Goal: Task Accomplishment & Management: Use online tool/utility

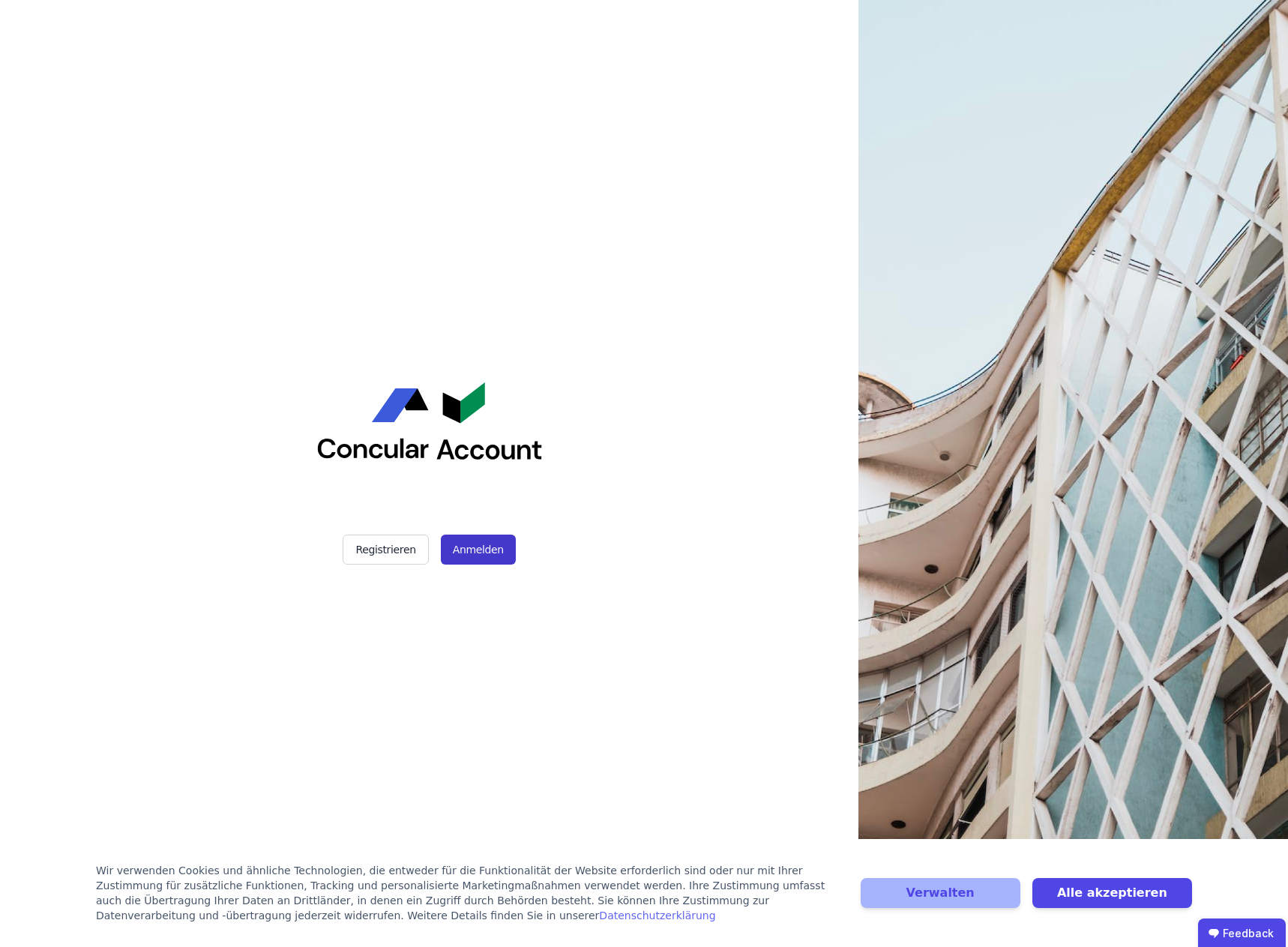
click at [469, 548] on button "Anmelden" at bounding box center [479, 549] width 75 height 30
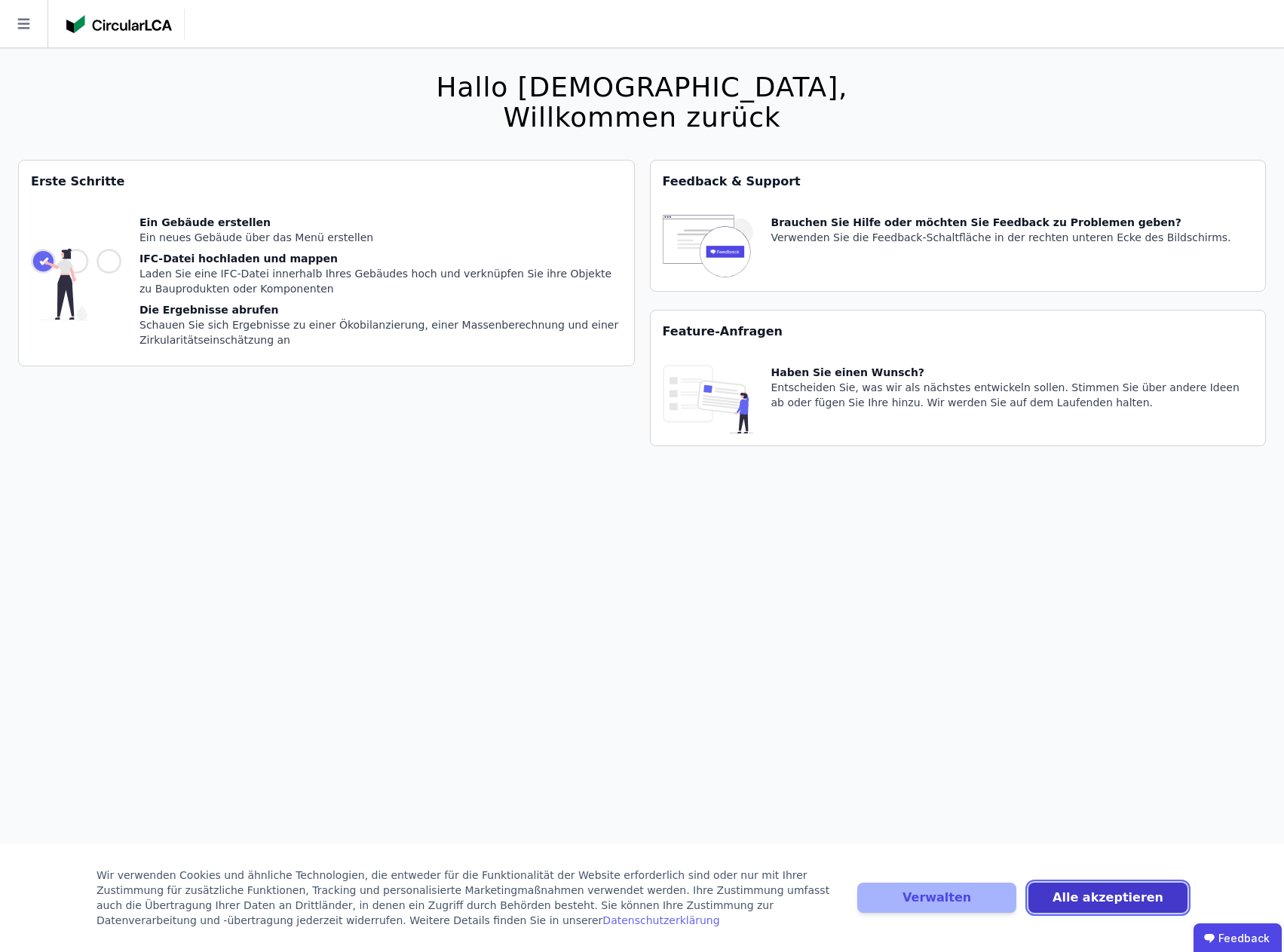
click at [1084, 898] on button "Alle akzeptieren" at bounding box center [1108, 898] width 159 height 30
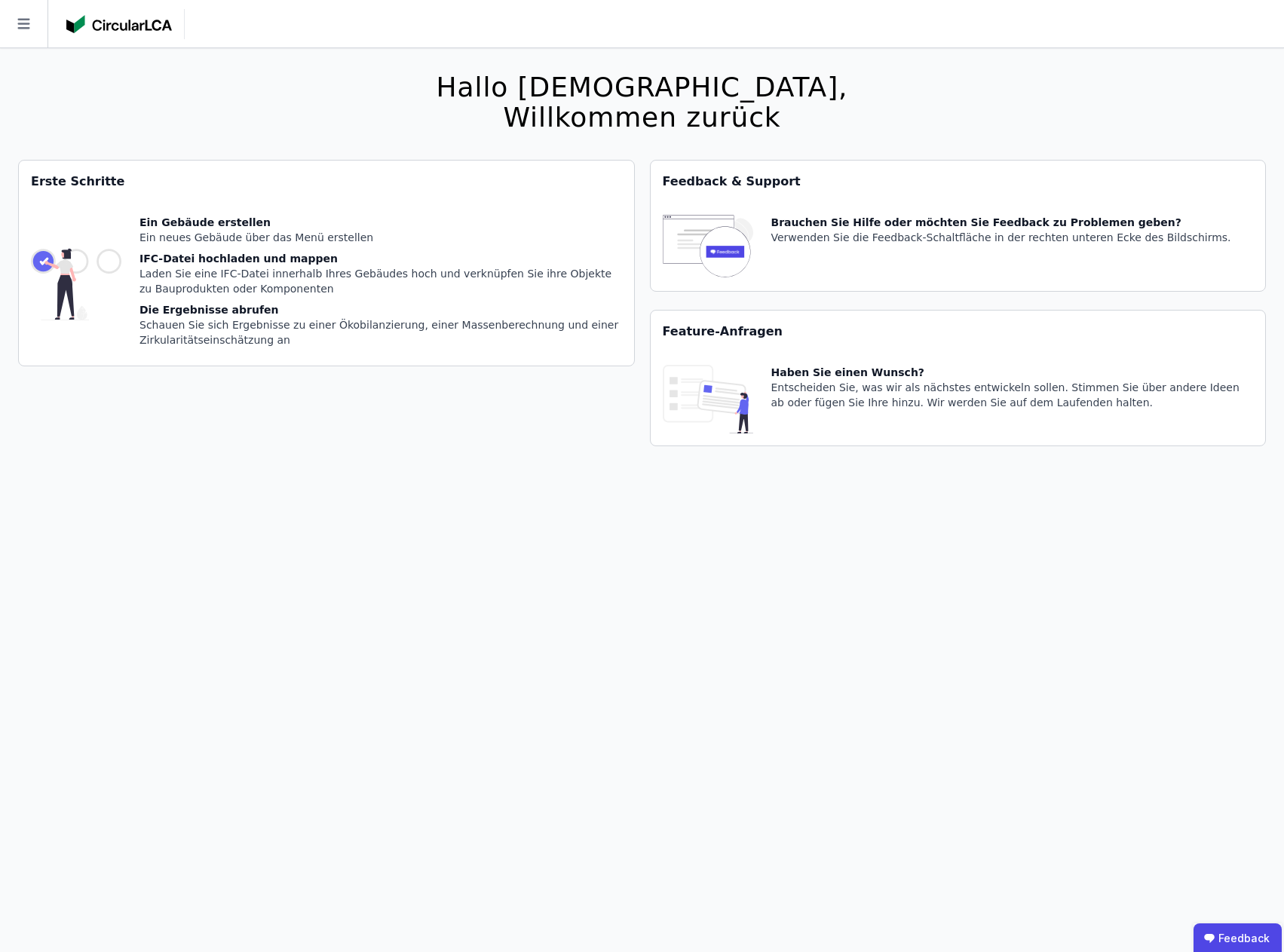
click at [109, 261] on img at bounding box center [76, 284] width 91 height 139
click at [204, 222] on div "Ein Gebäude erstellen" at bounding box center [380, 222] width 482 height 15
click at [46, 257] on img at bounding box center [76, 284] width 91 height 139
click at [50, 258] on img at bounding box center [76, 284] width 91 height 139
drag, startPoint x: 61, startPoint y: 257, endPoint x: 69, endPoint y: 259, distance: 8.2
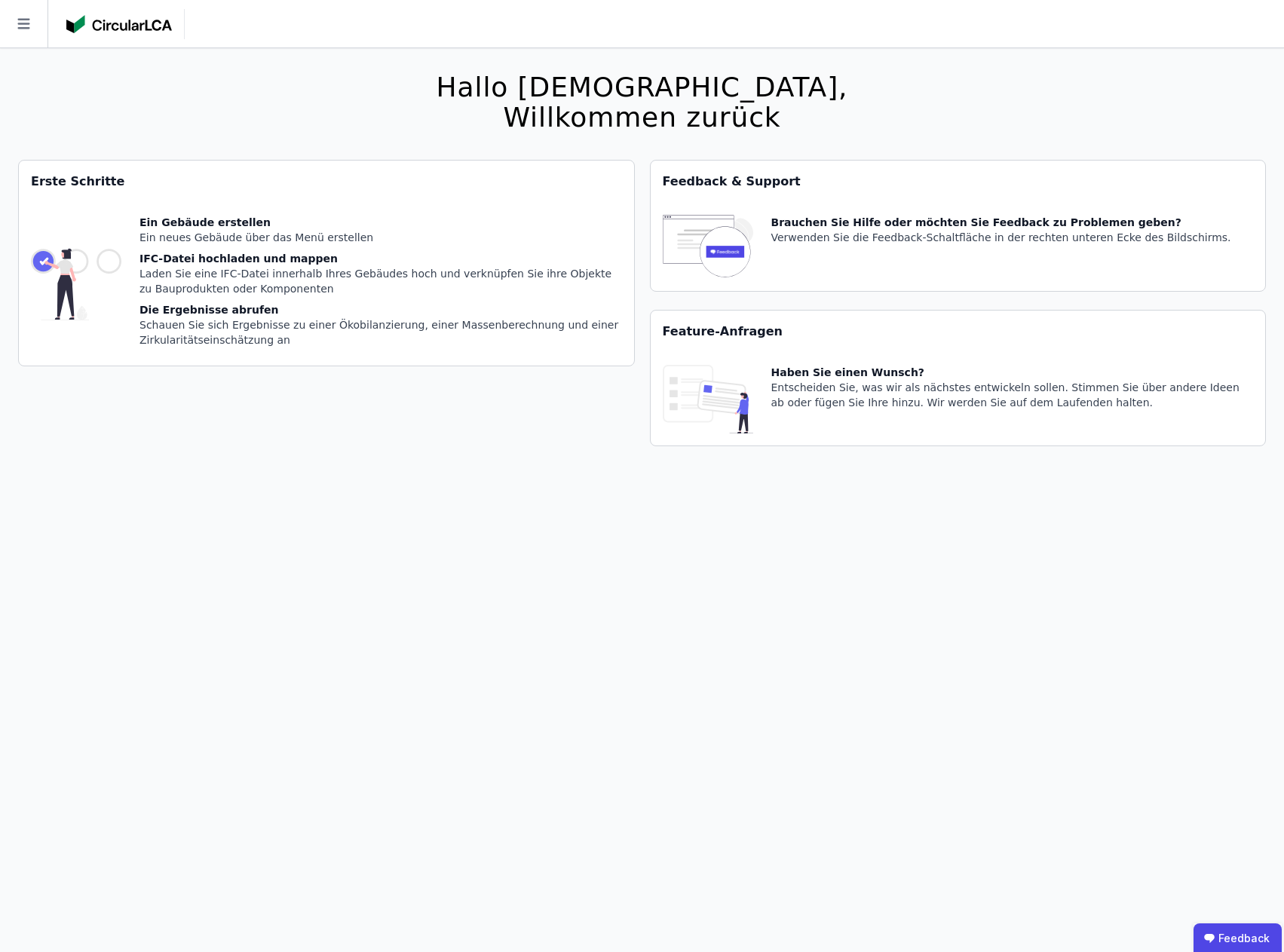
click at [61, 257] on img at bounding box center [76, 284] width 91 height 139
click at [91, 265] on img at bounding box center [76, 284] width 91 height 139
click at [108, 264] on img at bounding box center [76, 284] width 91 height 139
click at [154, 222] on div "Ein Gebäude erstellen" at bounding box center [380, 222] width 482 height 15
click at [184, 222] on div "Ein Gebäude erstellen" at bounding box center [380, 222] width 482 height 15
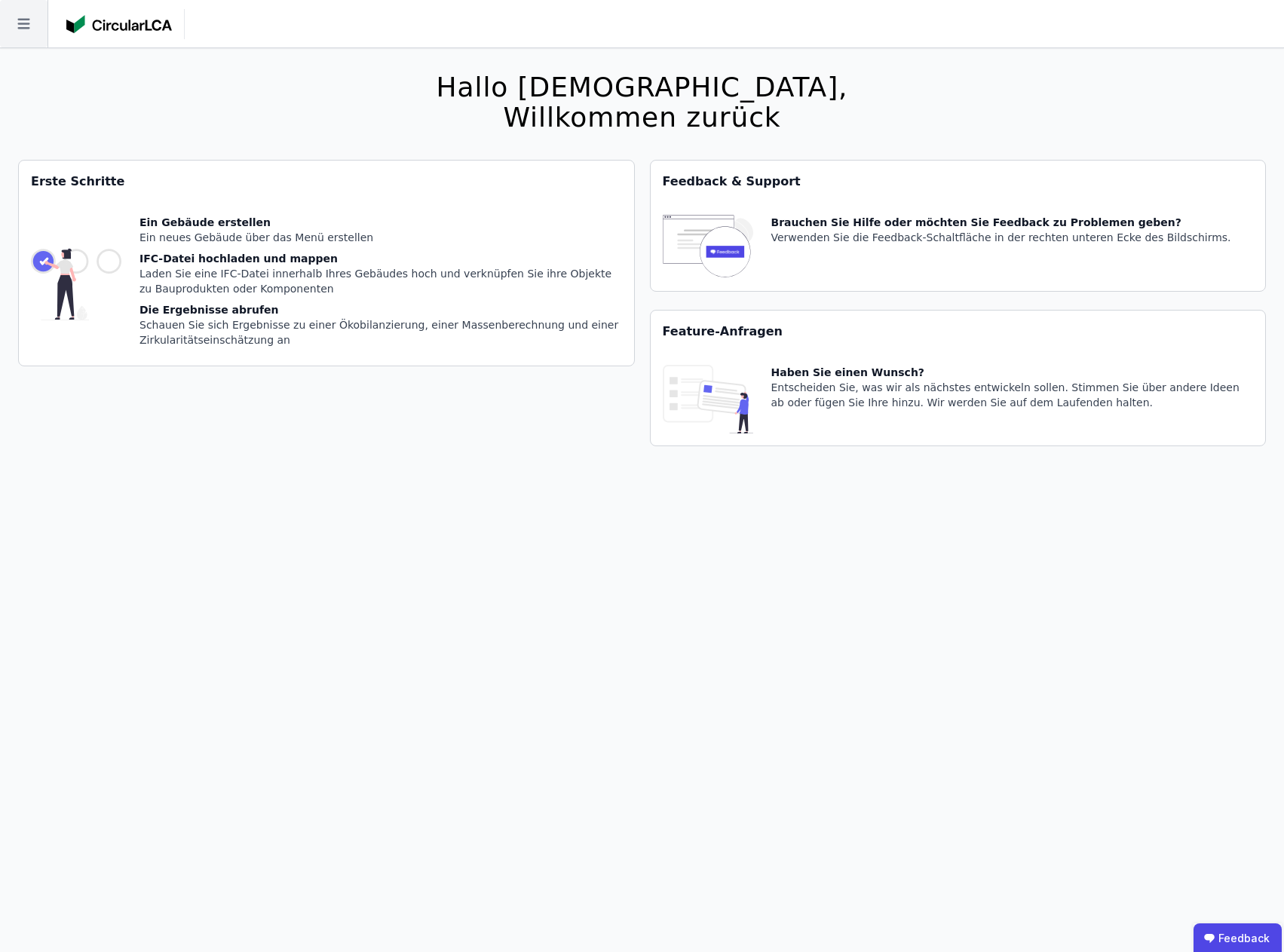
click at [24, 24] on icon at bounding box center [23, 24] width 12 height 10
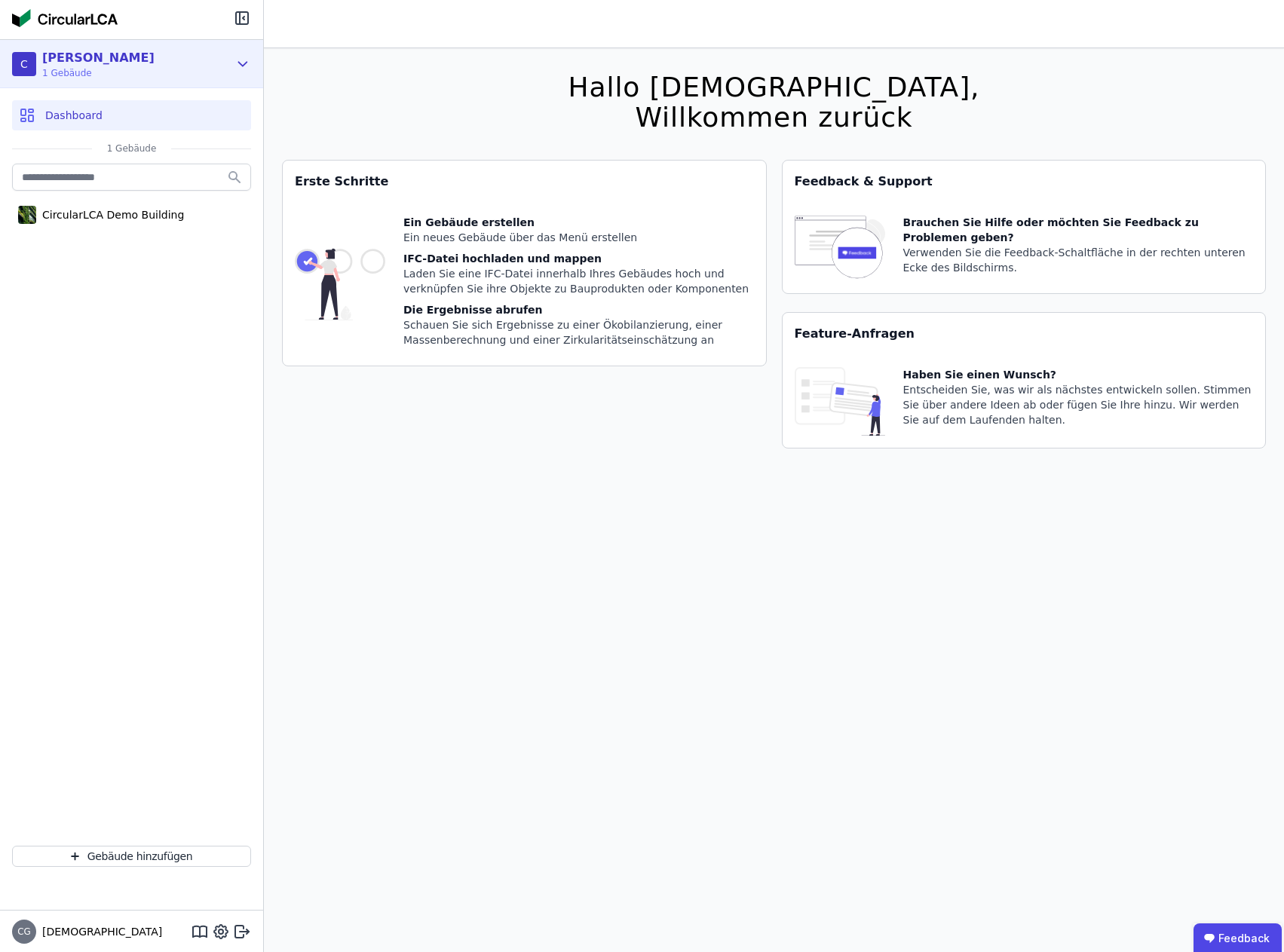
click at [96, 58] on div "[PERSON_NAME]" at bounding box center [98, 57] width 113 height 18
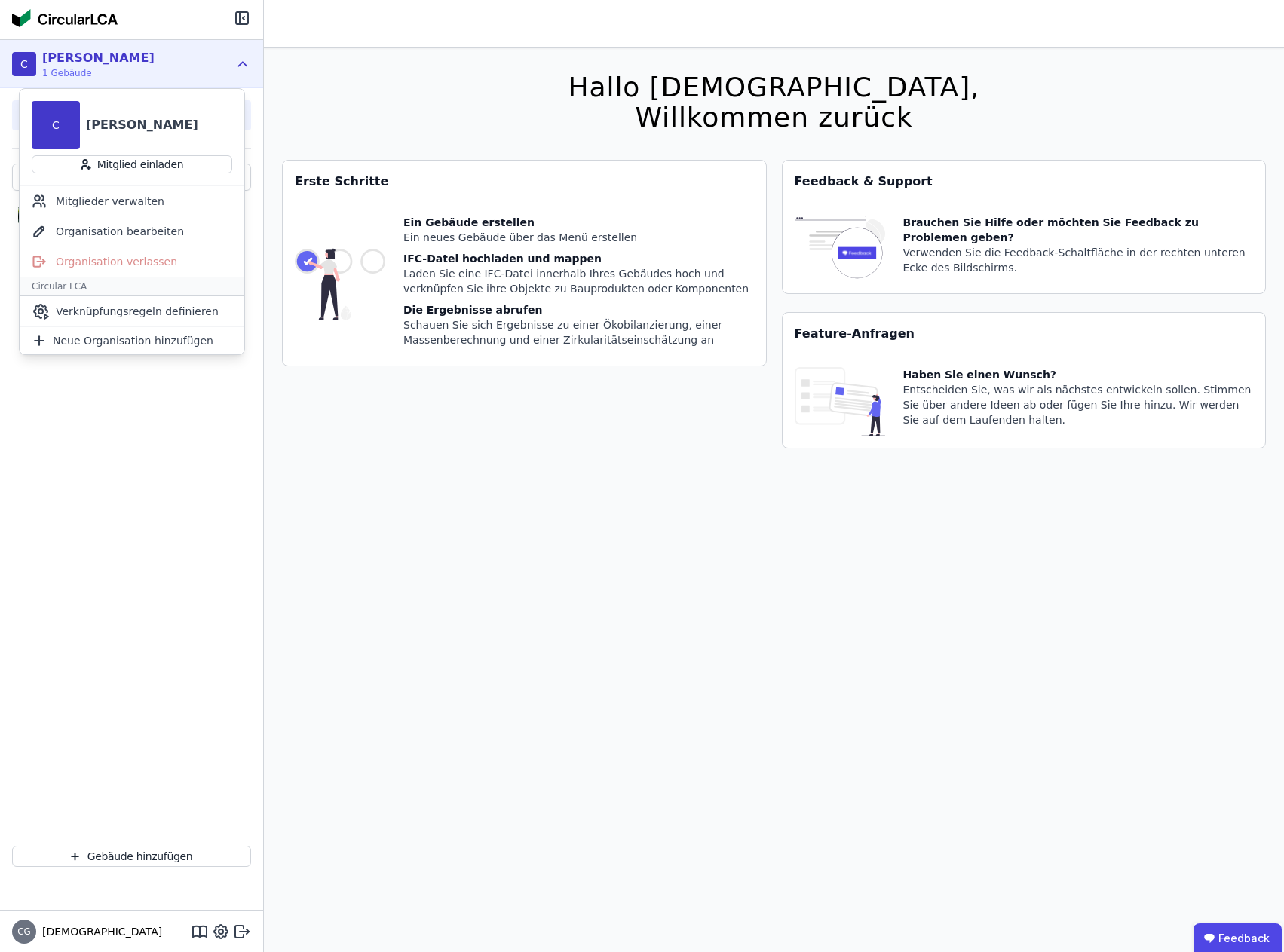
click at [67, 67] on span "1 Gebäude" at bounding box center [98, 72] width 113 height 12
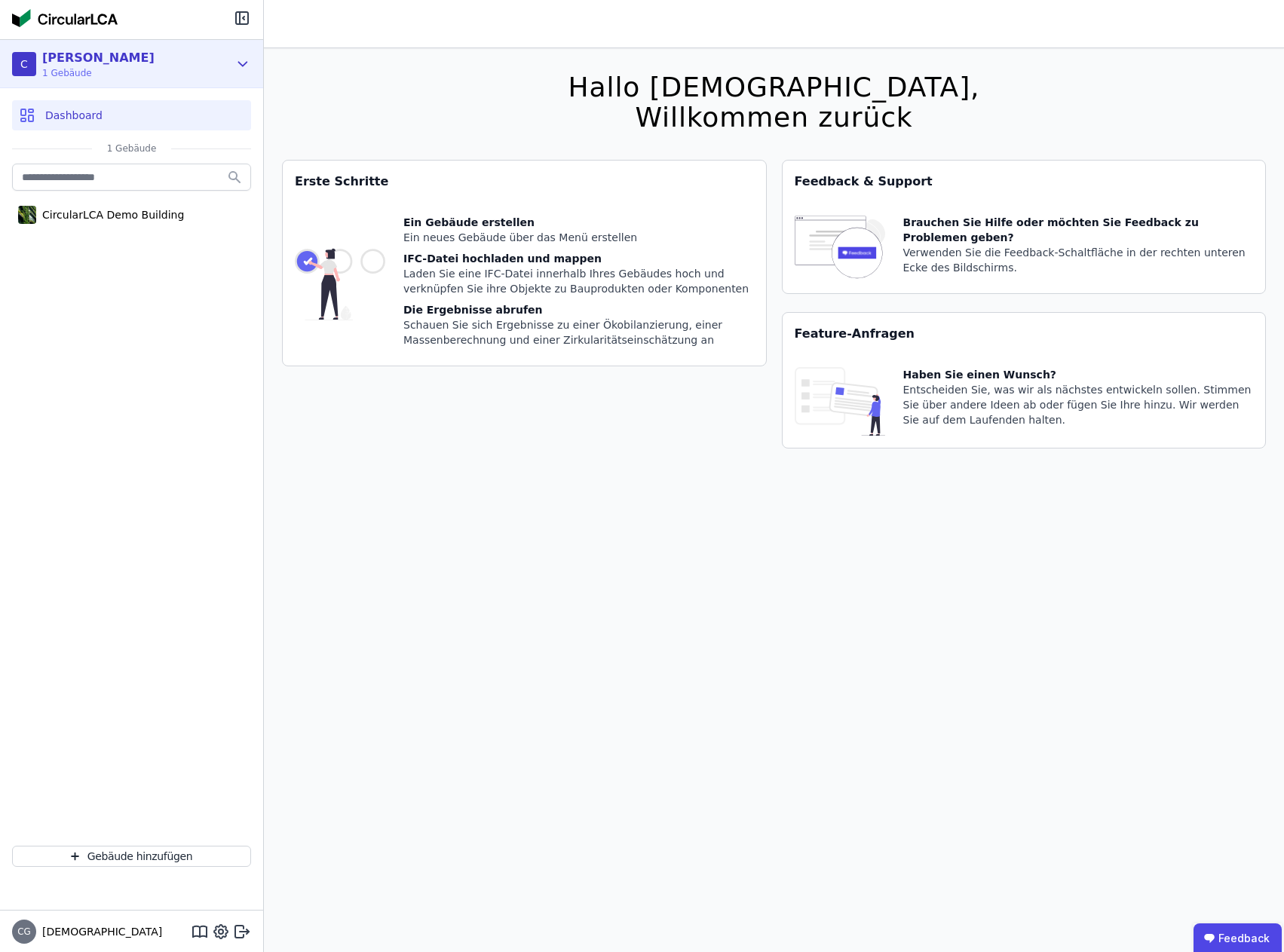
click at [69, 76] on span "1 Gebäude" at bounding box center [98, 72] width 113 height 12
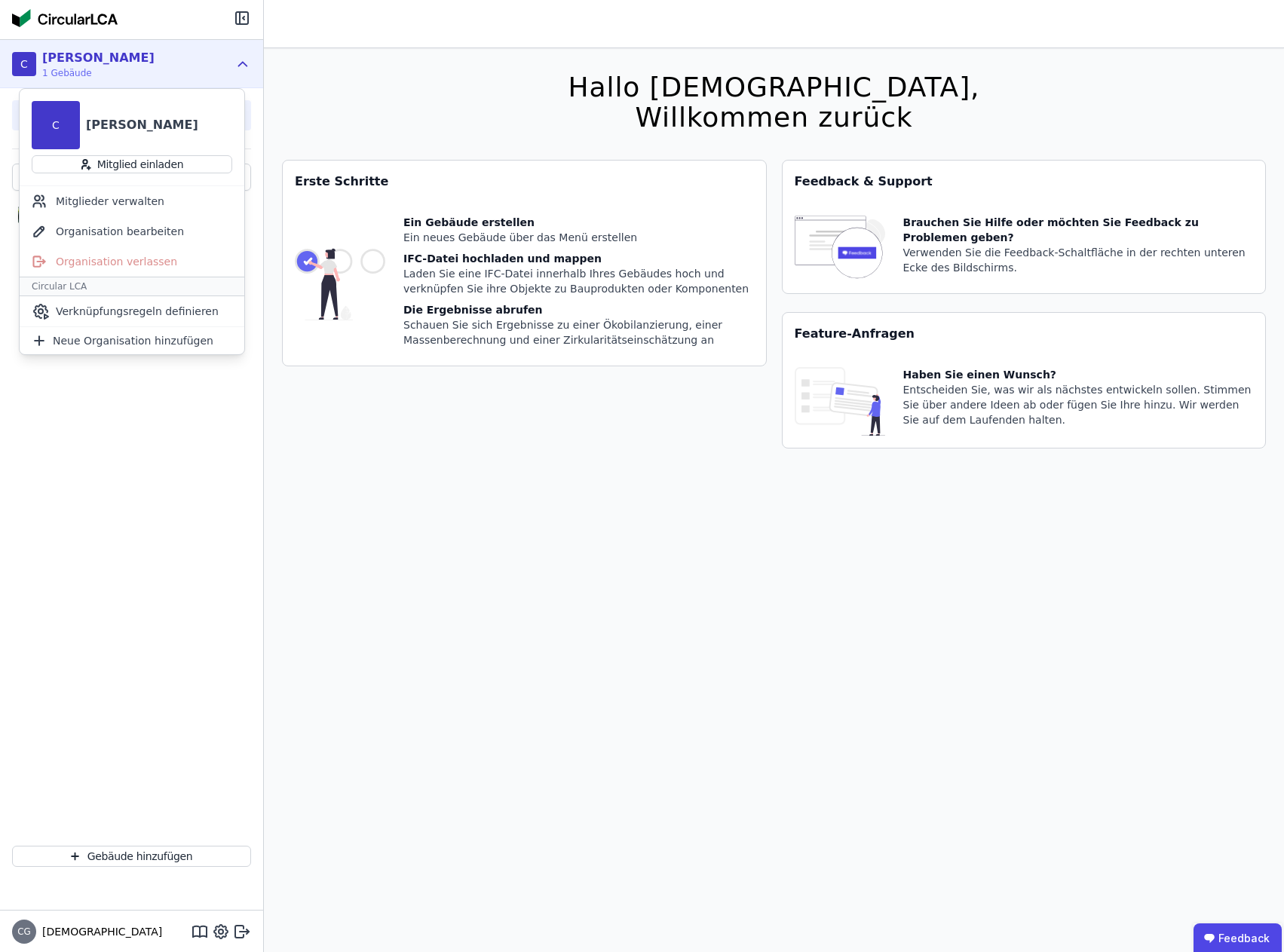
click at [61, 118] on div "C" at bounding box center [55, 124] width 48 height 48
click at [109, 120] on div "[PERSON_NAME]" at bounding box center [142, 124] width 113 height 18
click at [67, 73] on span "1 Gebäude" at bounding box center [98, 72] width 113 height 12
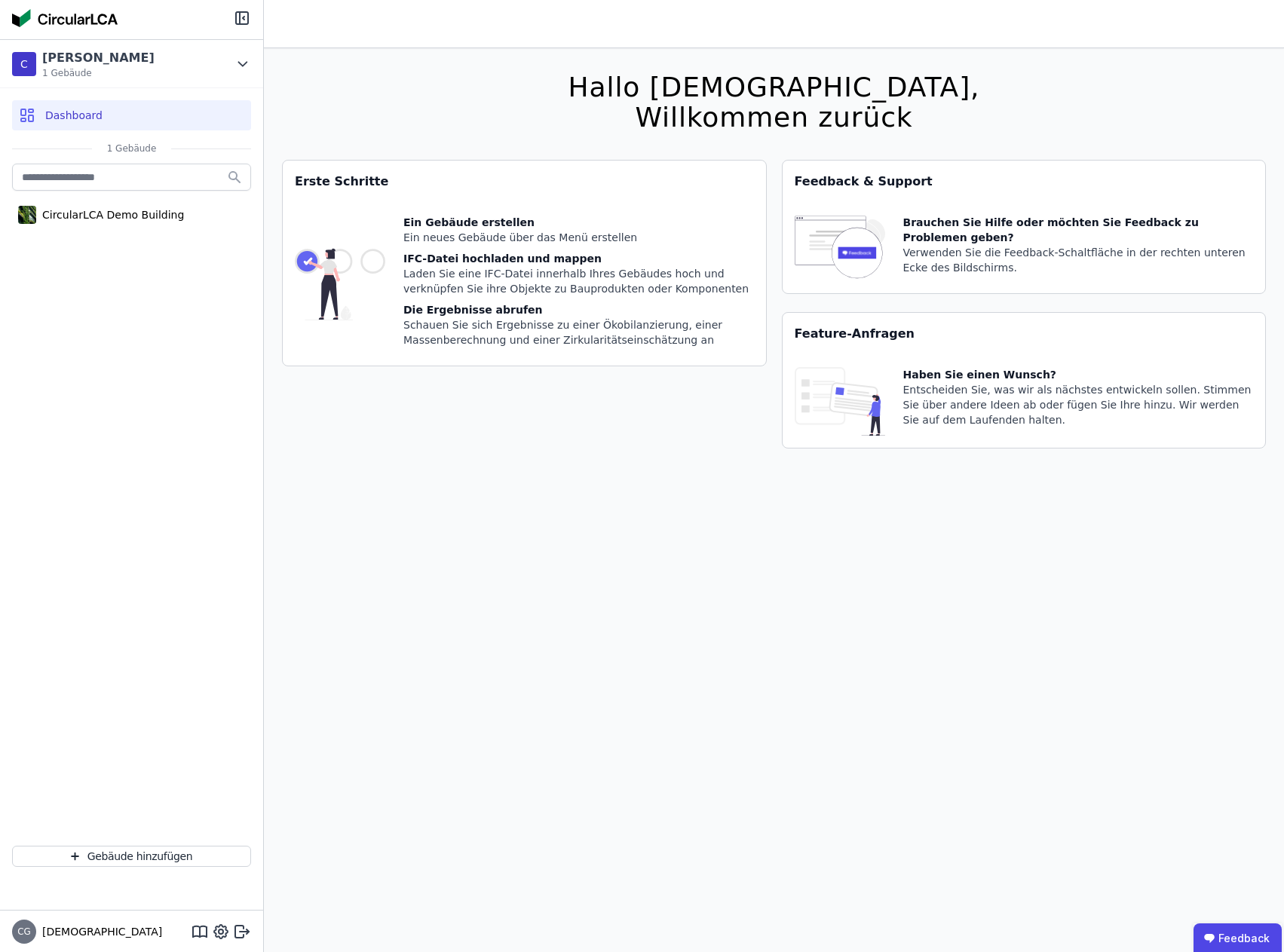
click at [71, 113] on span "Dashboard" at bounding box center [73, 115] width 58 height 15
click at [85, 216] on div "CircularLCA Demo Building" at bounding box center [110, 214] width 148 height 15
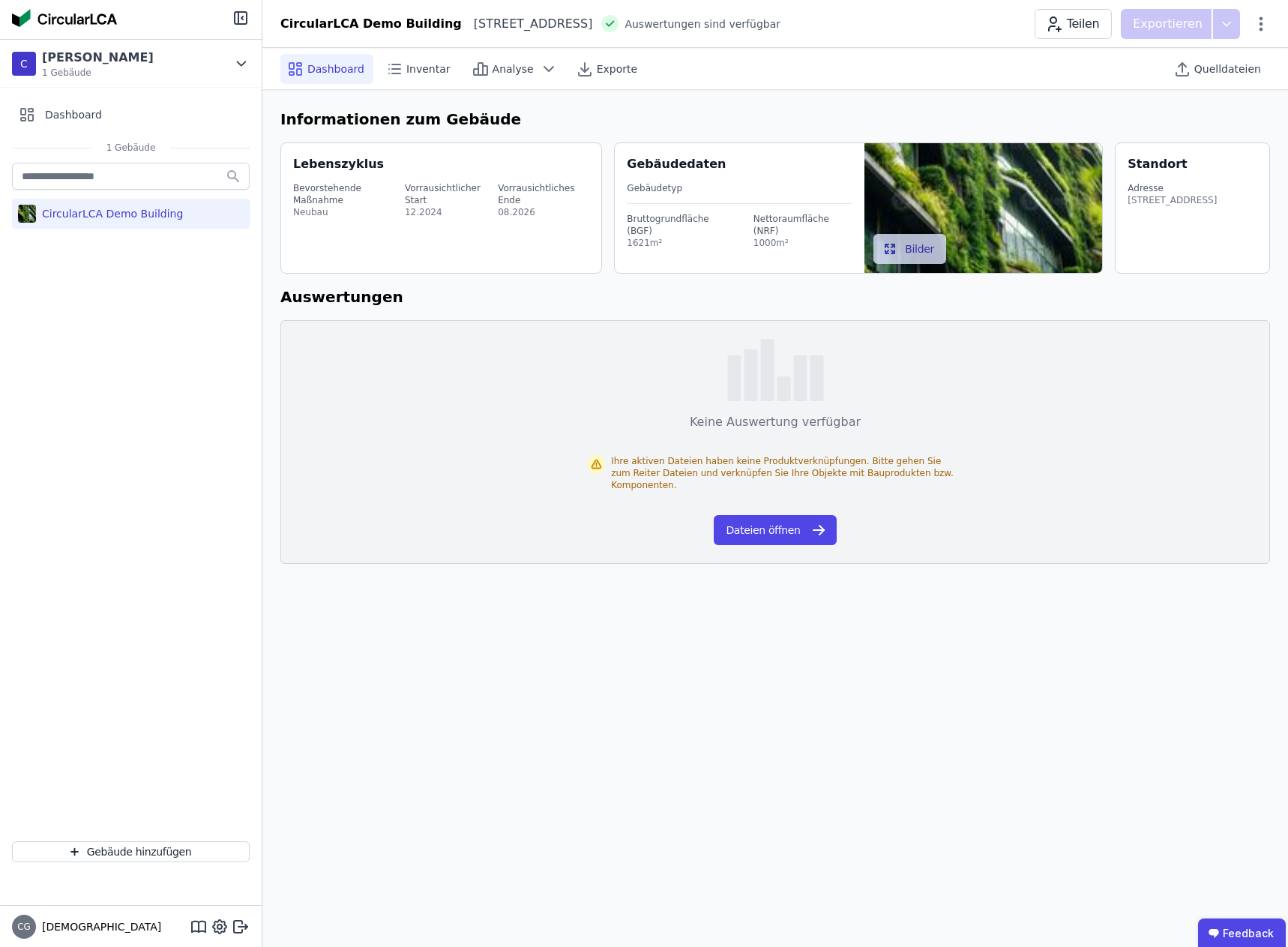
click at [353, 148] on div "Lebenszyklus Bevorstehende Maßnahme Neubau Vorrausichtlicher Start 12.2024 Vorr…" at bounding box center [441, 208] width 322 height 131
click at [694, 23] on span "Auswertungen sind verfügbar" at bounding box center [702, 23] width 156 height 15
click at [411, 63] on span "Inventar" at bounding box center [429, 68] width 44 height 15
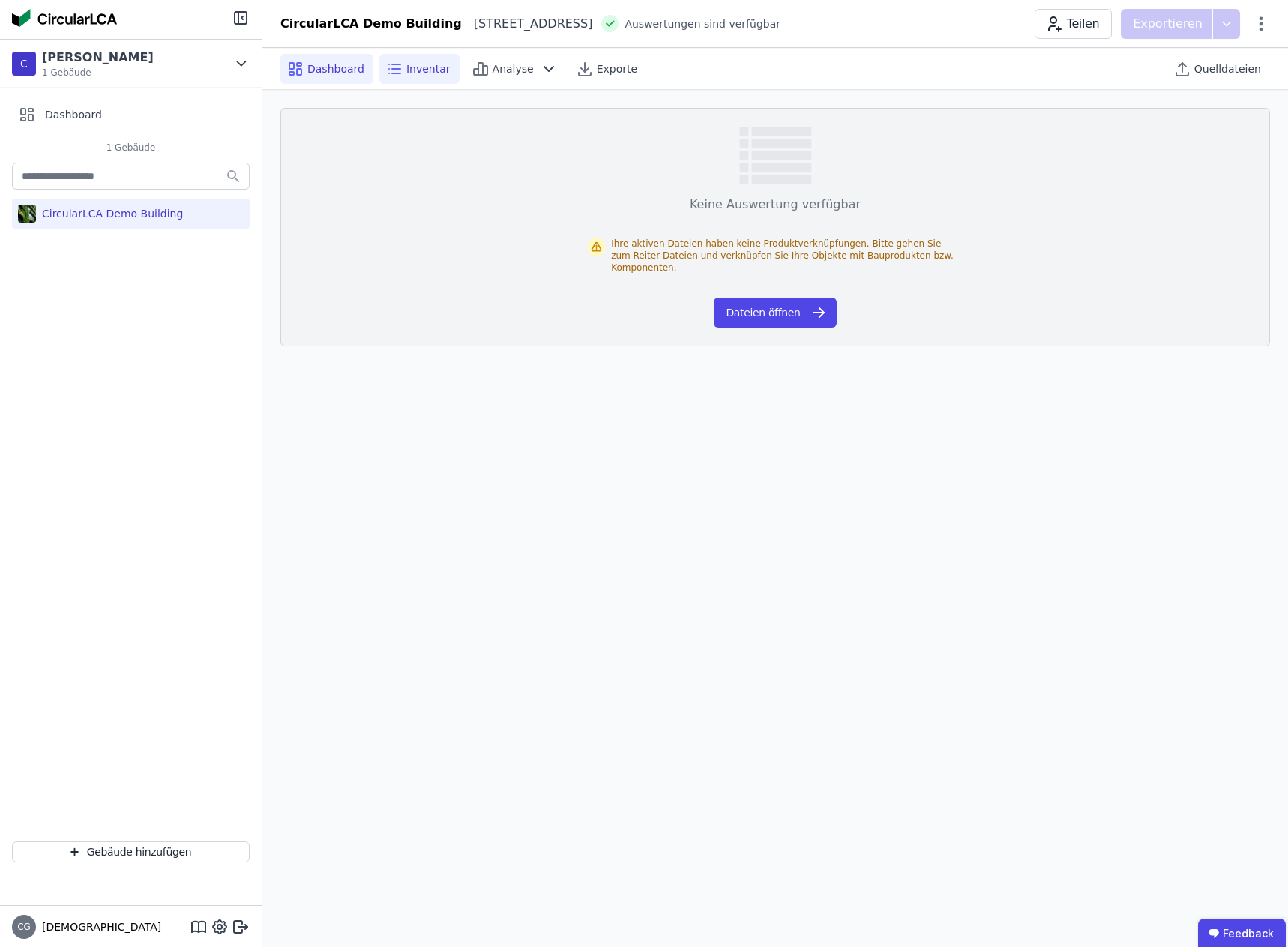
click at [323, 72] on span "Dashboard" at bounding box center [335, 68] width 57 height 15
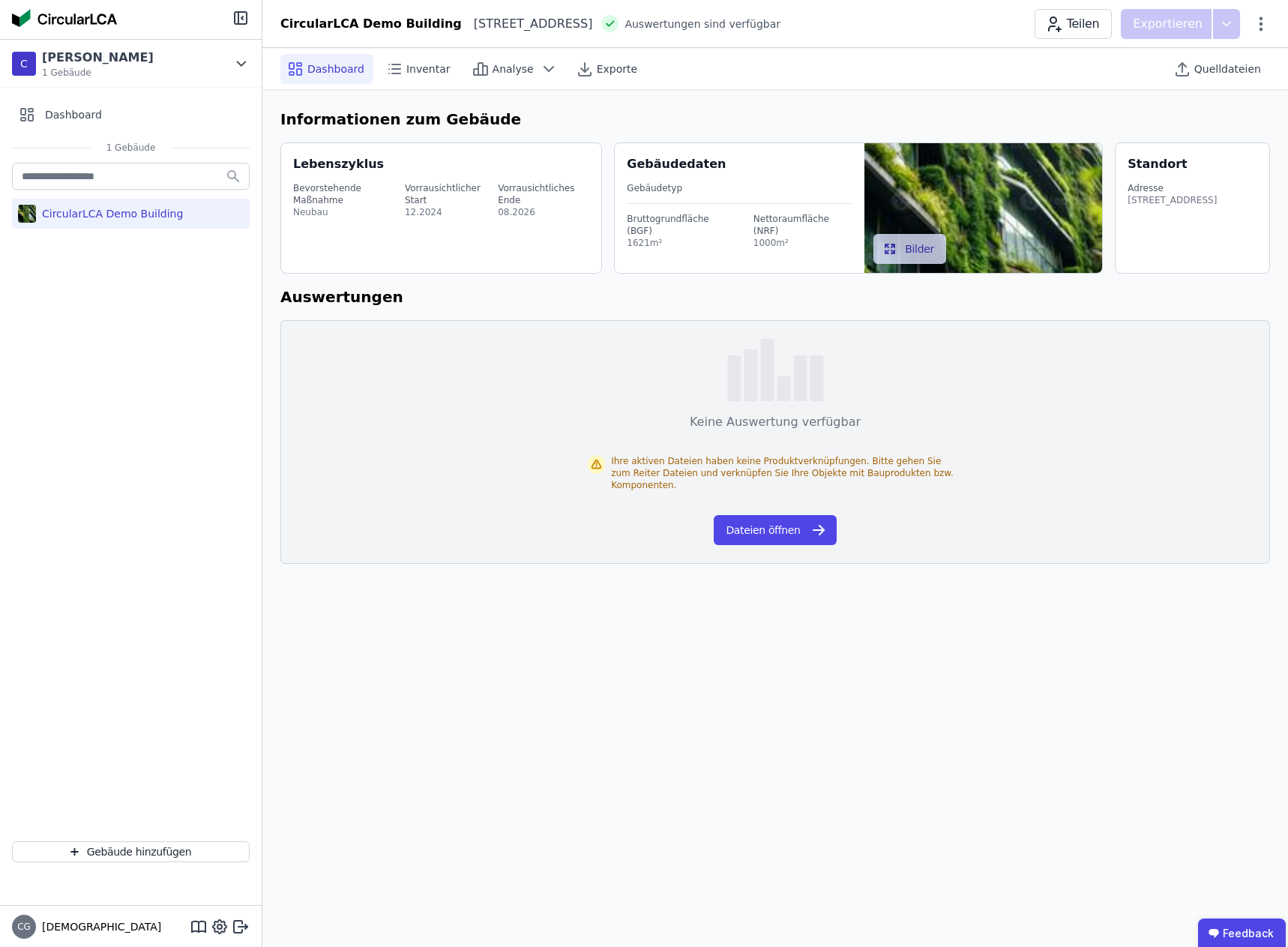
click at [105, 209] on div "CircularLCA Demo Building" at bounding box center [110, 213] width 147 height 15
click at [540, 73] on icon at bounding box center [548, 69] width 18 height 18
click at [393, 67] on icon at bounding box center [394, 69] width 18 height 18
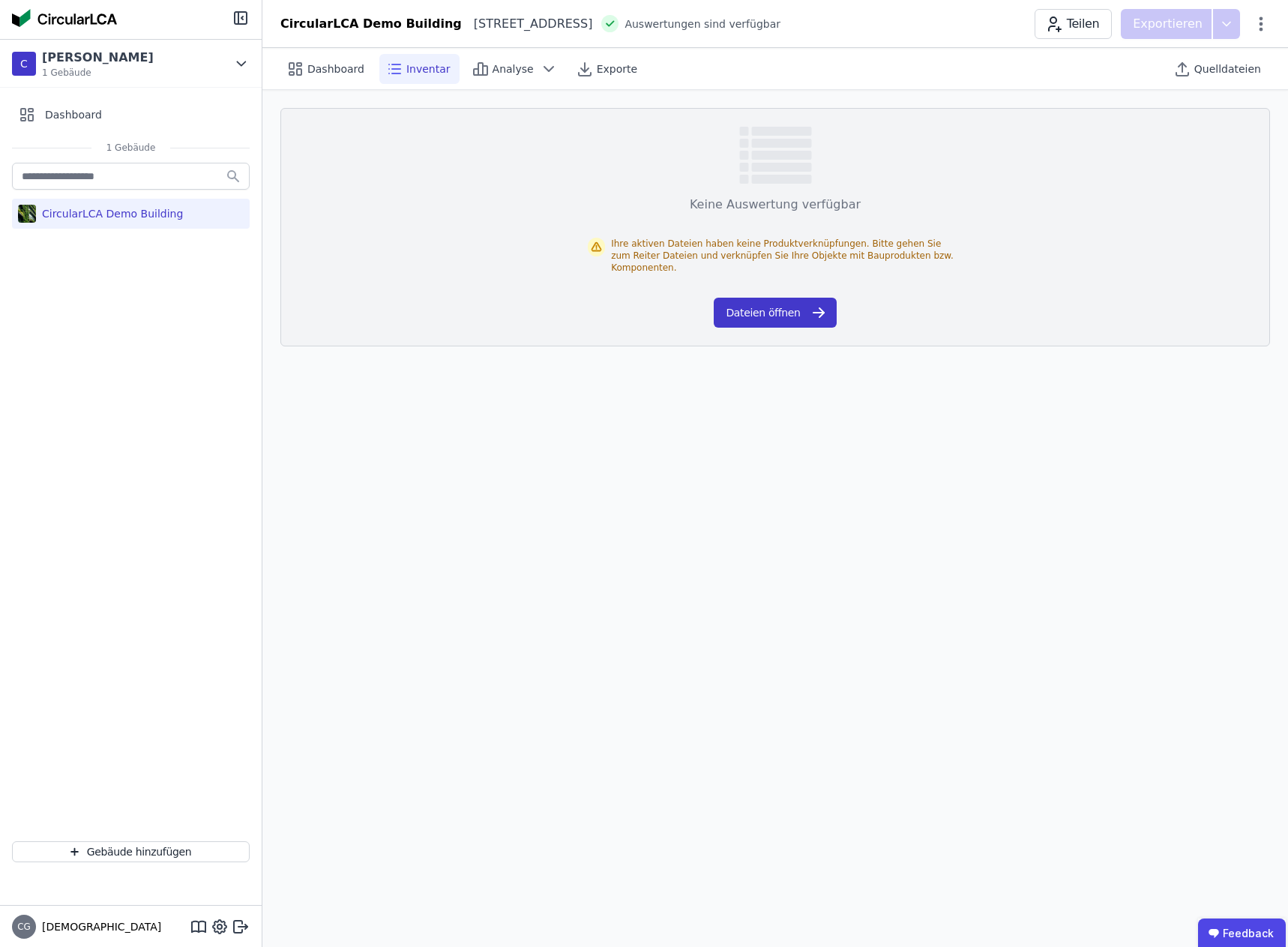
click at [757, 300] on button "Dateien öffnen" at bounding box center [775, 313] width 122 height 30
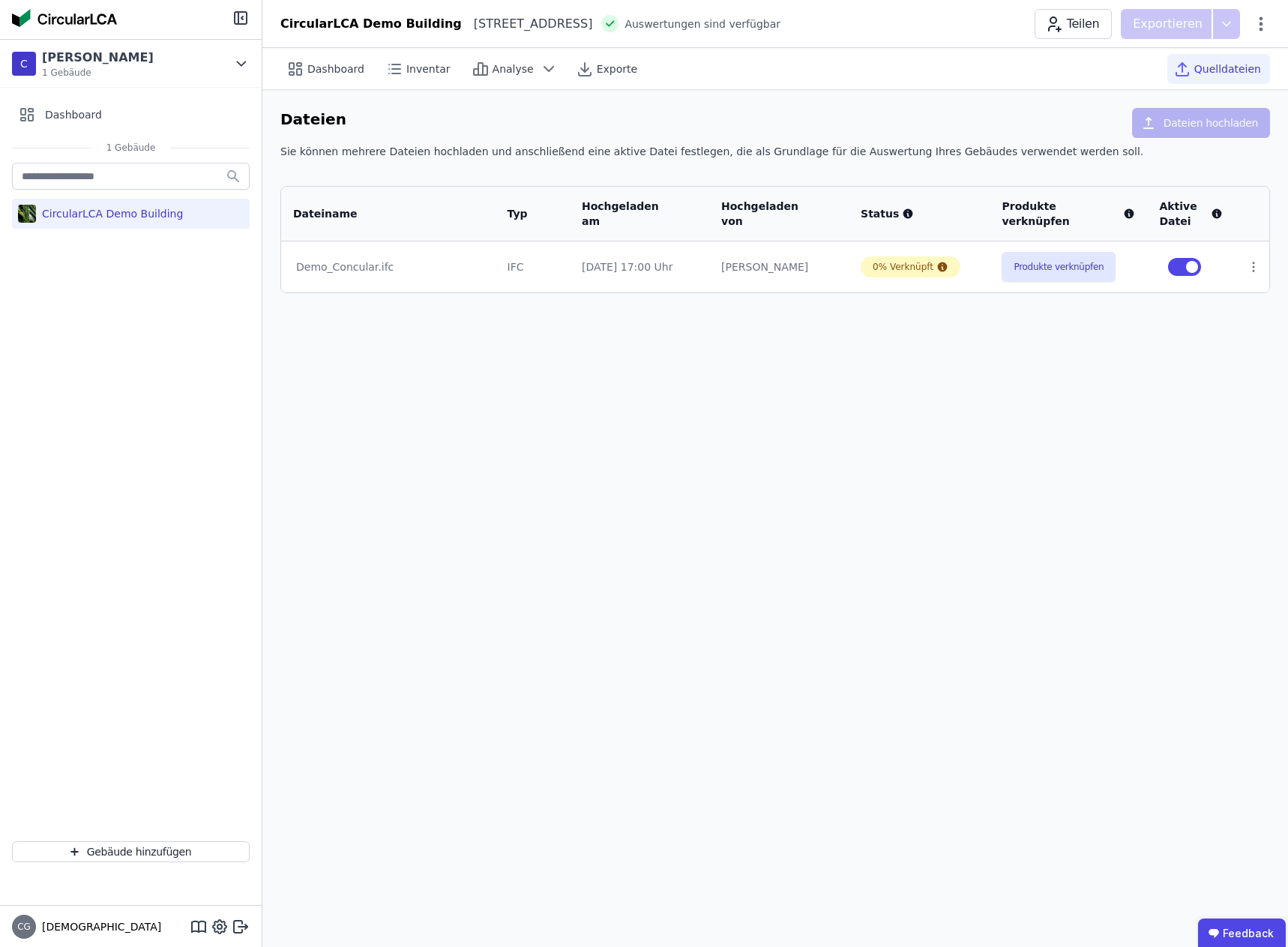
click at [1217, 69] on span "Quelldateien" at bounding box center [1227, 68] width 67 height 15
click at [1053, 266] on button "Produkte verknüpfen" at bounding box center [1058, 267] width 114 height 30
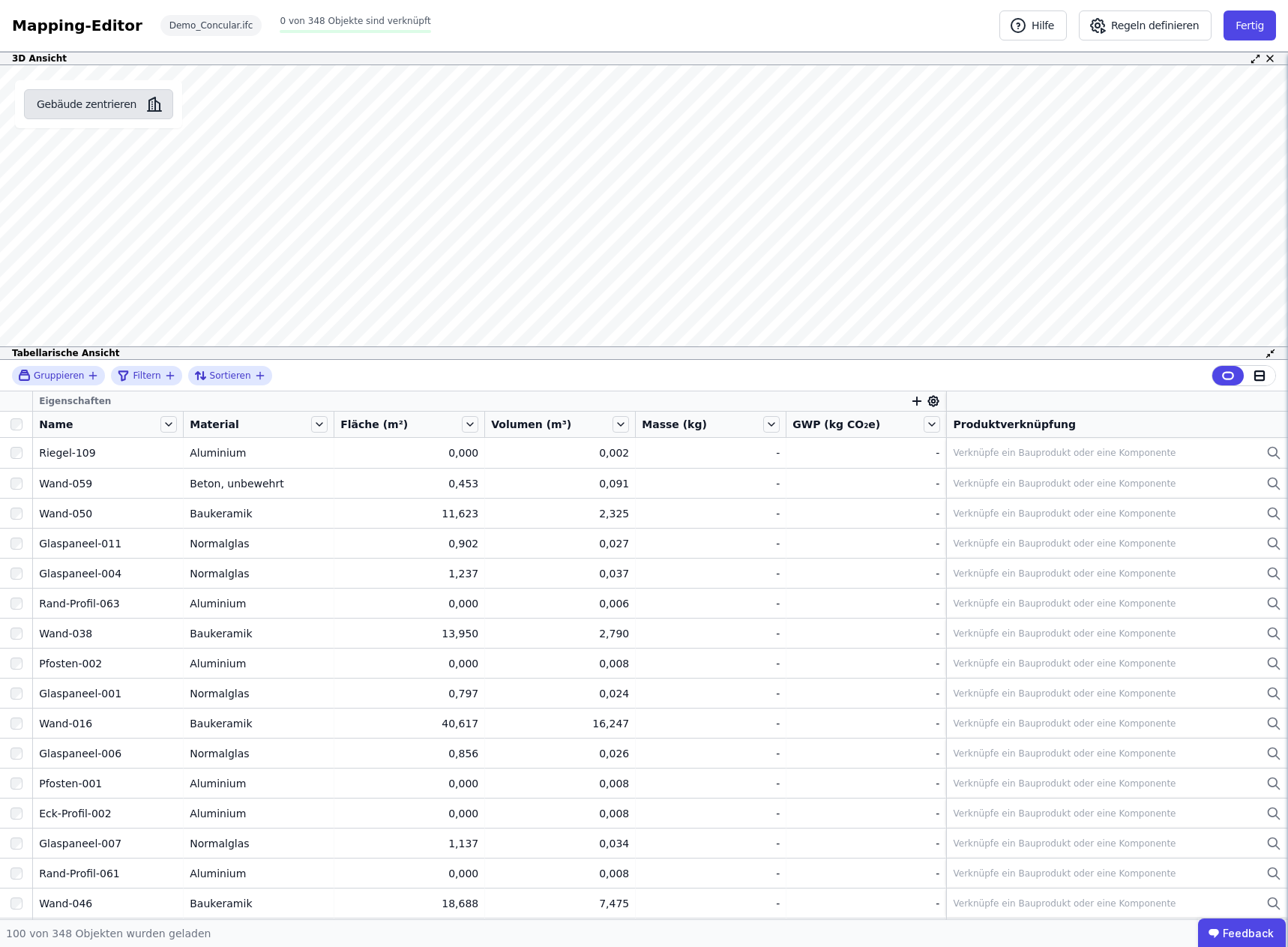
click at [85, 101] on button "Gebäude zentrieren" at bounding box center [99, 104] width 149 height 30
click at [1151, 20] on button "Regeln definieren" at bounding box center [1145, 25] width 132 height 30
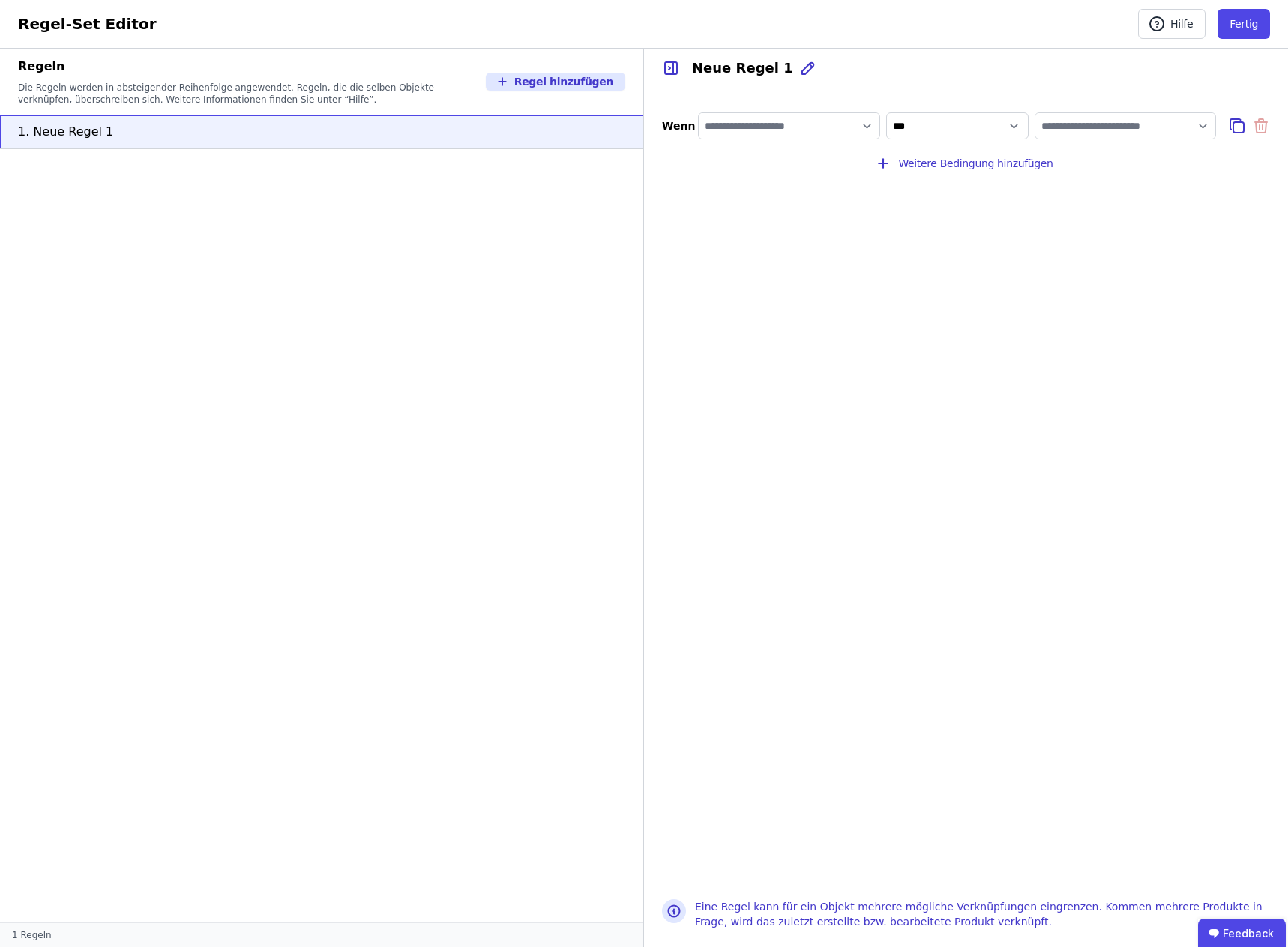
click at [848, 265] on div "**********" at bounding box center [966, 484] width 644 height 792
click at [867, 124] on input "filter_by" at bounding box center [789, 126] width 181 height 27
click at [853, 161] on div "Concular Eigenschaften" at bounding box center [783, 156] width 146 height 15
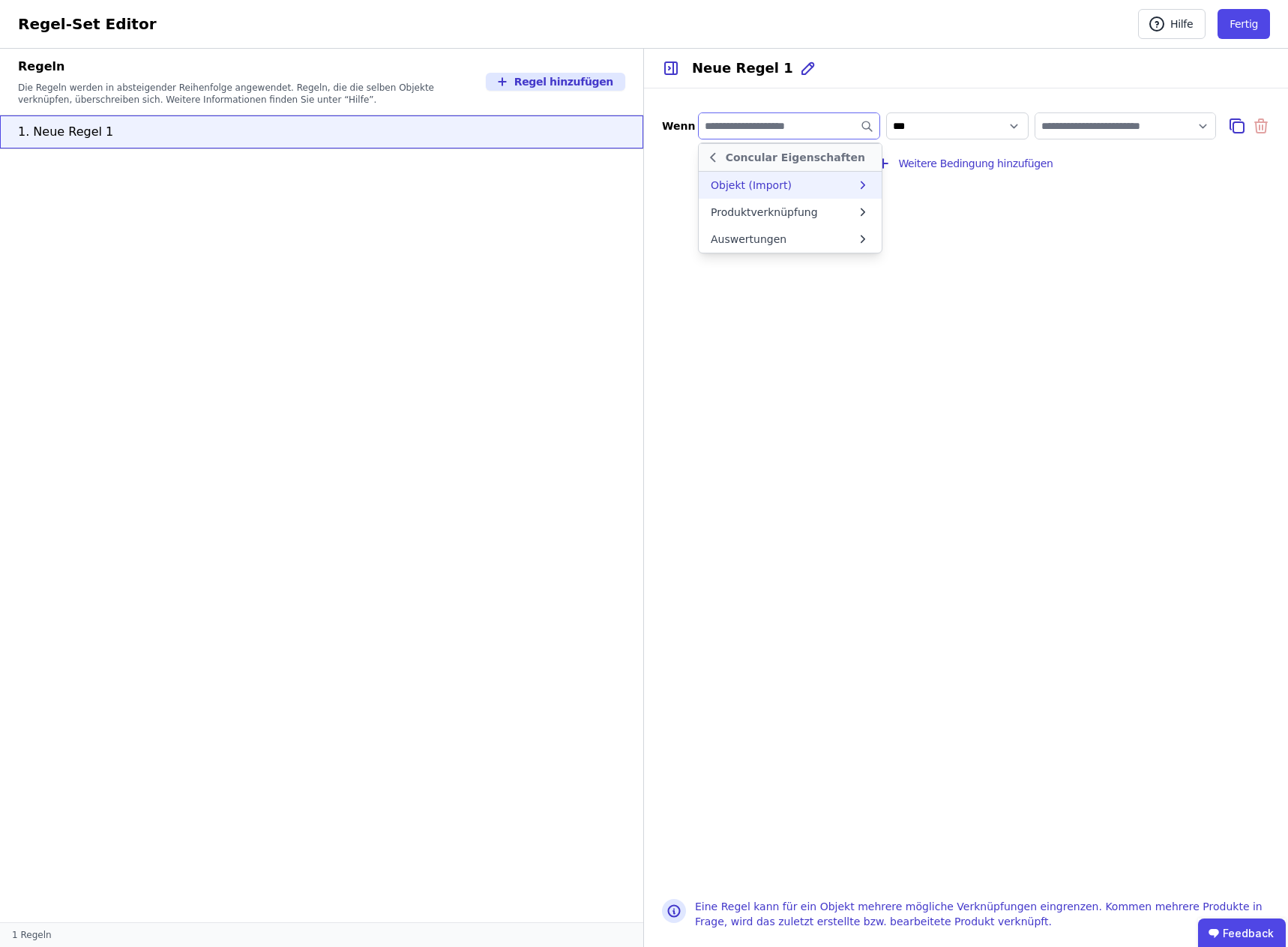
click at [854, 183] on div "Objekt (Import)" at bounding box center [783, 185] width 146 height 15
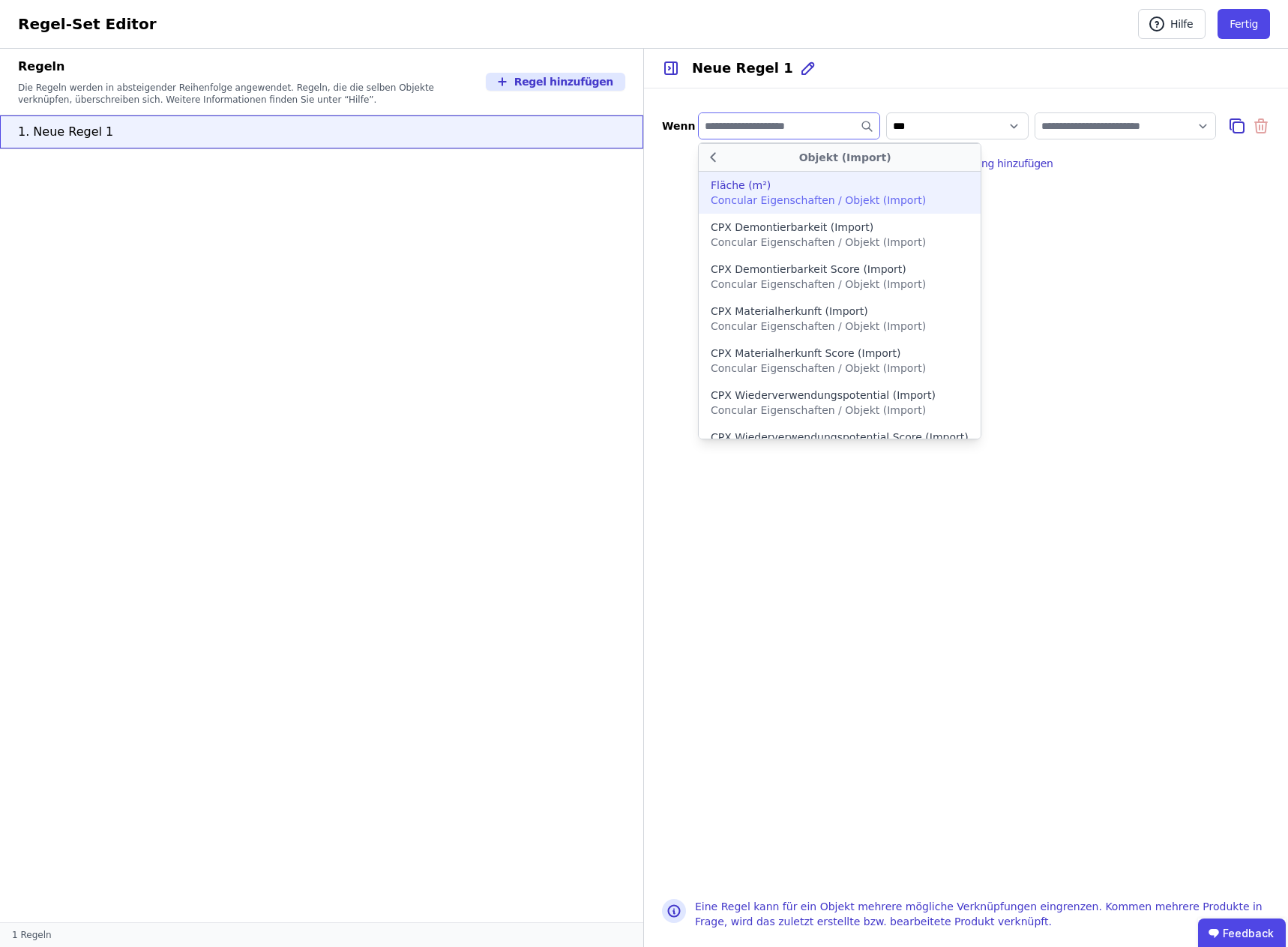
click at [1070, 389] on div "Wenn Objekt (Import) Fläche (m²) Concular Eigenschaften / Objekt (Import) CPX D…" at bounding box center [966, 484] width 644 height 792
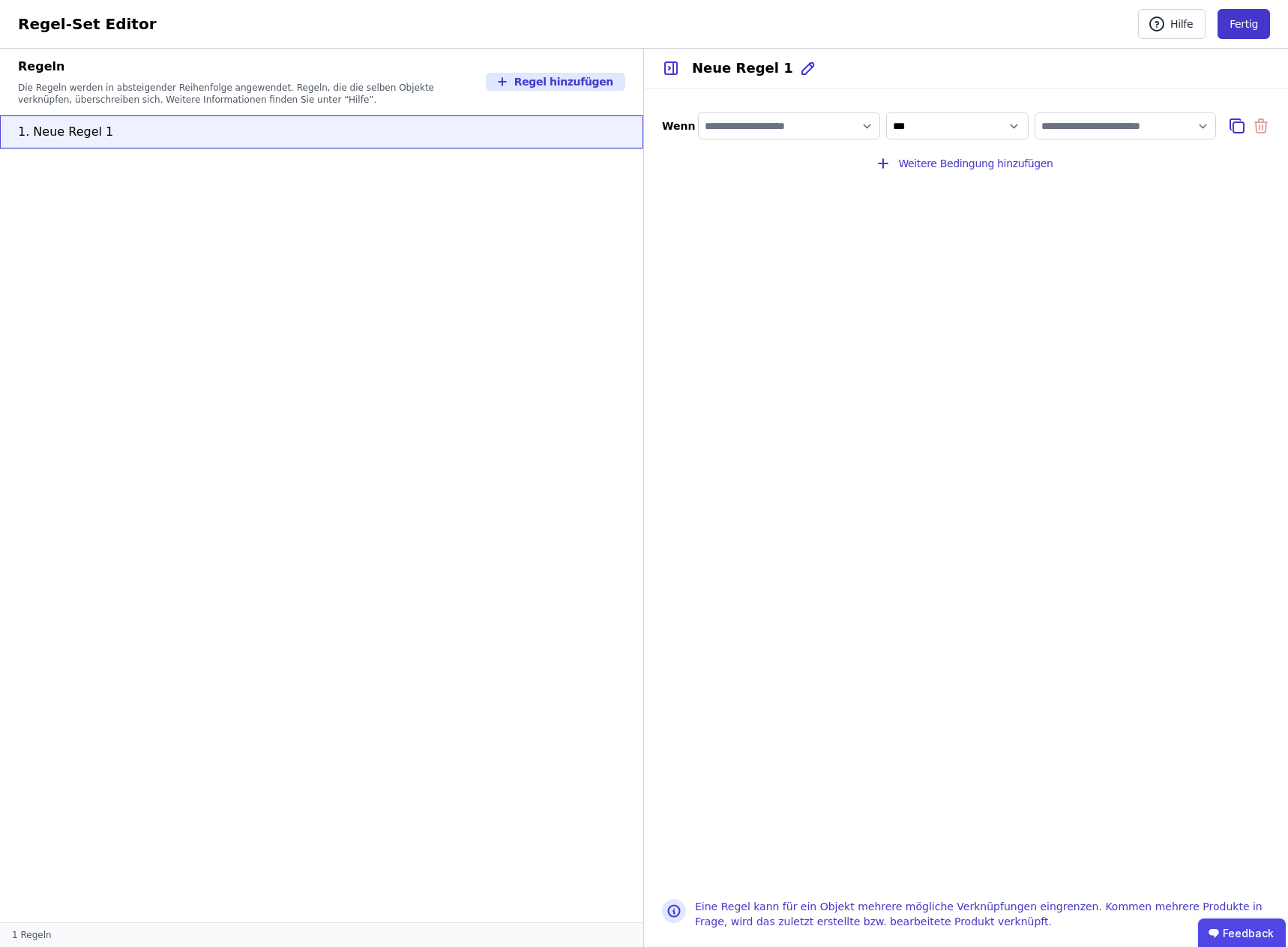
click at [1241, 22] on button "Fertig" at bounding box center [1243, 23] width 52 height 30
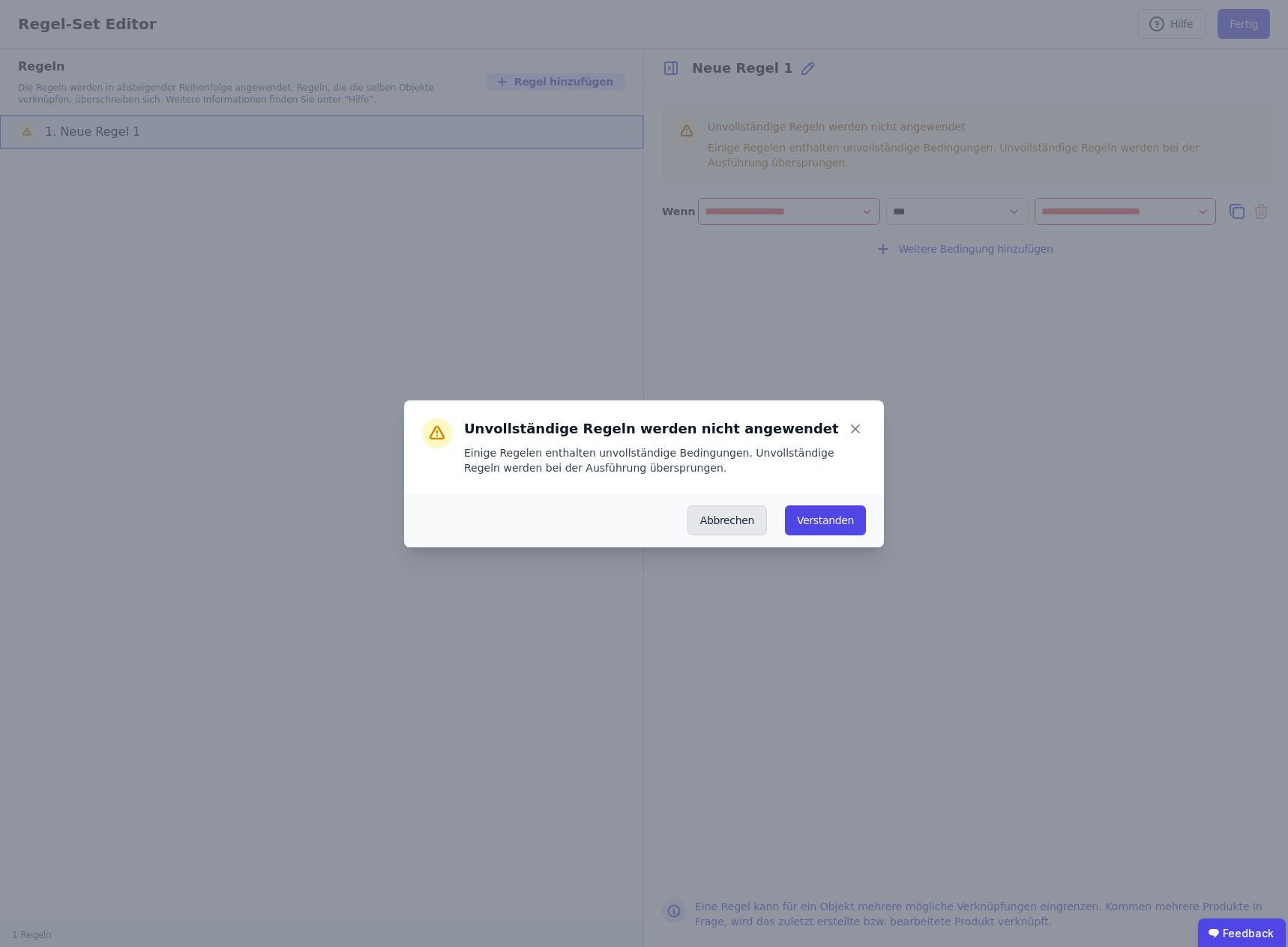
click at [733, 520] on button "Abbrechen" at bounding box center [727, 520] width 79 height 30
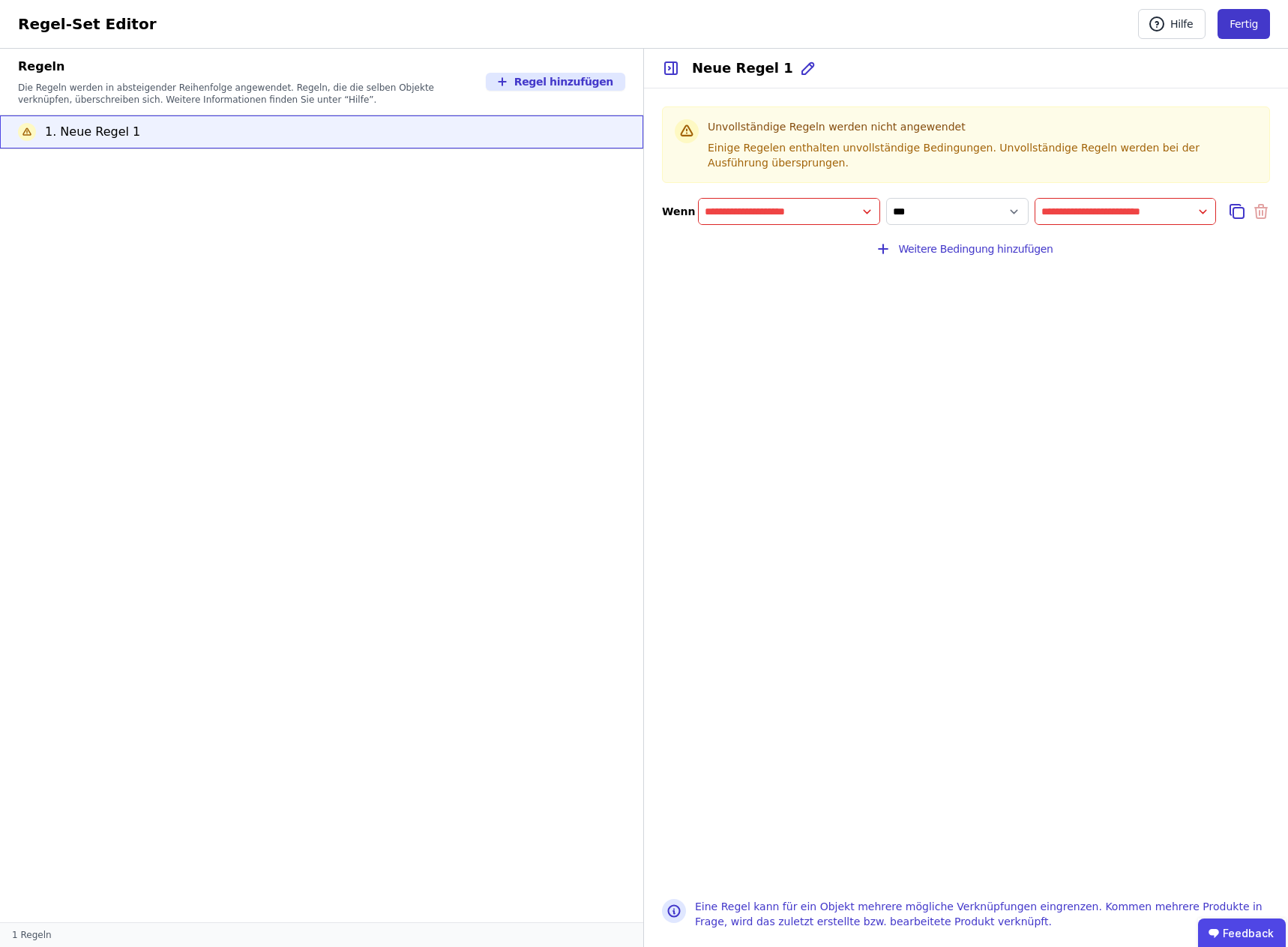
click at [1245, 22] on button "Fertig" at bounding box center [1243, 23] width 52 height 30
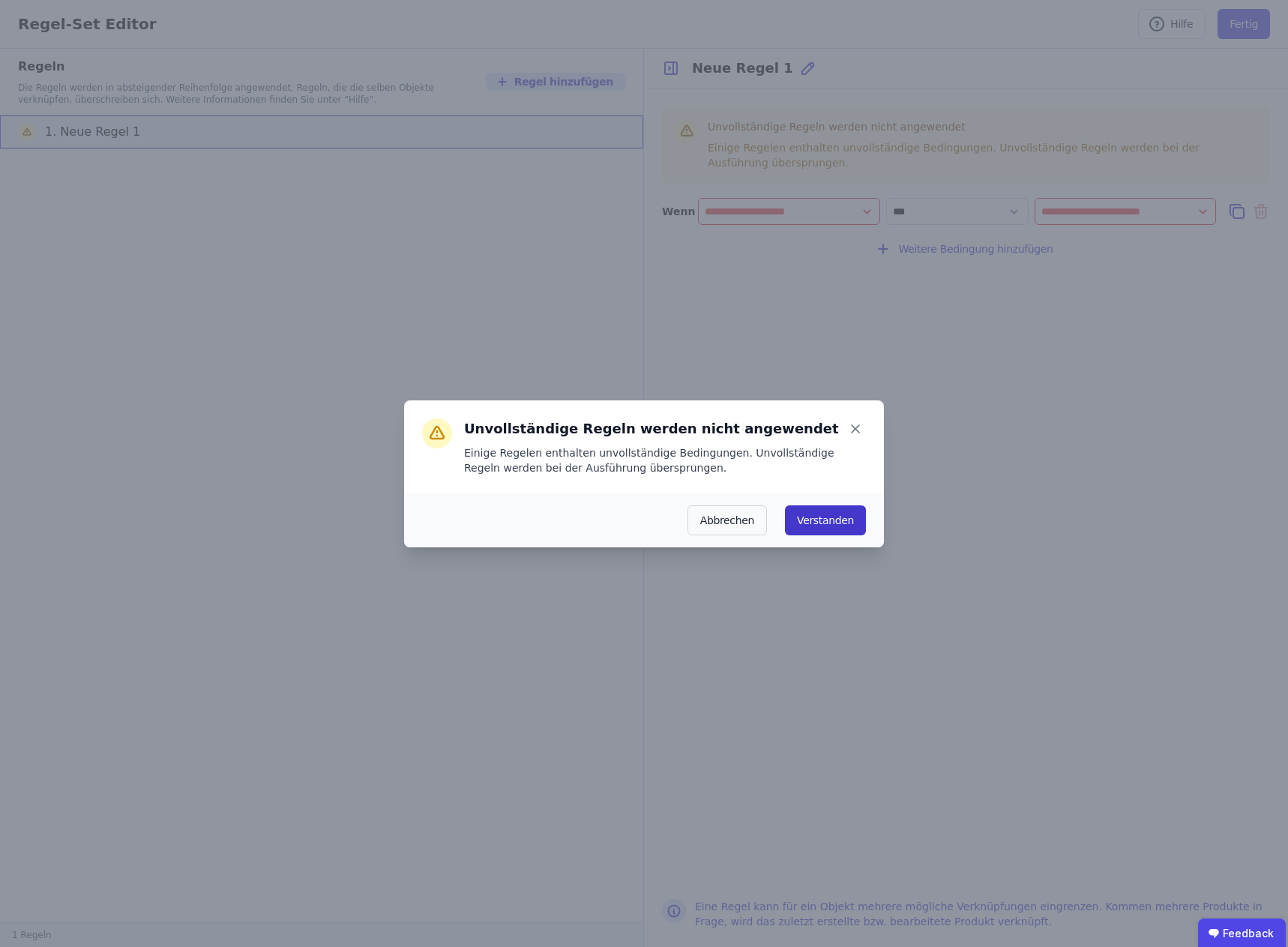
click at [829, 514] on button "Verstanden" at bounding box center [825, 520] width 81 height 30
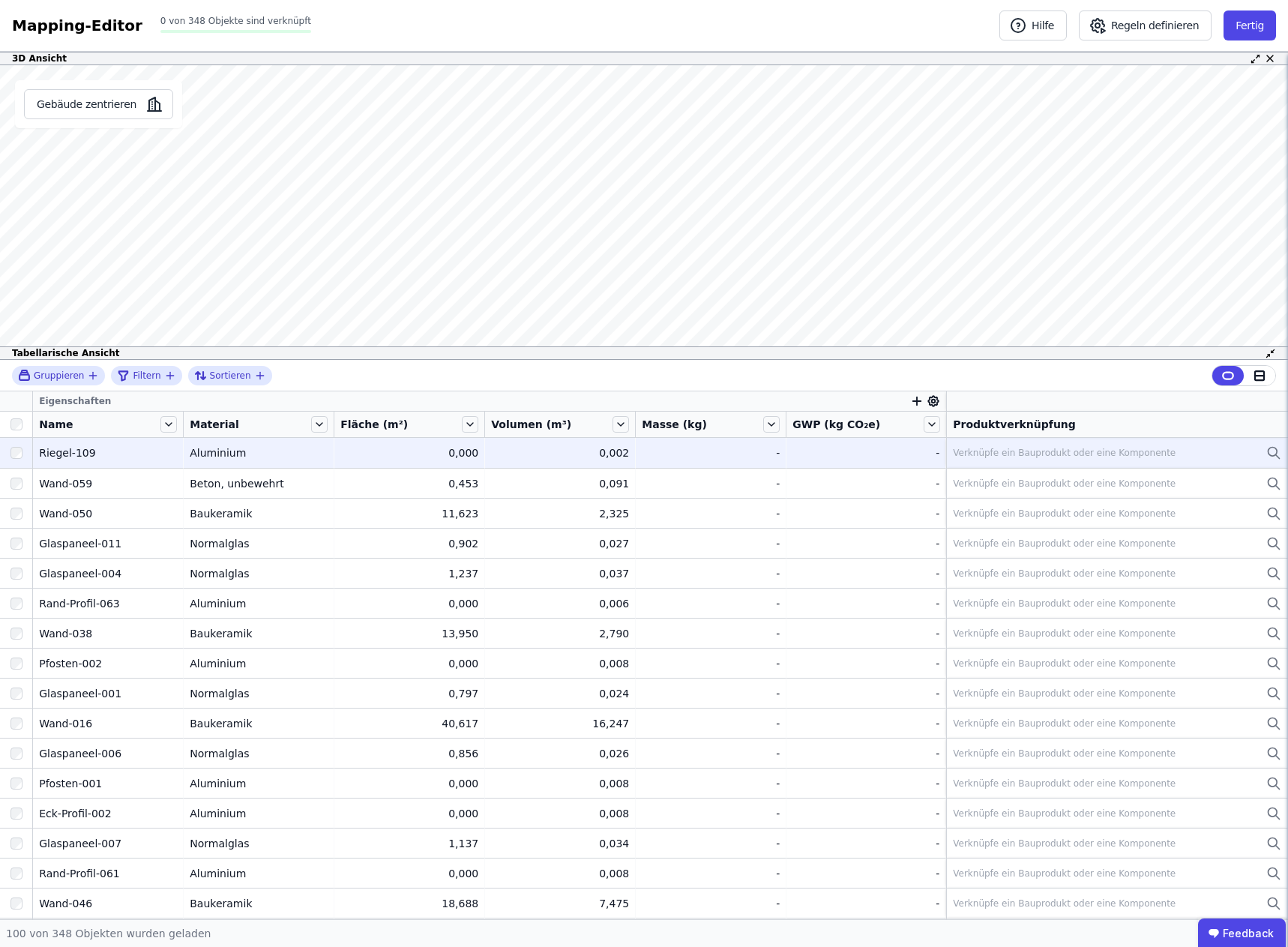
click at [994, 454] on div "Verknüpfe ein Bauprodukt oder eine Komponente" at bounding box center [1064, 452] width 223 height 12
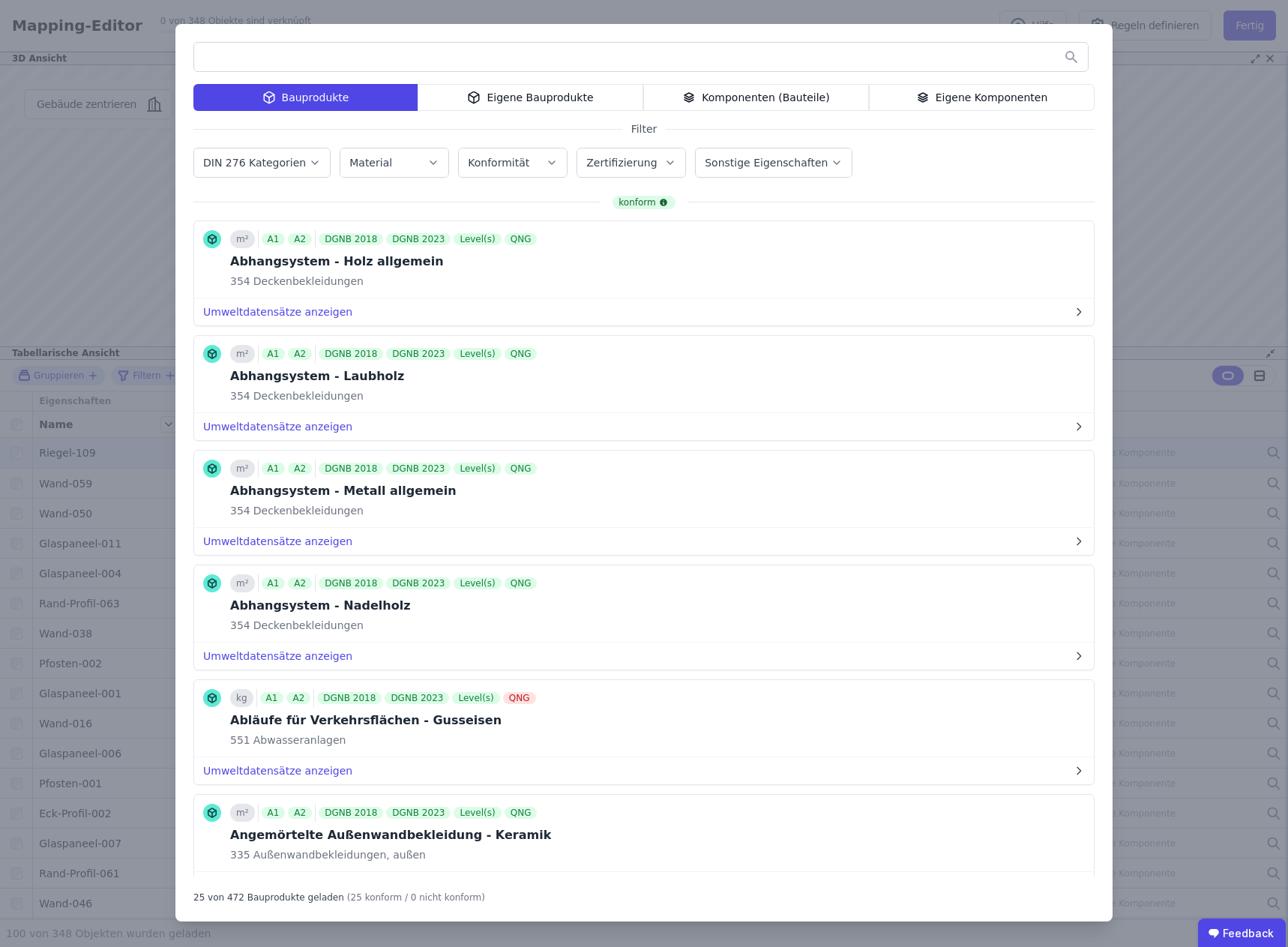
click at [523, 94] on div "Eigene Bauprodukte" at bounding box center [530, 97] width 226 height 27
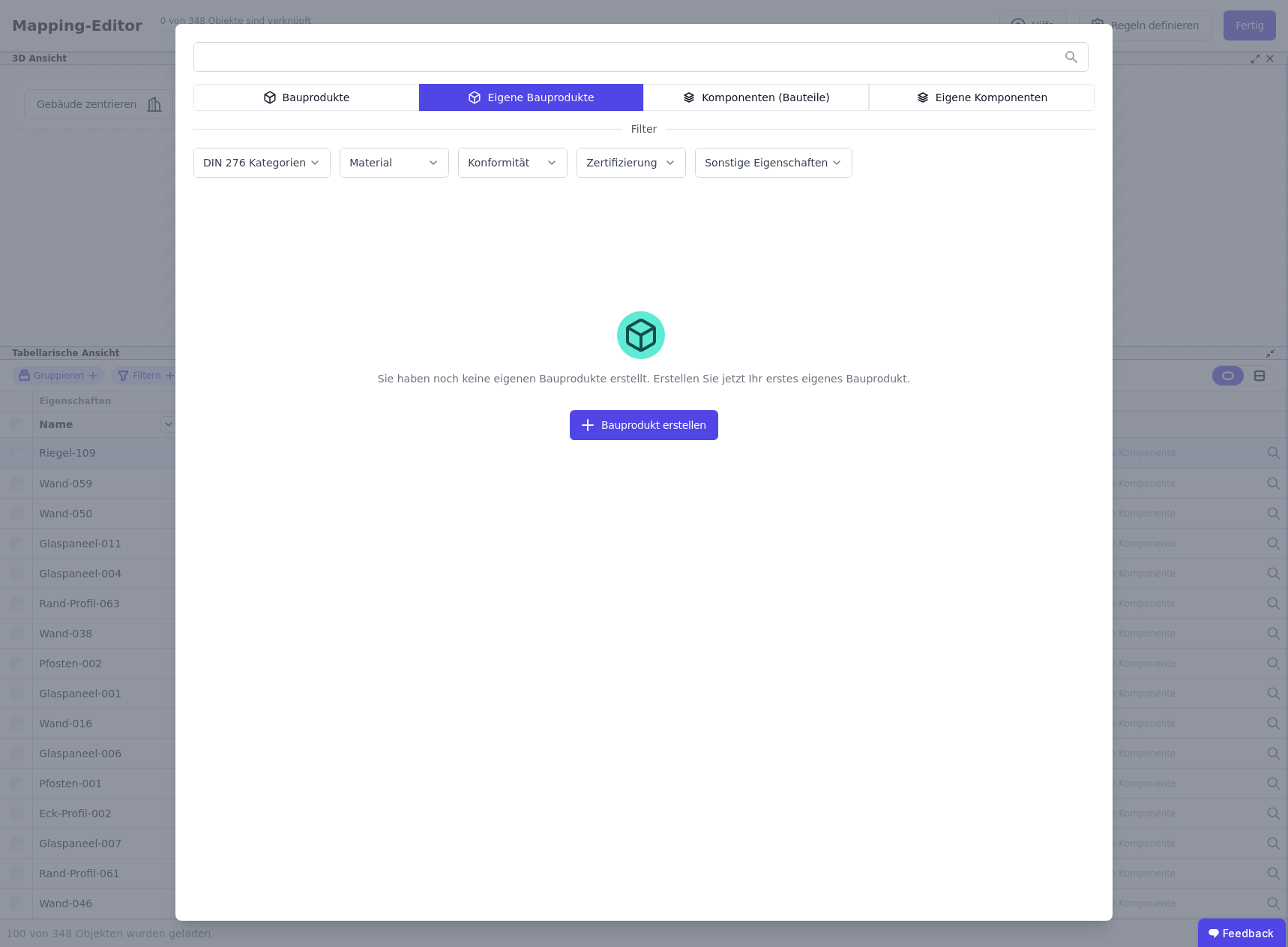
click at [751, 93] on div "Komponenten (Bauteile)" at bounding box center [756, 97] width 226 height 27
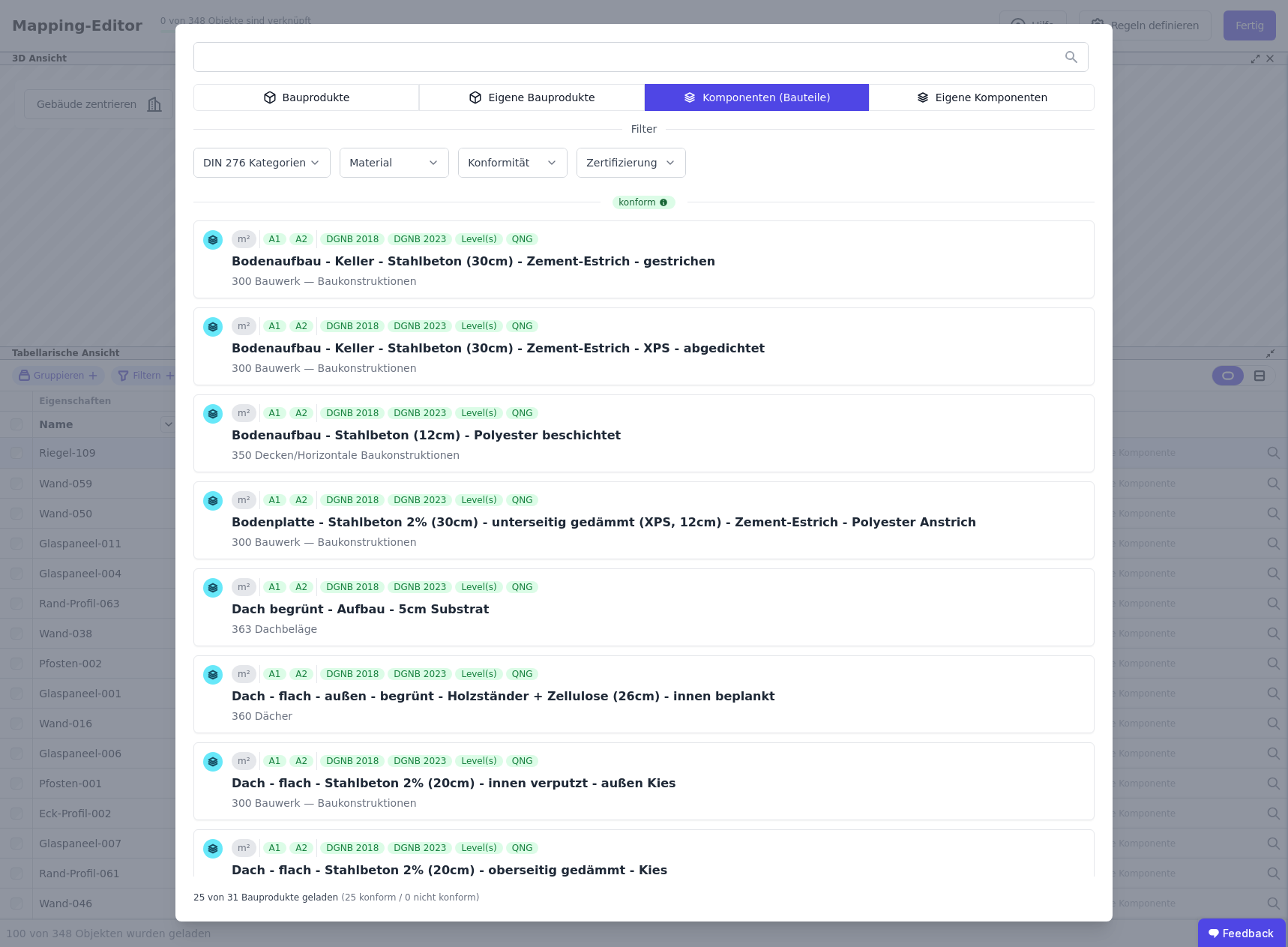
click at [334, 96] on div "Bauprodukte" at bounding box center [306, 97] width 226 height 27
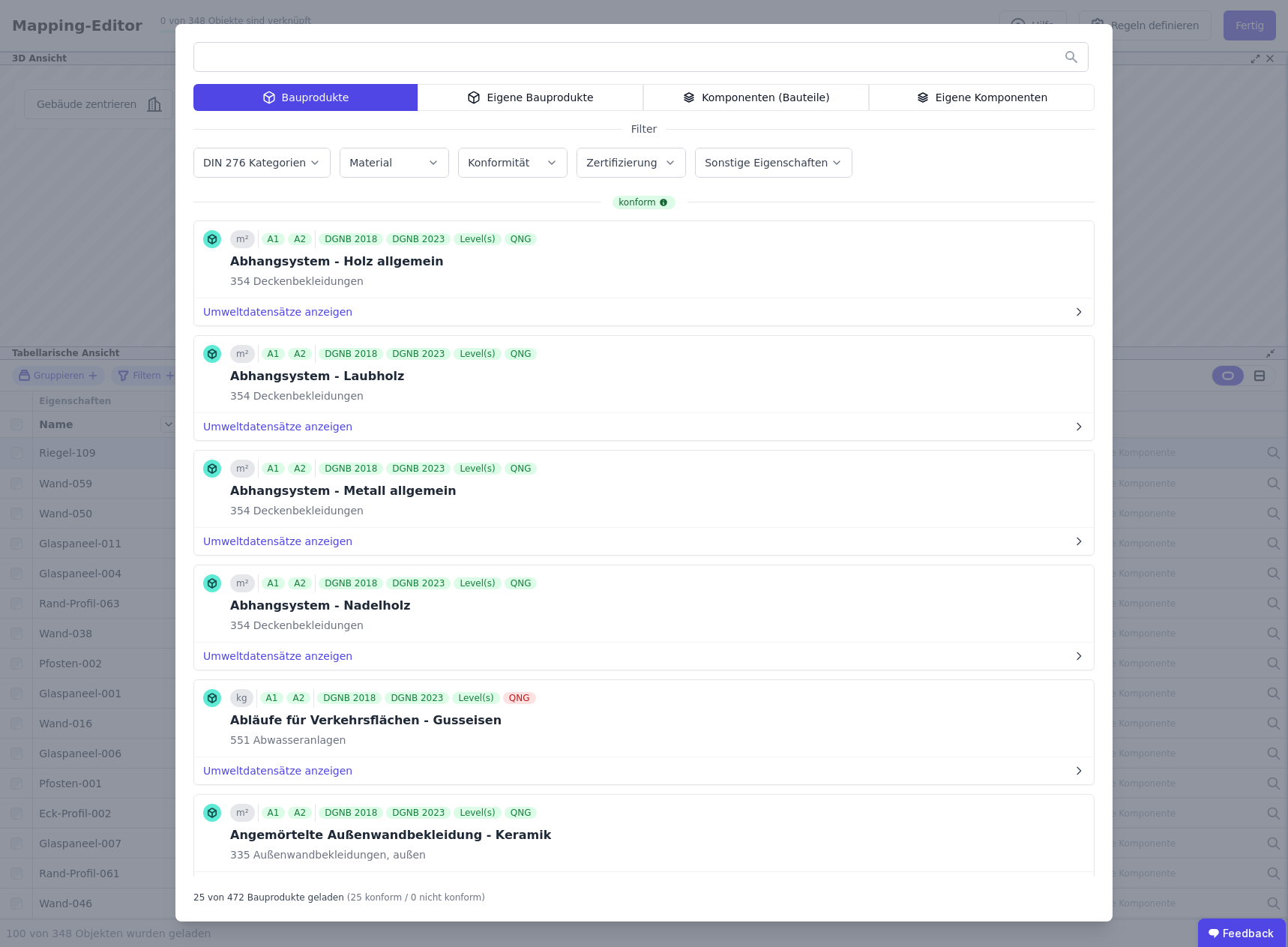
click at [309, 160] on icon "button" at bounding box center [314, 162] width 12 height 15
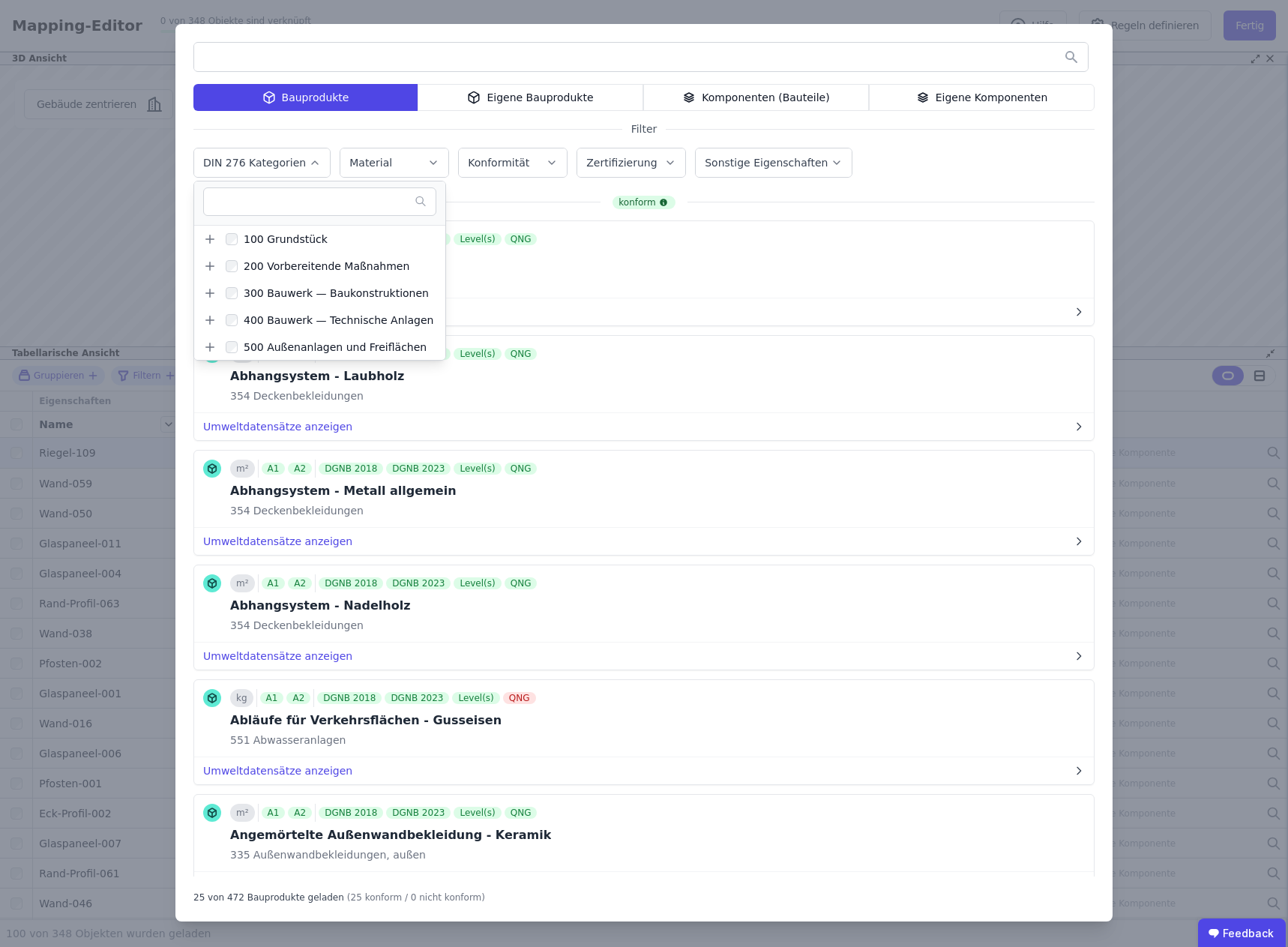
click at [309, 160] on icon "button" at bounding box center [314, 162] width 12 height 15
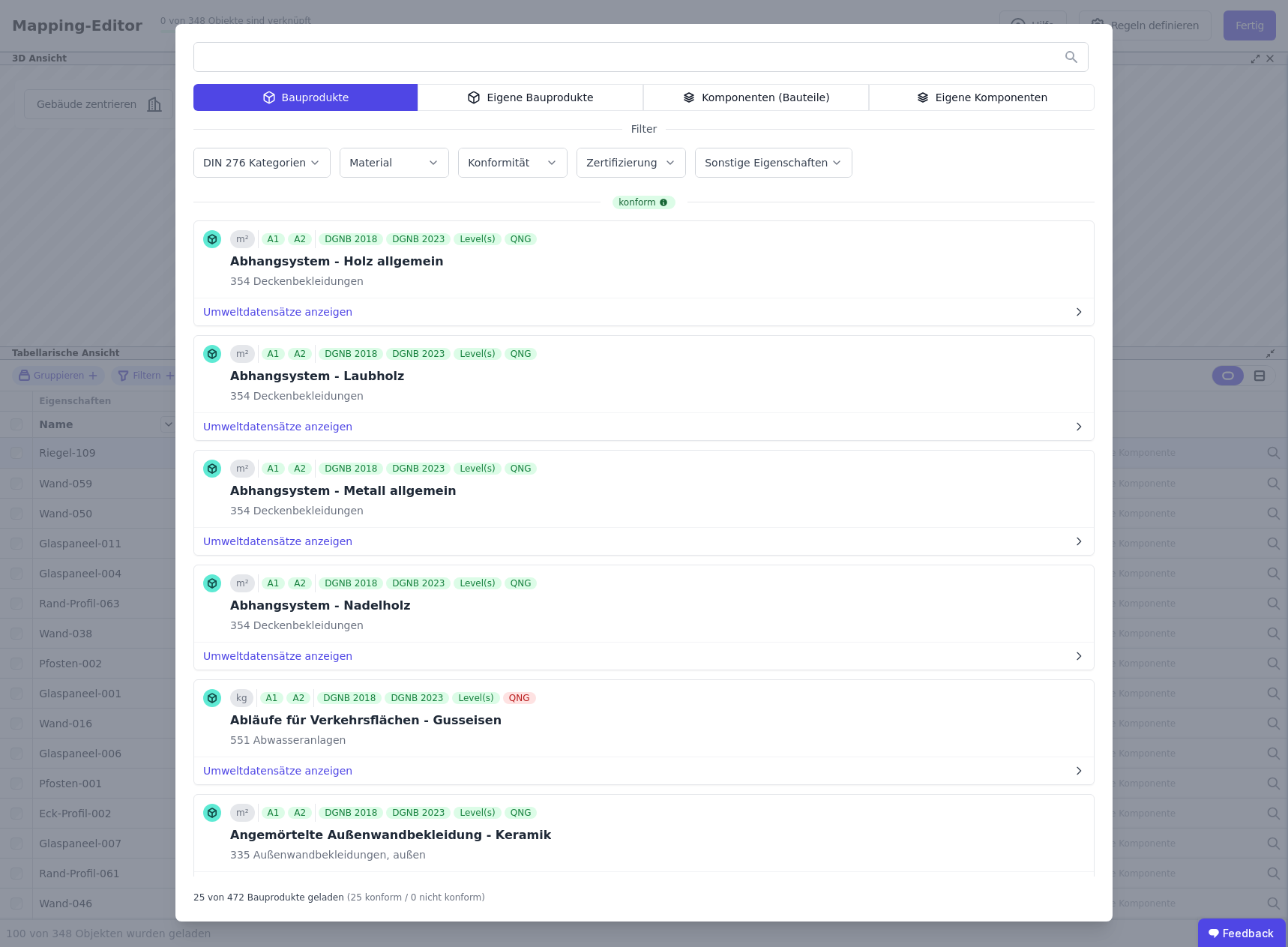
click at [638, 161] on label "Zertifizierung" at bounding box center [623, 162] width 74 height 12
click at [600, 320] on div "QNG" at bounding box center [615, 320] width 30 height 15
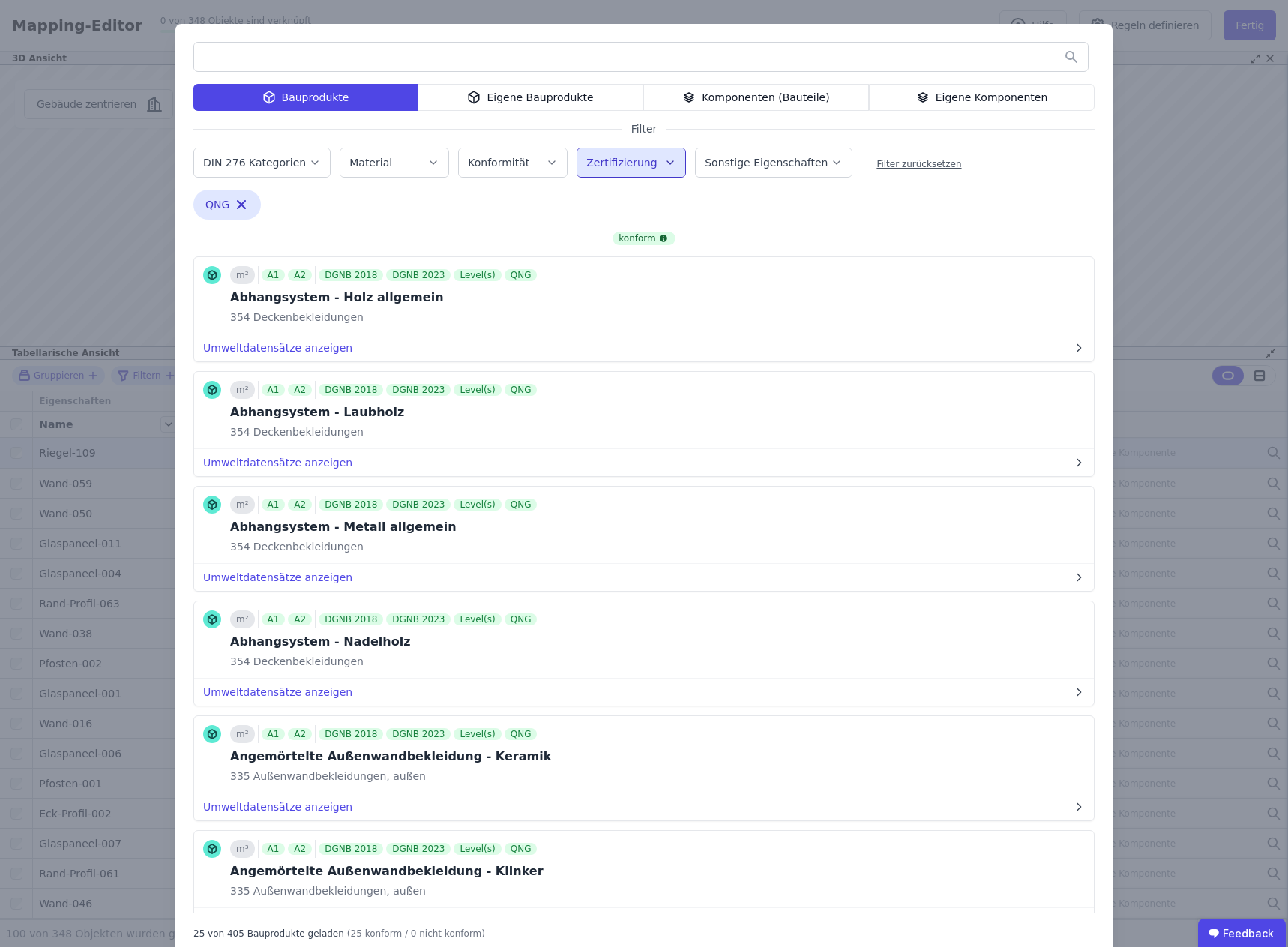
click at [99, 218] on div "Bauprodukte Eigene Bauprodukte Komponenten (Bauteile) Eigene Komponenten Filter…" at bounding box center [644, 490] width 1288 height 981
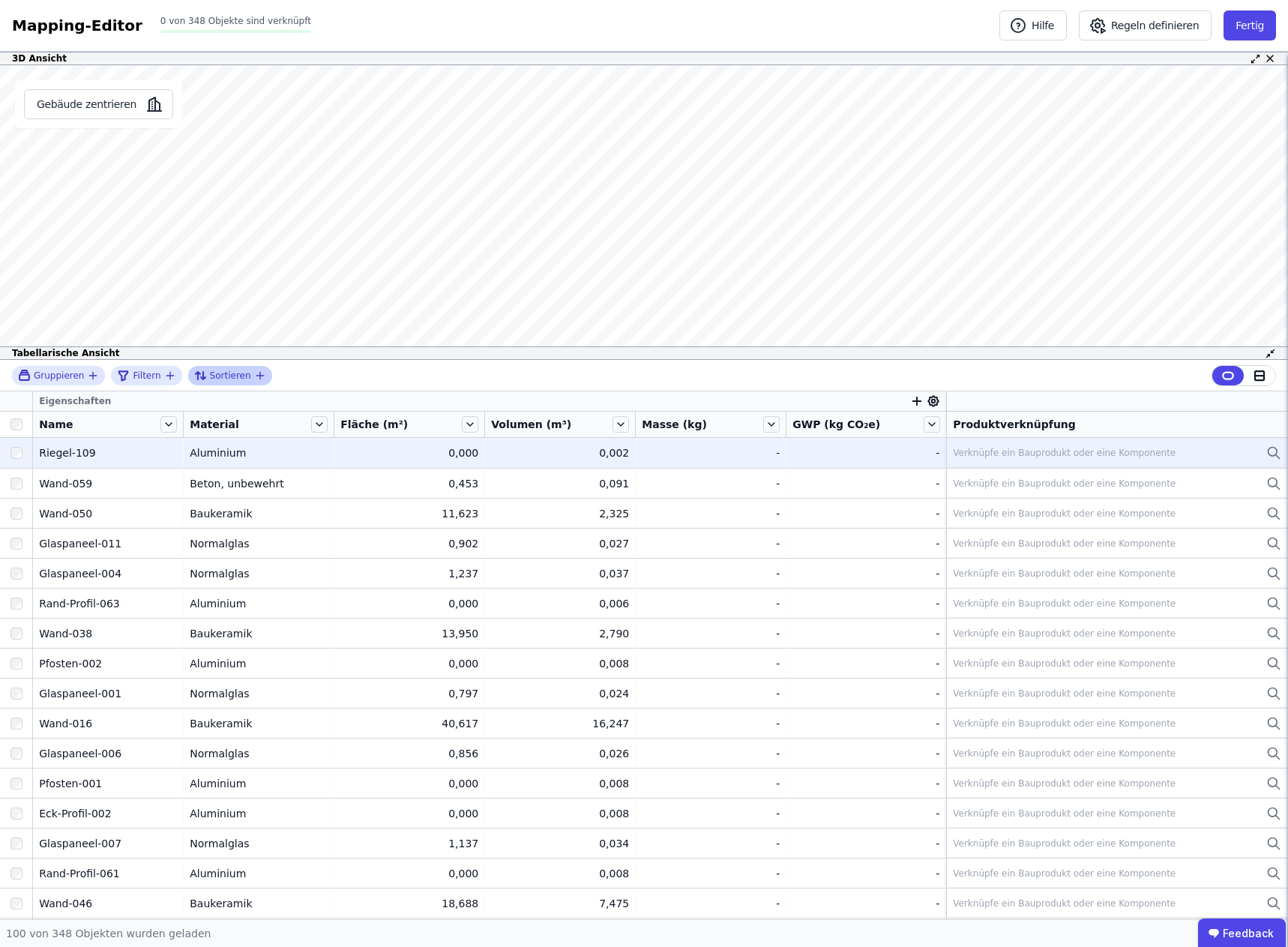
click at [217, 371] on span "Sortieren" at bounding box center [230, 375] width 42 height 12
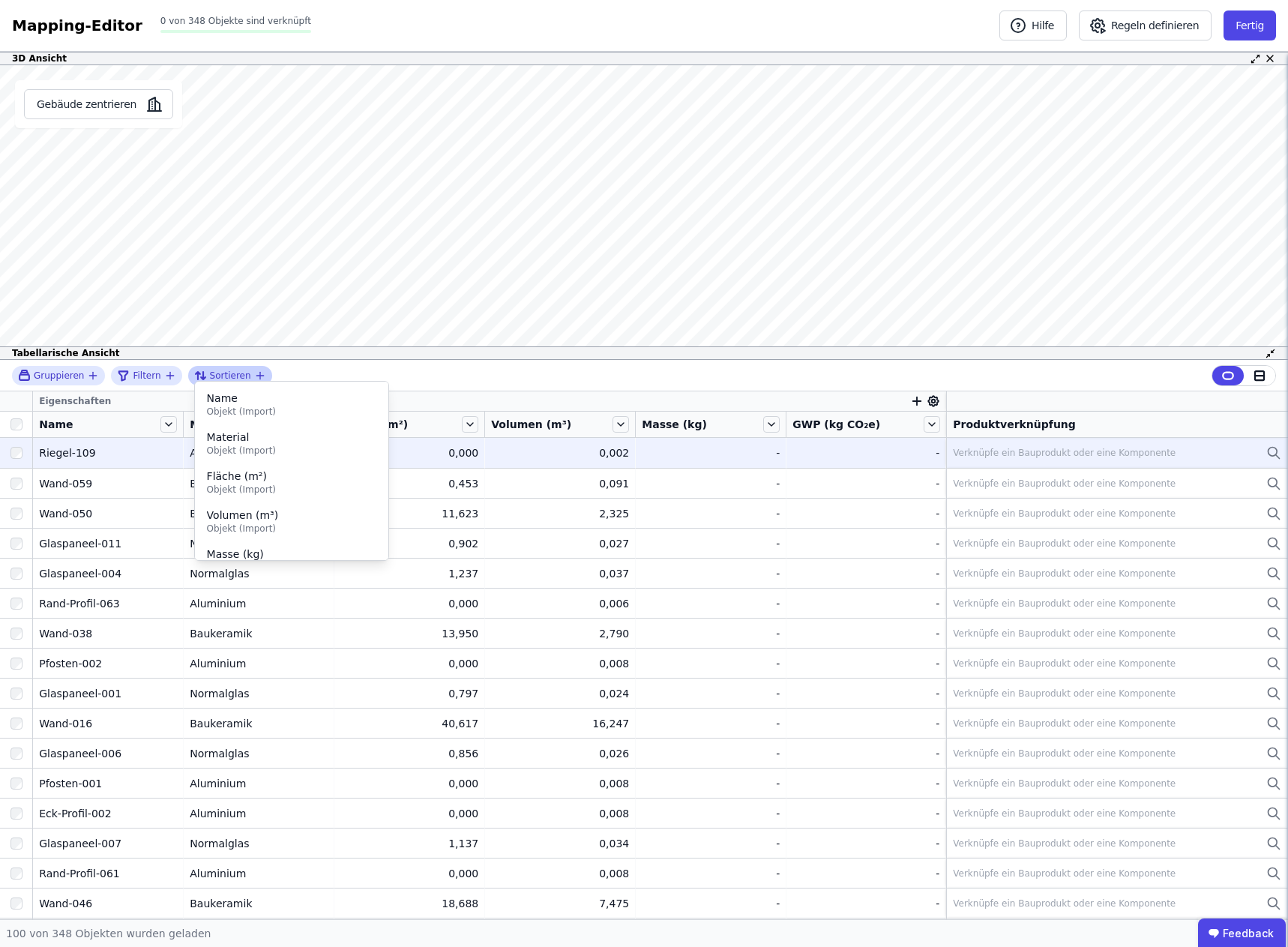
click at [215, 370] on span "Sortieren" at bounding box center [230, 375] width 42 height 12
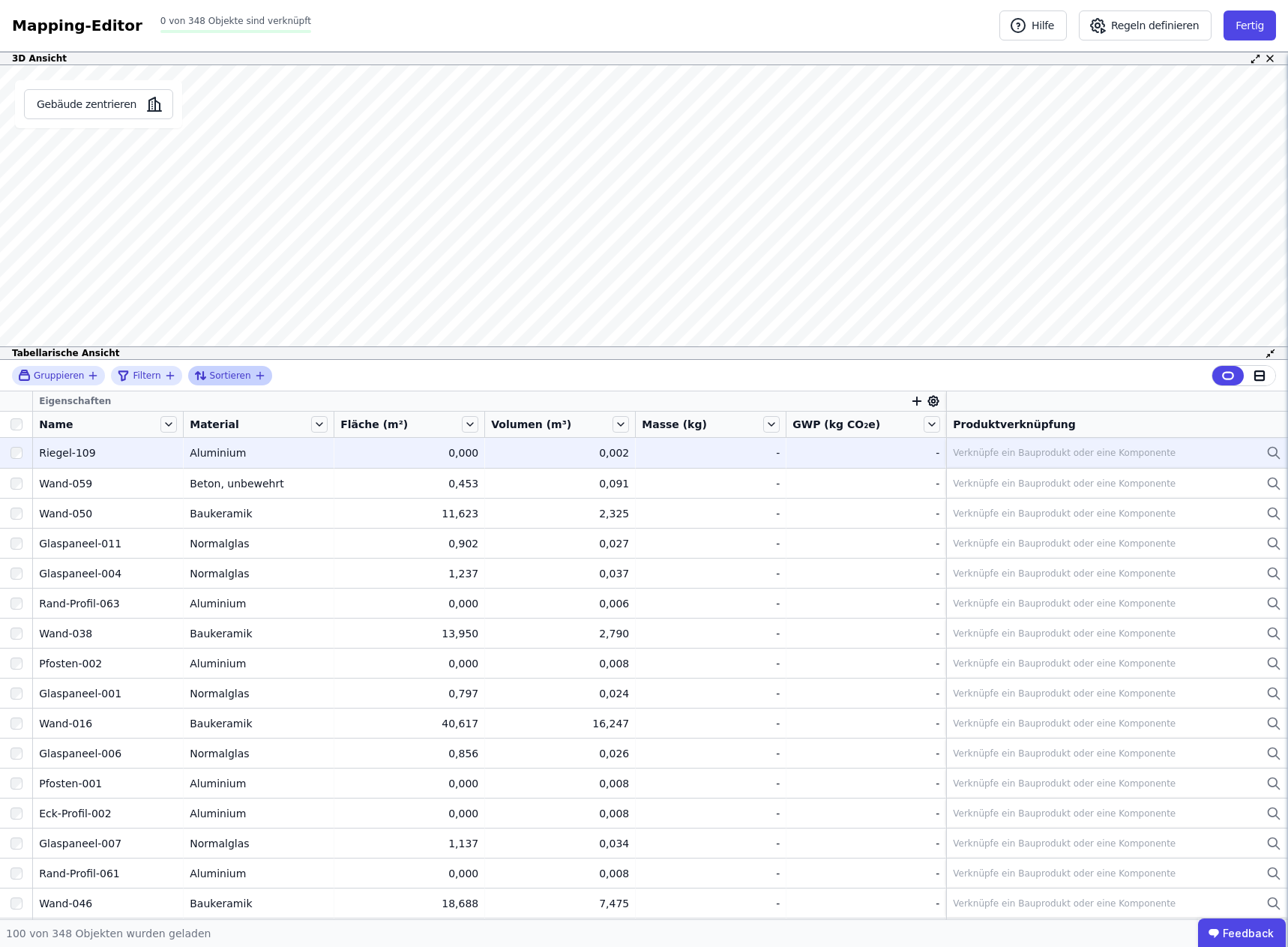
click at [224, 371] on span "Sortieren" at bounding box center [230, 375] width 42 height 12
click at [230, 441] on span "Material" at bounding box center [291, 436] width 169 height 15
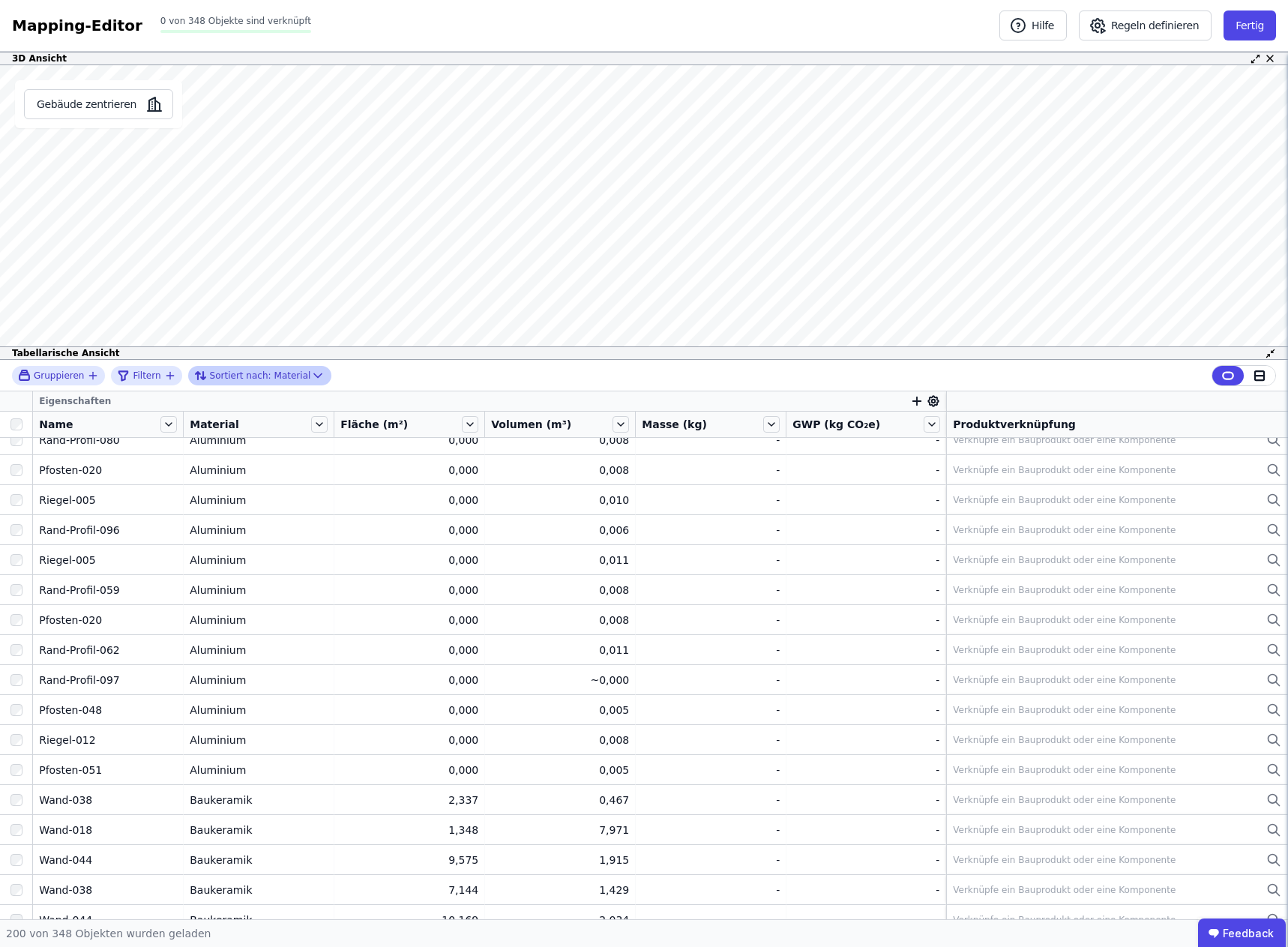
scroll to position [5516, 0]
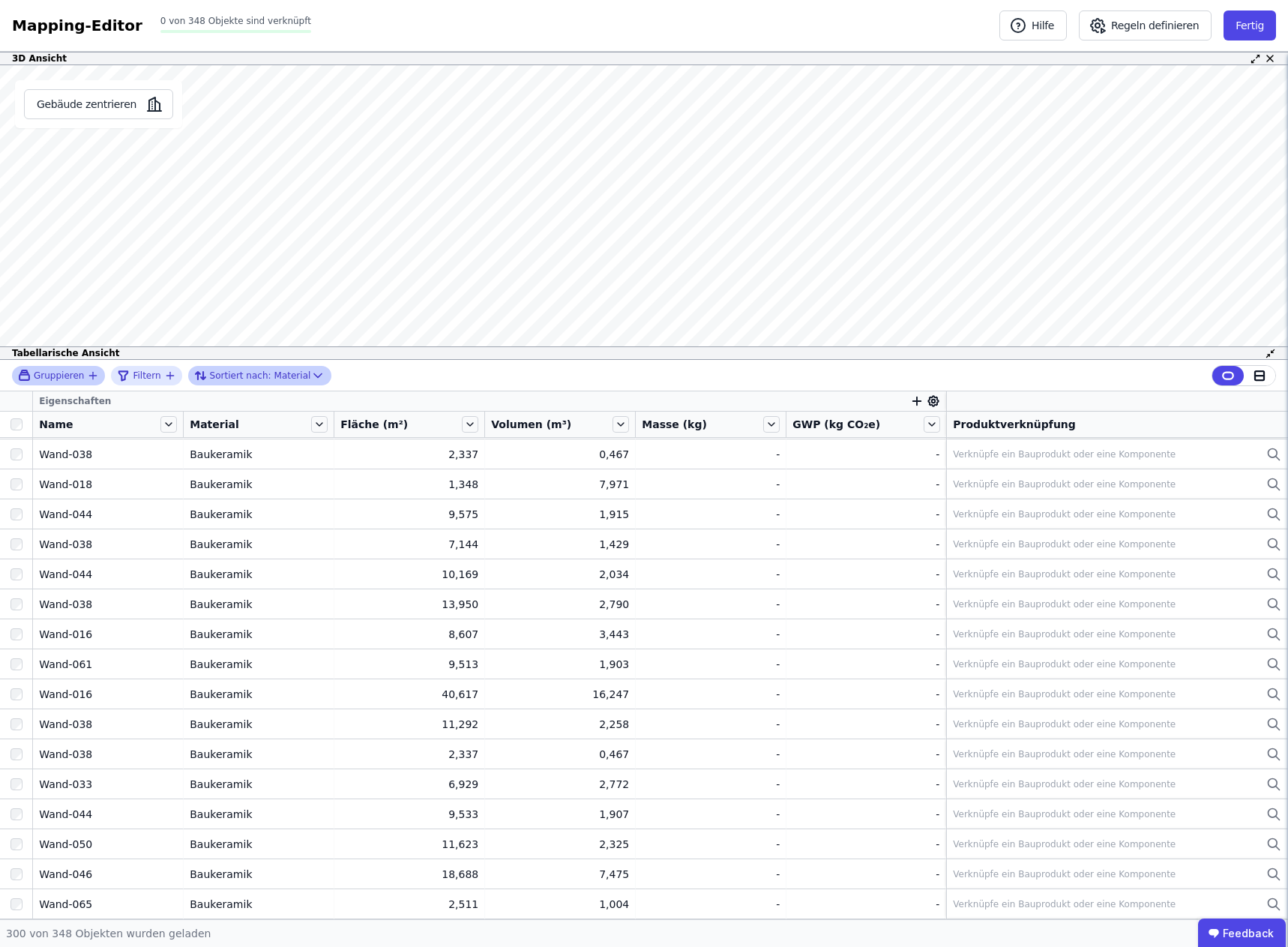
click at [81, 375] on div "Gruppieren" at bounding box center [52, 375] width 69 height 13
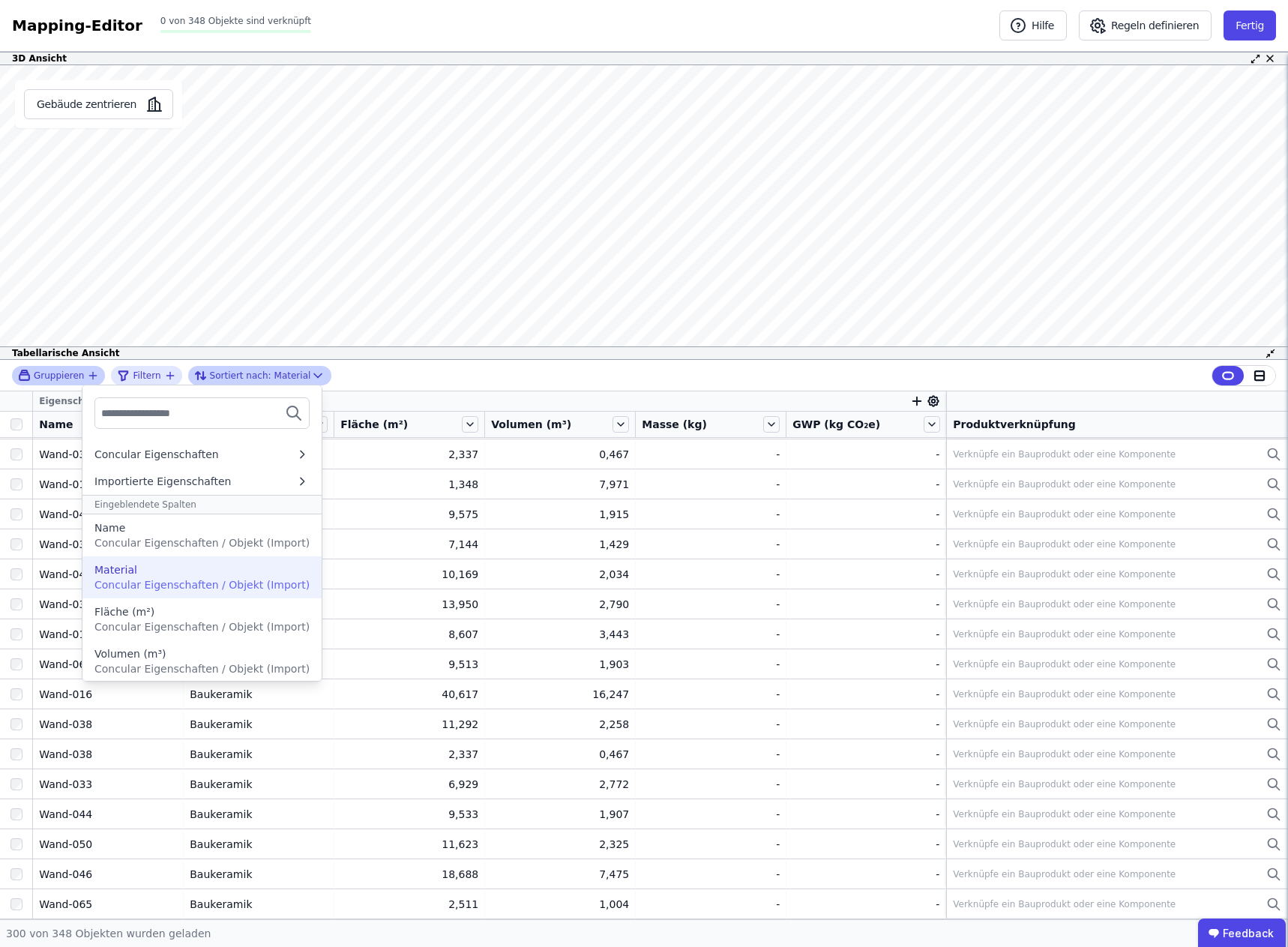
click at [133, 579] on span "Concular Eigenschaften / Objekt (Import)" at bounding box center [202, 584] width 215 height 12
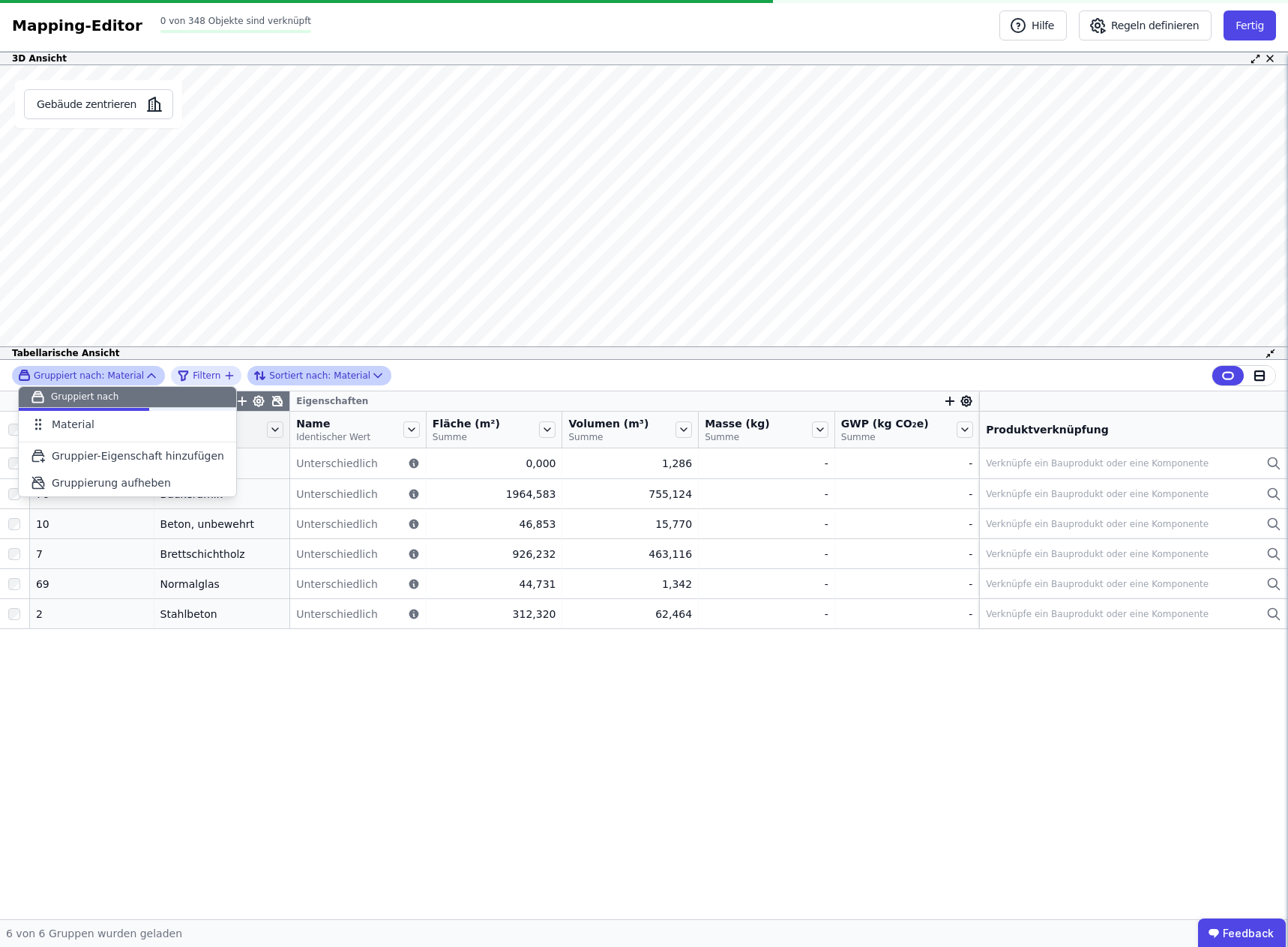
scroll to position [0, 0]
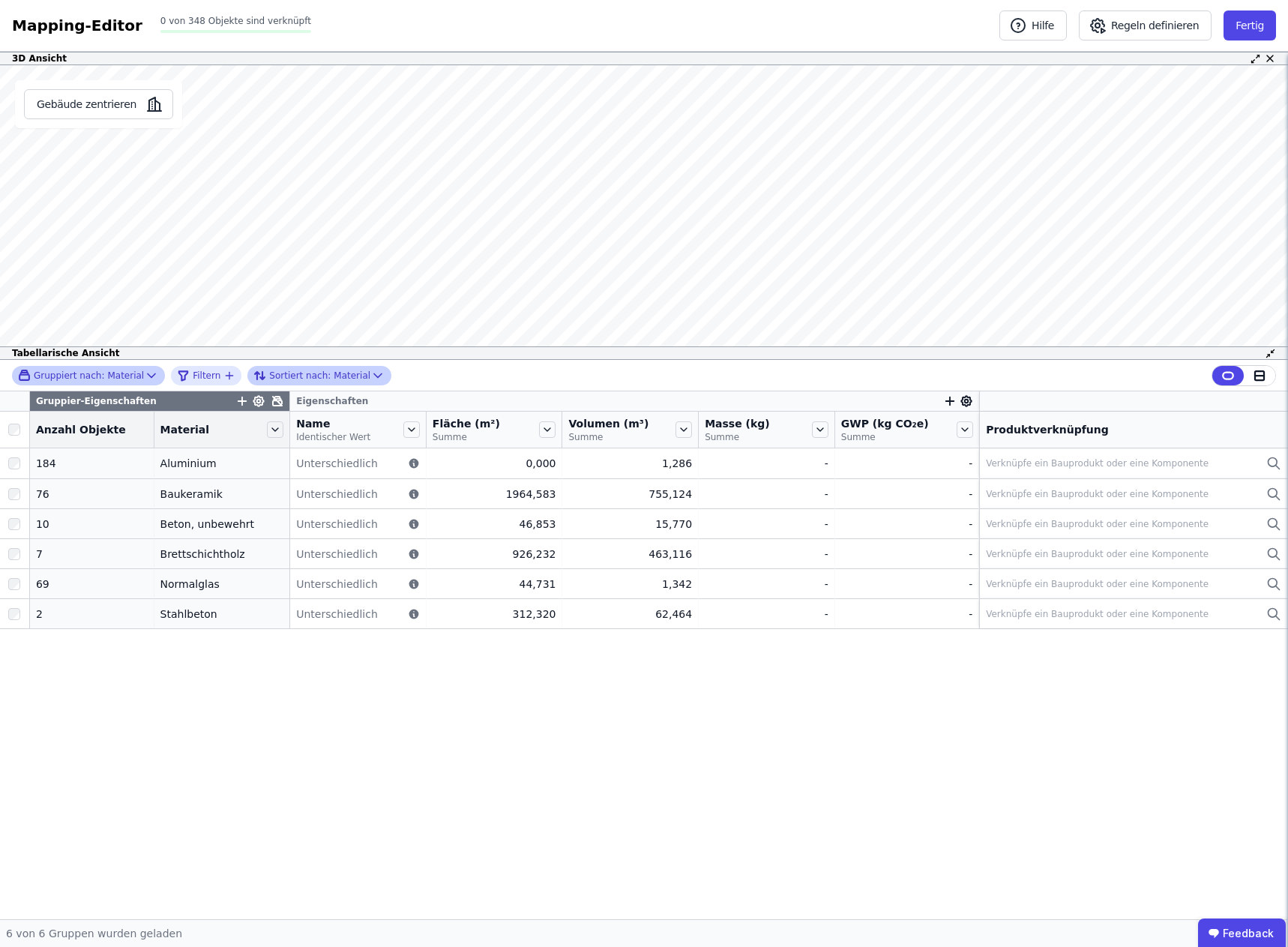
click at [240, 717] on div "Gruppier-Eigenschaften Eigenschaften Anzahl Objekte Material Name Identischer W…" at bounding box center [644, 656] width 1288 height 528
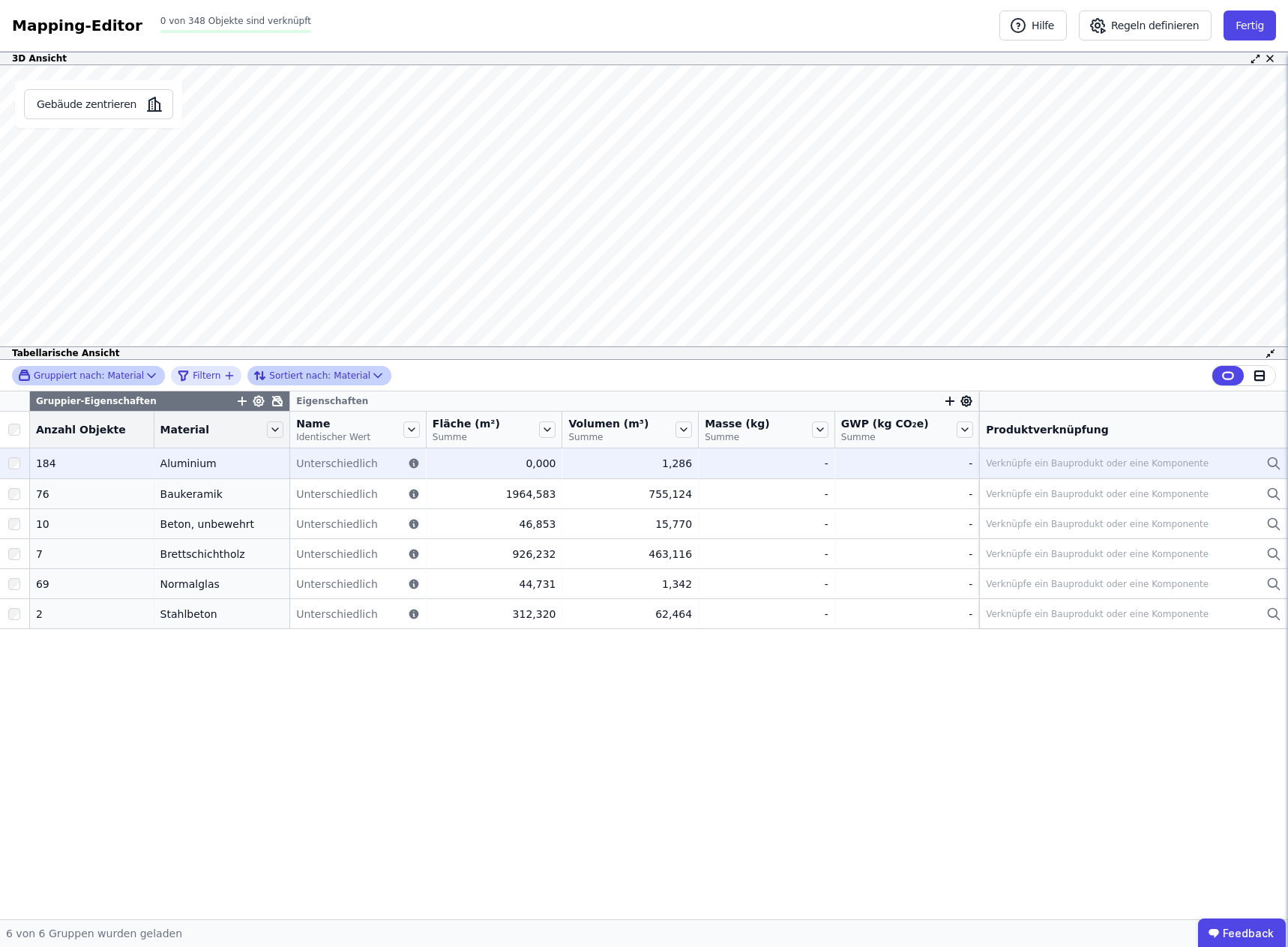
click at [1073, 462] on div "Verknüpfe ein Bauprodukt oder eine Komponente" at bounding box center [1097, 463] width 223 height 12
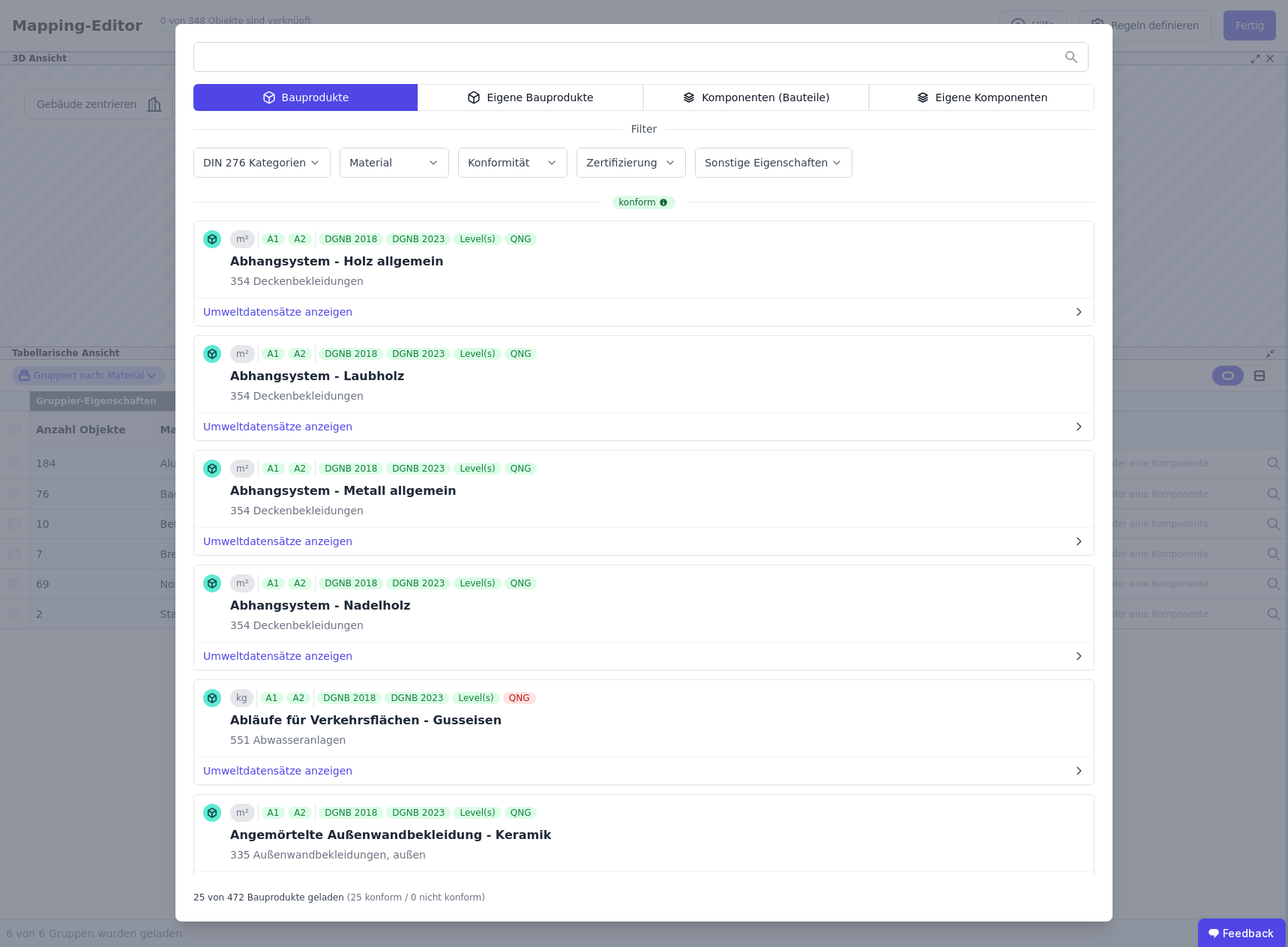
click at [648, 164] on div "Zertifizierung" at bounding box center [631, 162] width 90 height 15
click at [626, 320] on div "QNG" at bounding box center [654, 320] width 151 height 24
click at [606, 161] on label "Zertifizierung" at bounding box center [623, 162] width 74 height 12
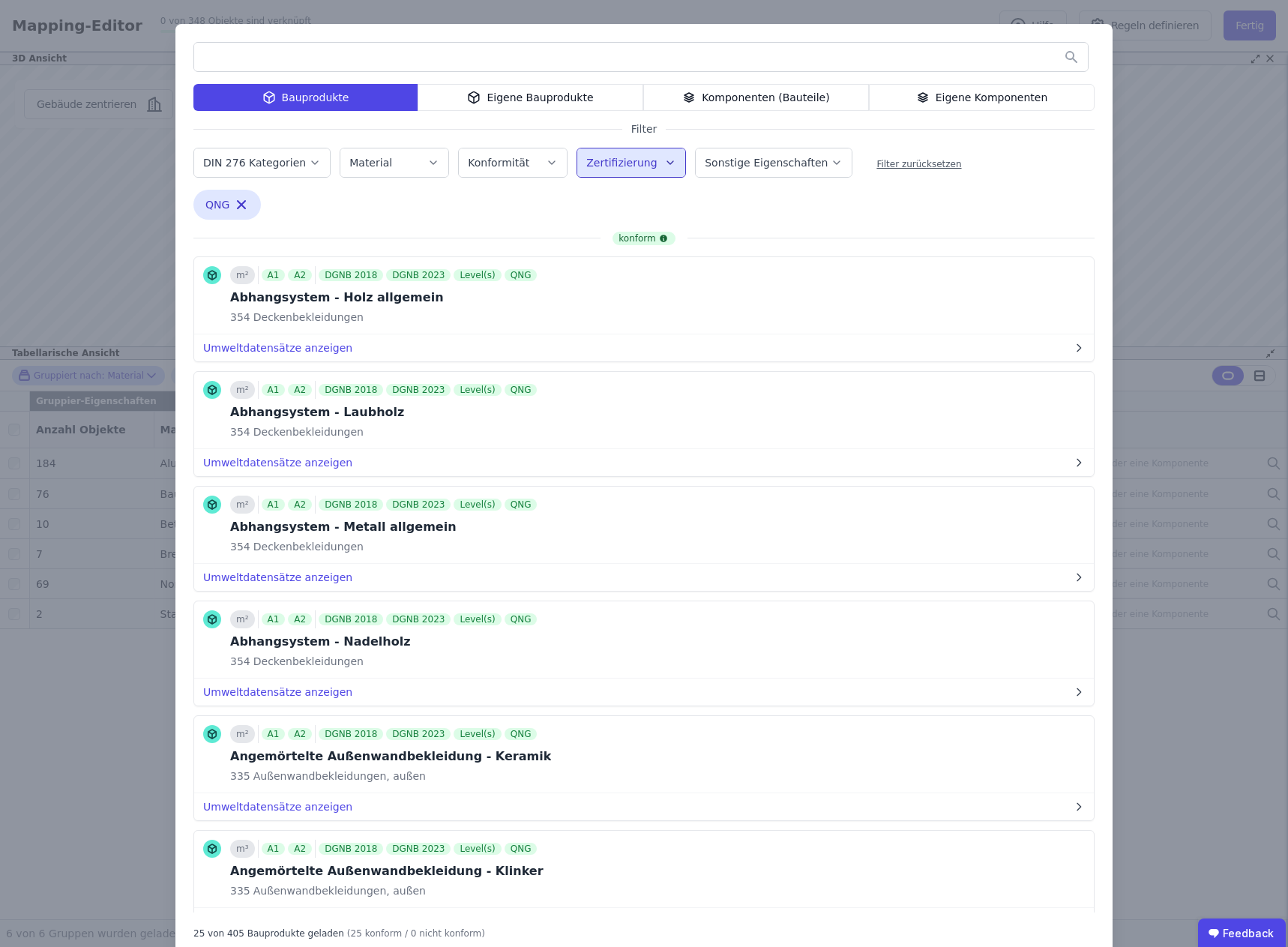
click at [288, 48] on input "text" at bounding box center [641, 57] width 894 height 27
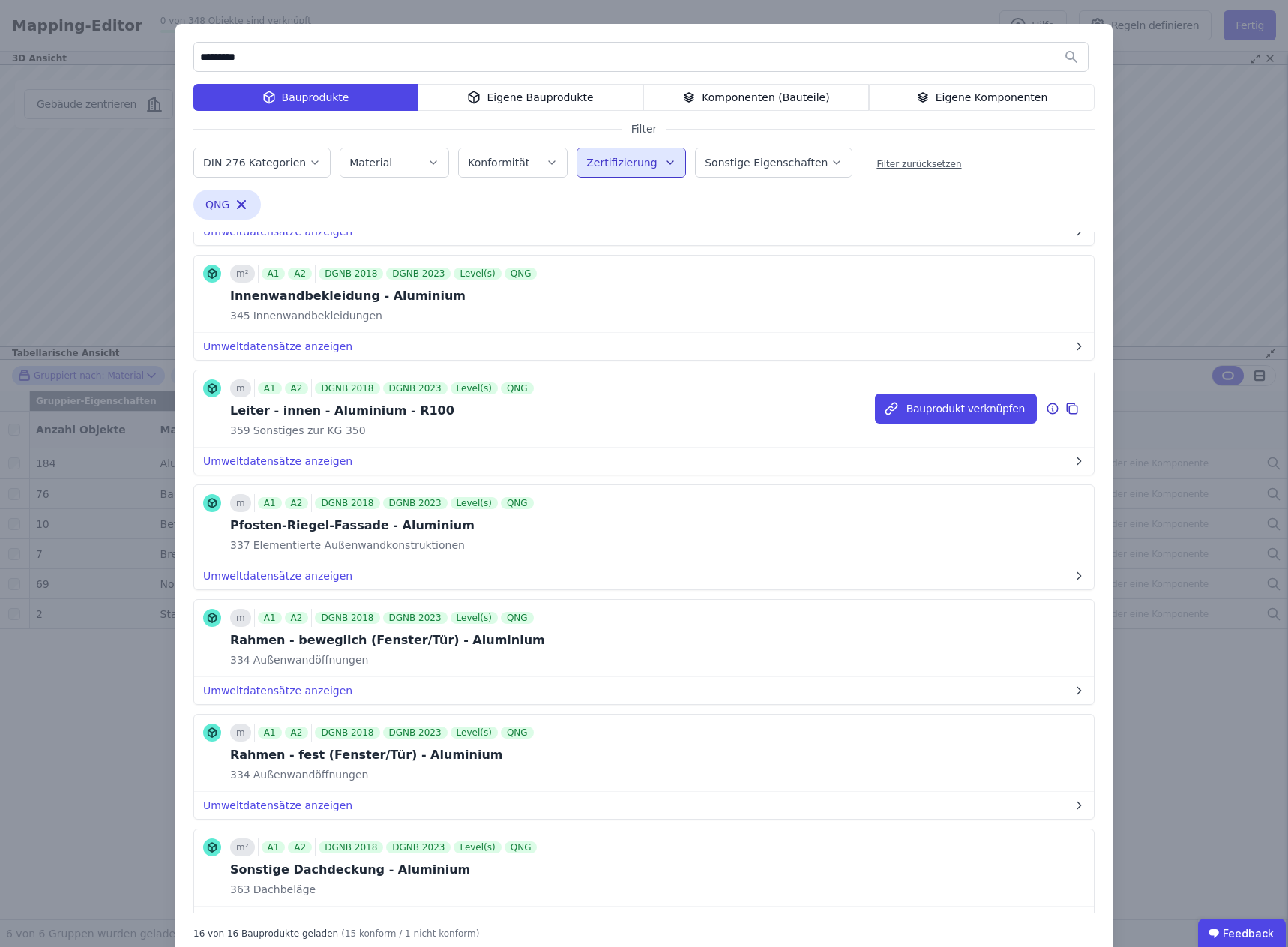
scroll to position [750, 0]
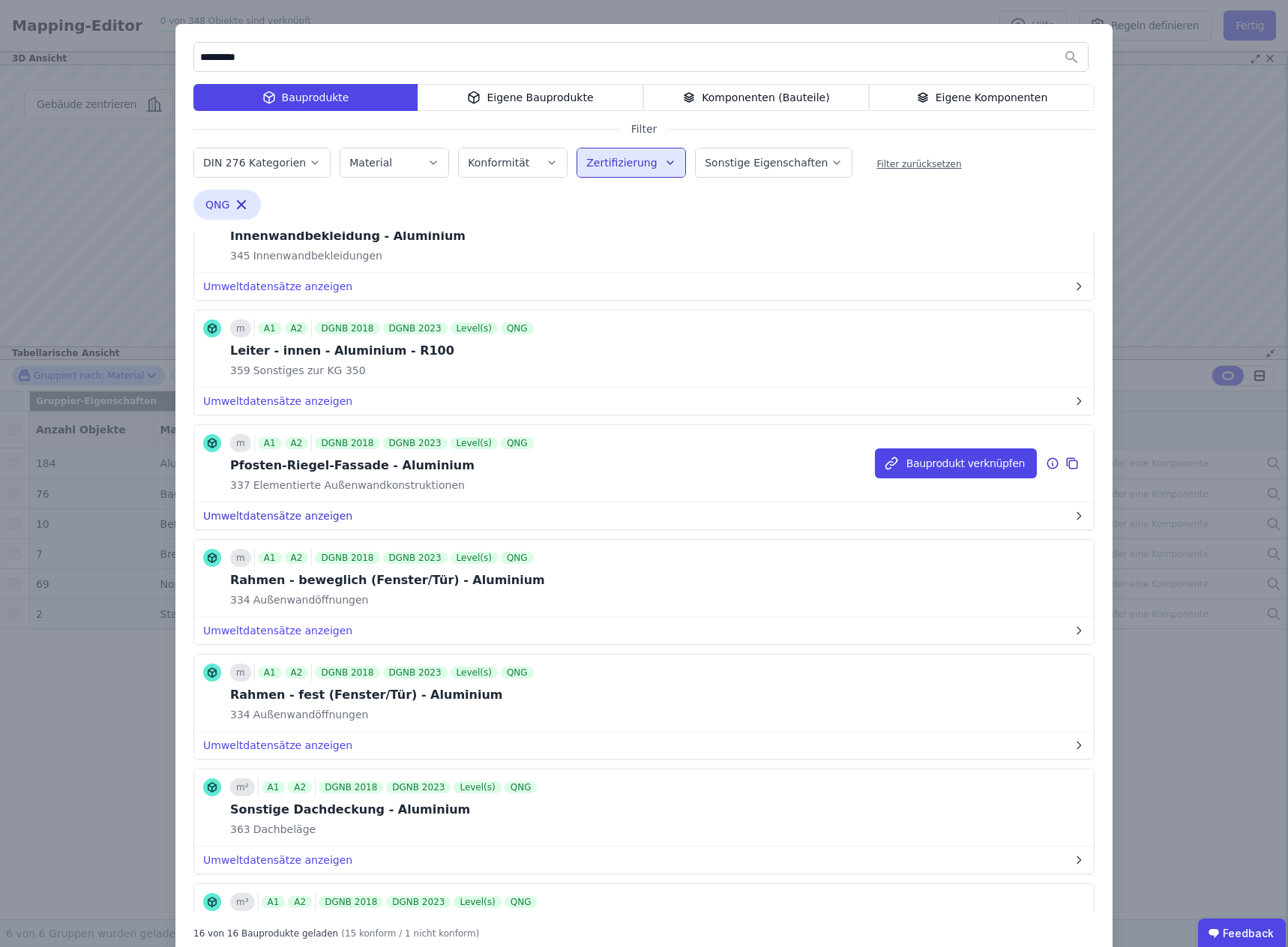
type input "*********"
click at [298, 519] on button "Umweltdatensätze anzeigen" at bounding box center [644, 515] width 899 height 27
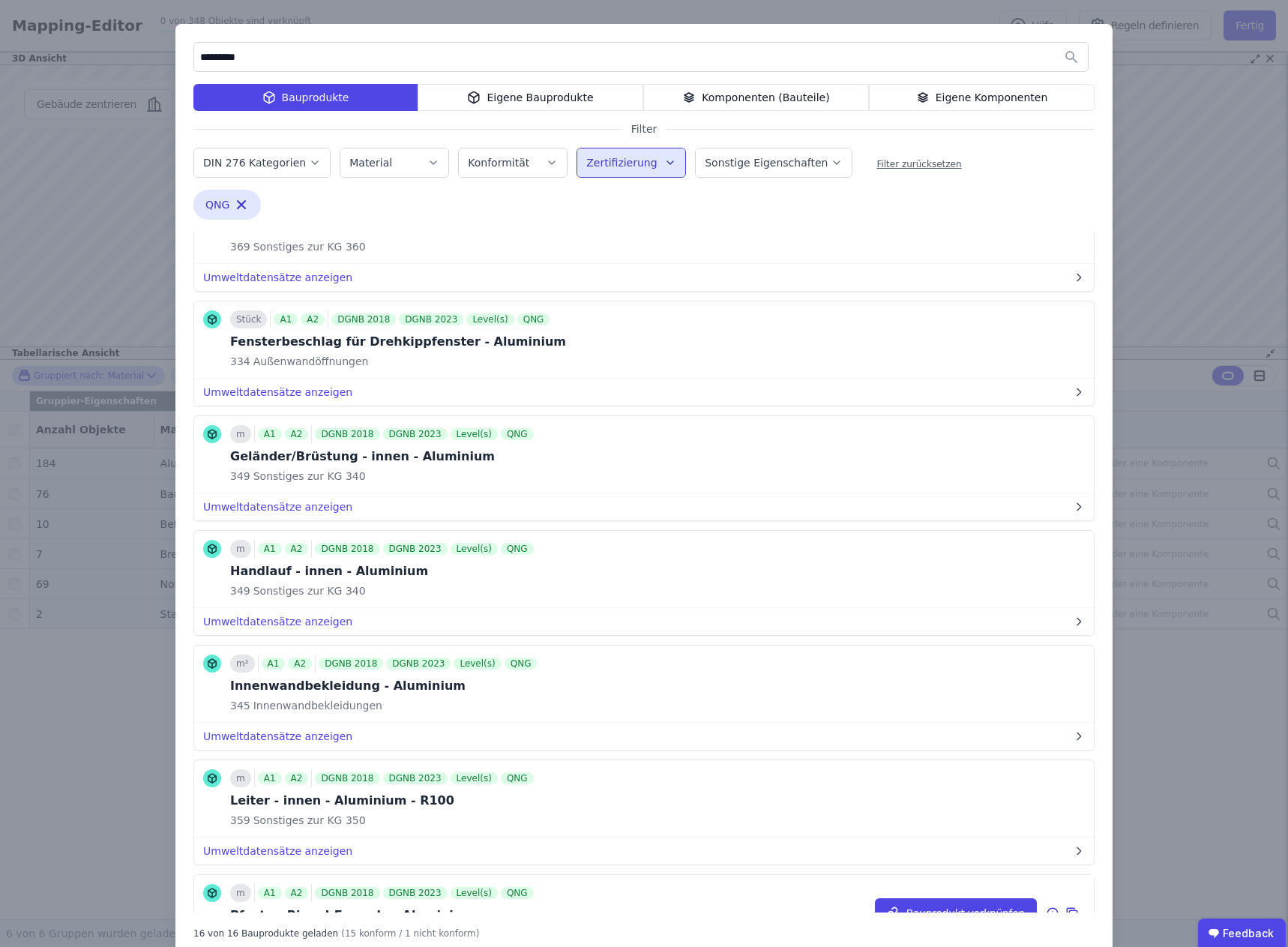
scroll to position [0, 0]
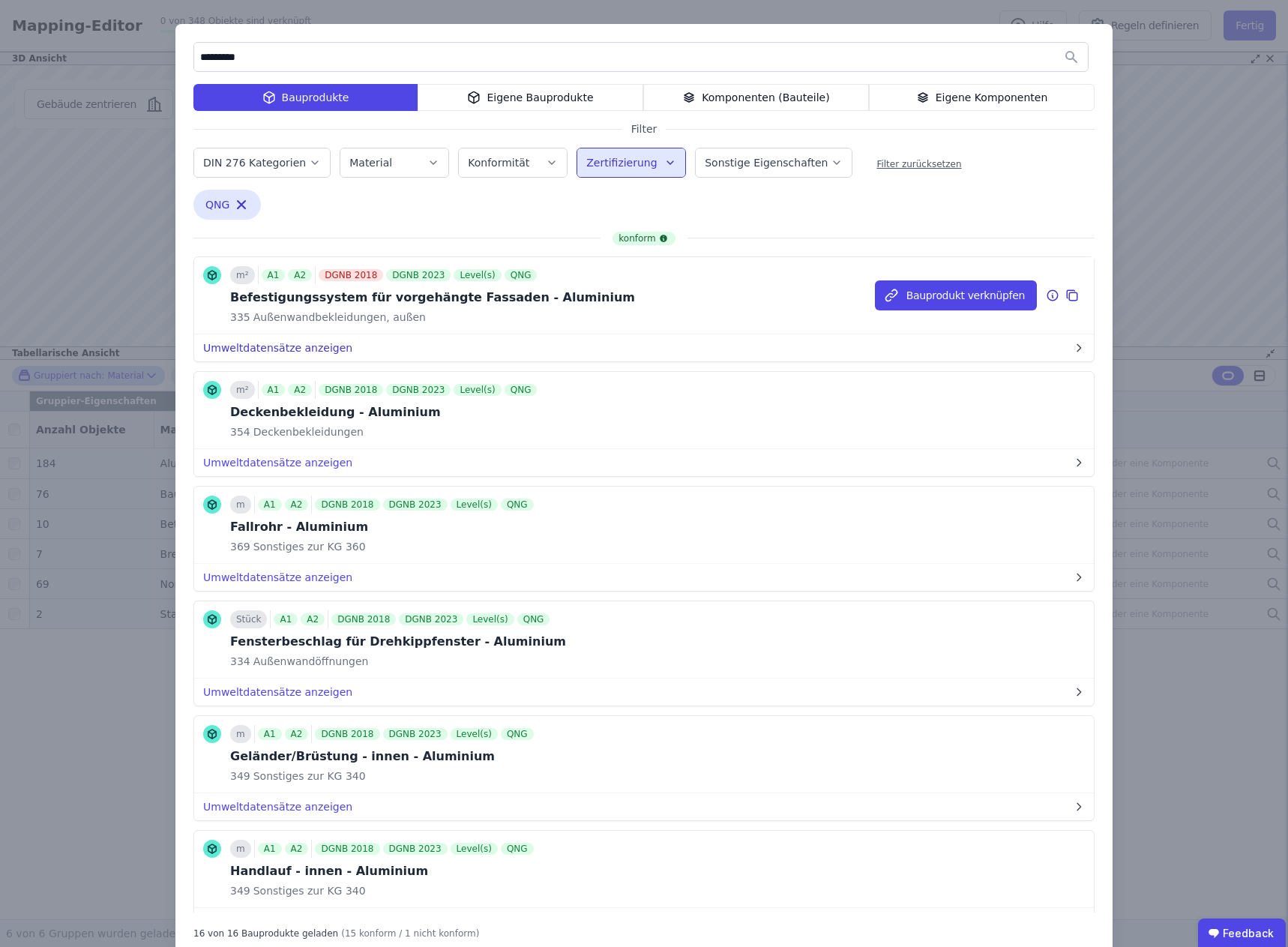
click at [288, 342] on button "Umweltdatensätze anzeigen" at bounding box center [644, 348] width 899 height 27
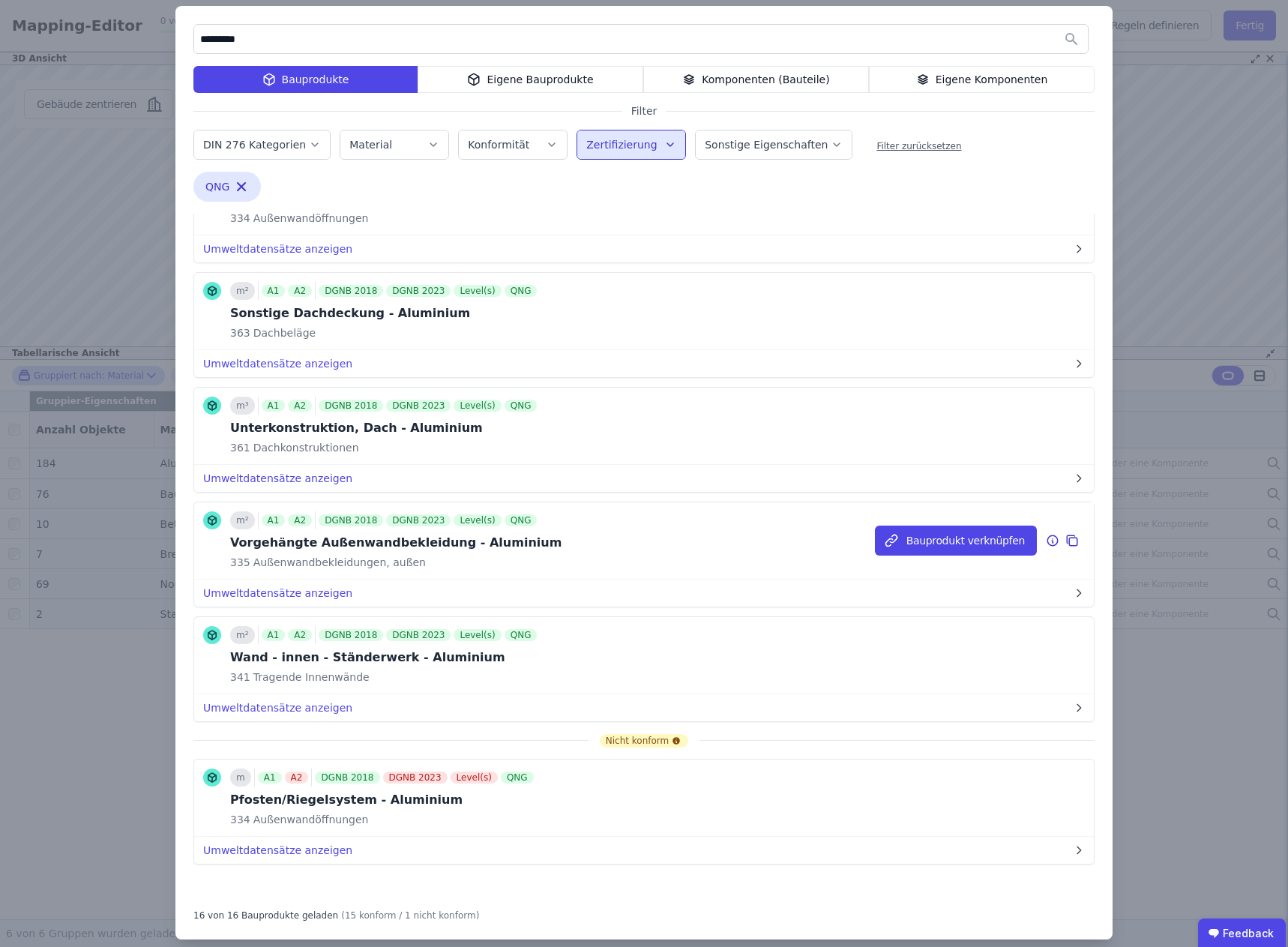
scroll to position [34, 0]
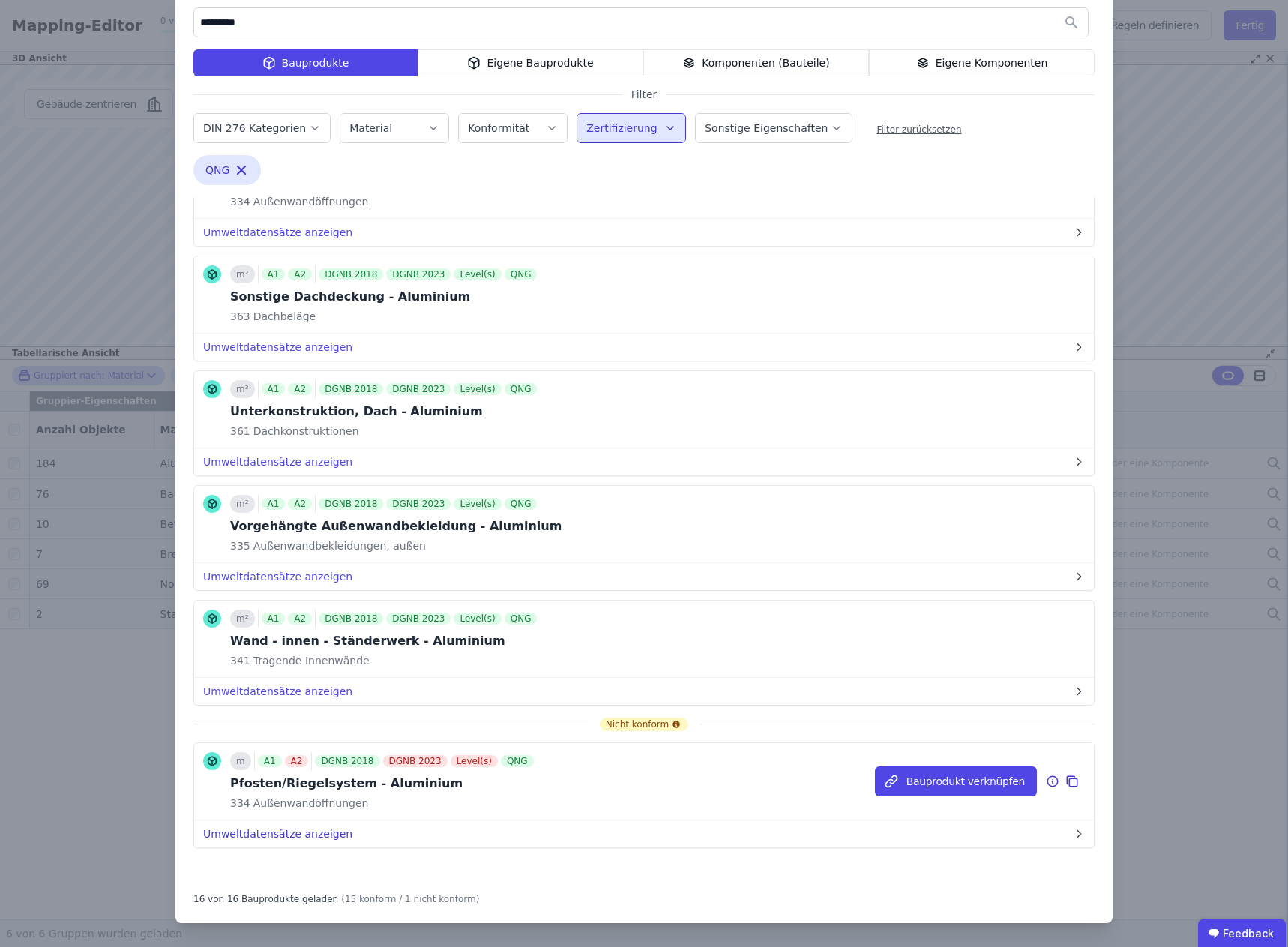
click at [262, 830] on button "Umweltdatensätze anzeigen" at bounding box center [644, 833] width 899 height 27
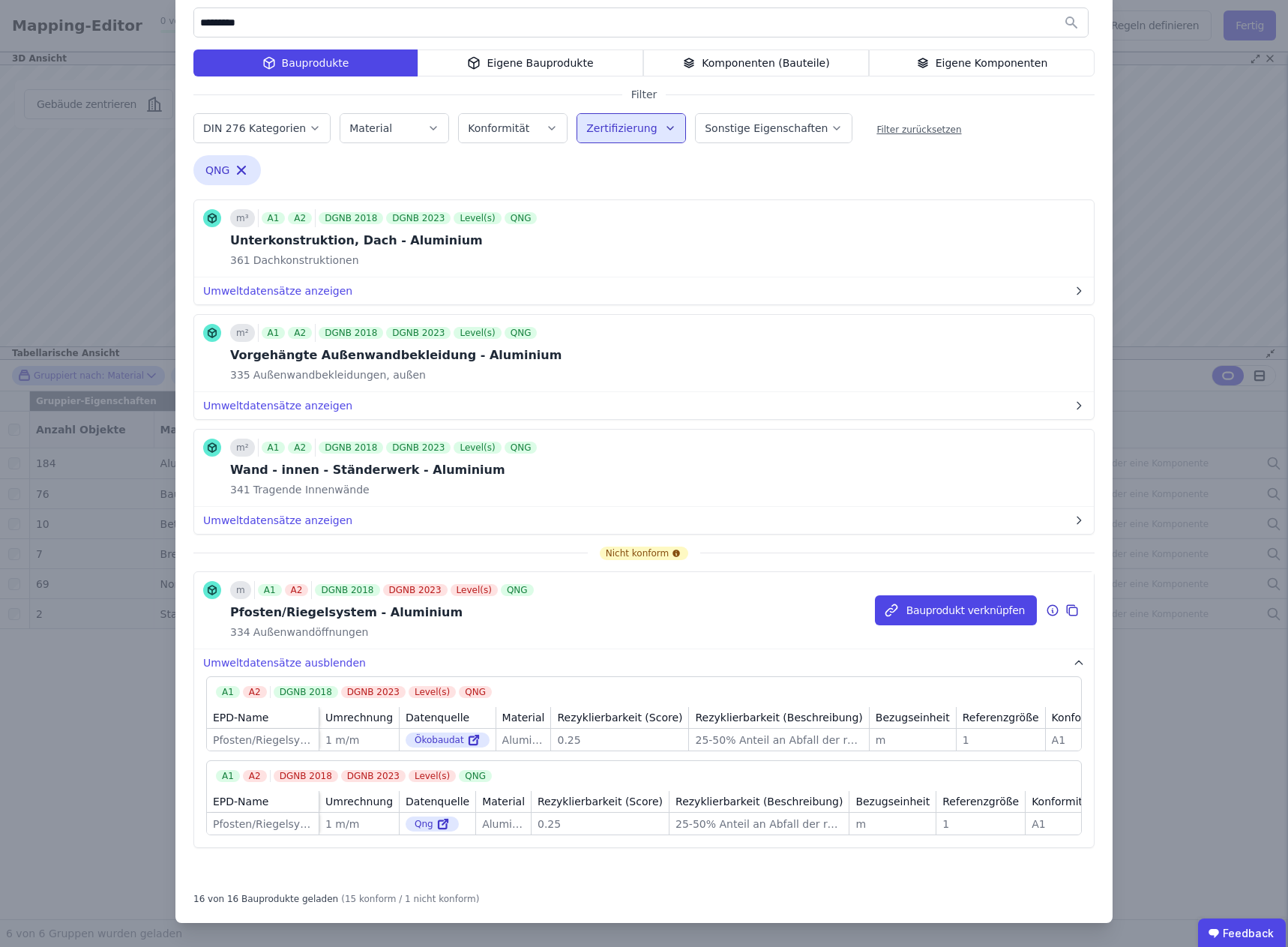
scroll to position [1948, 0]
click at [620, 547] on div "Nicht konform" at bounding box center [644, 553] width 89 height 13
click at [1052, 610] on icon at bounding box center [1053, 611] width 2 height 2
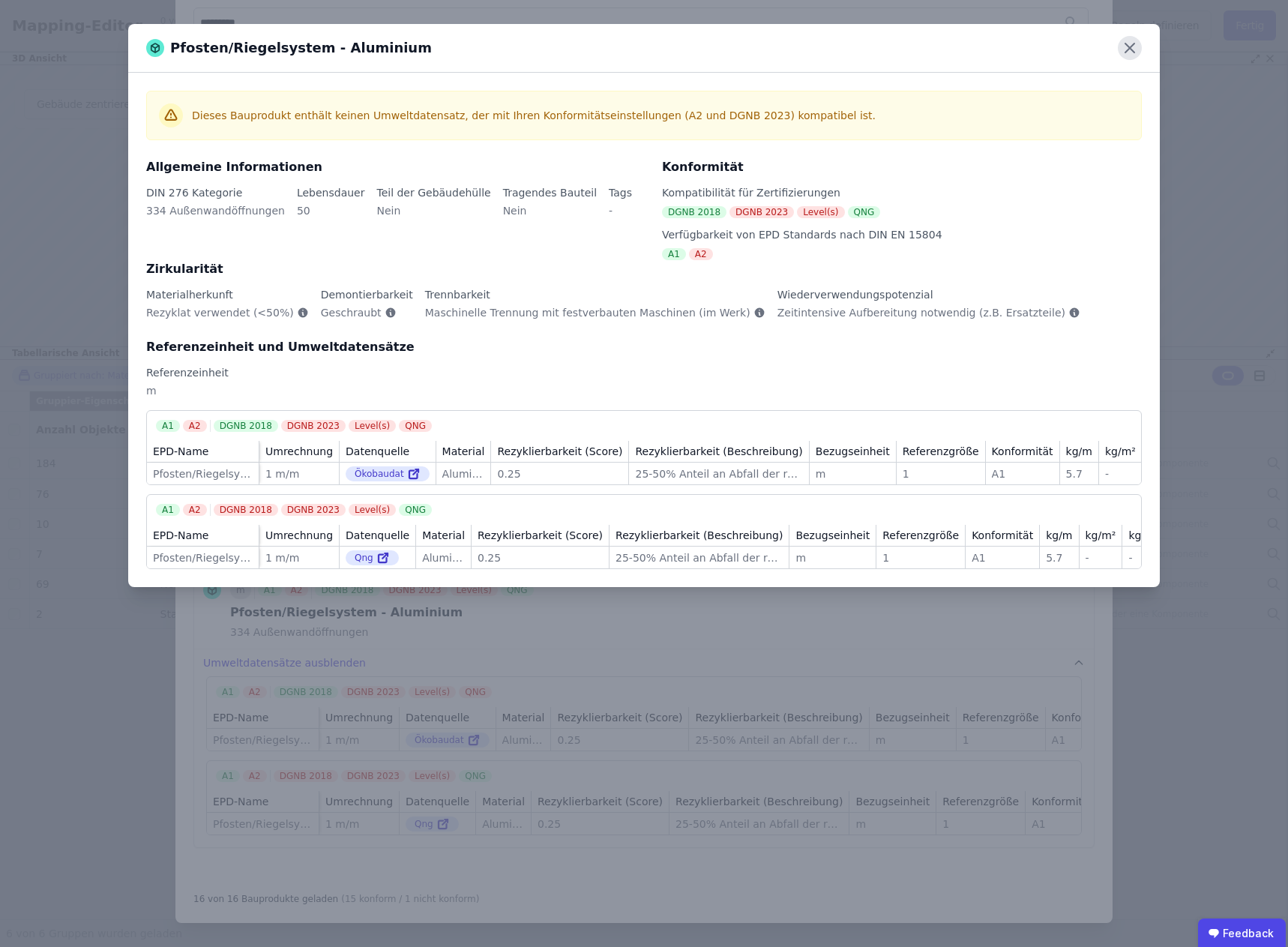
click at [1132, 52] on icon at bounding box center [1130, 48] width 24 height 24
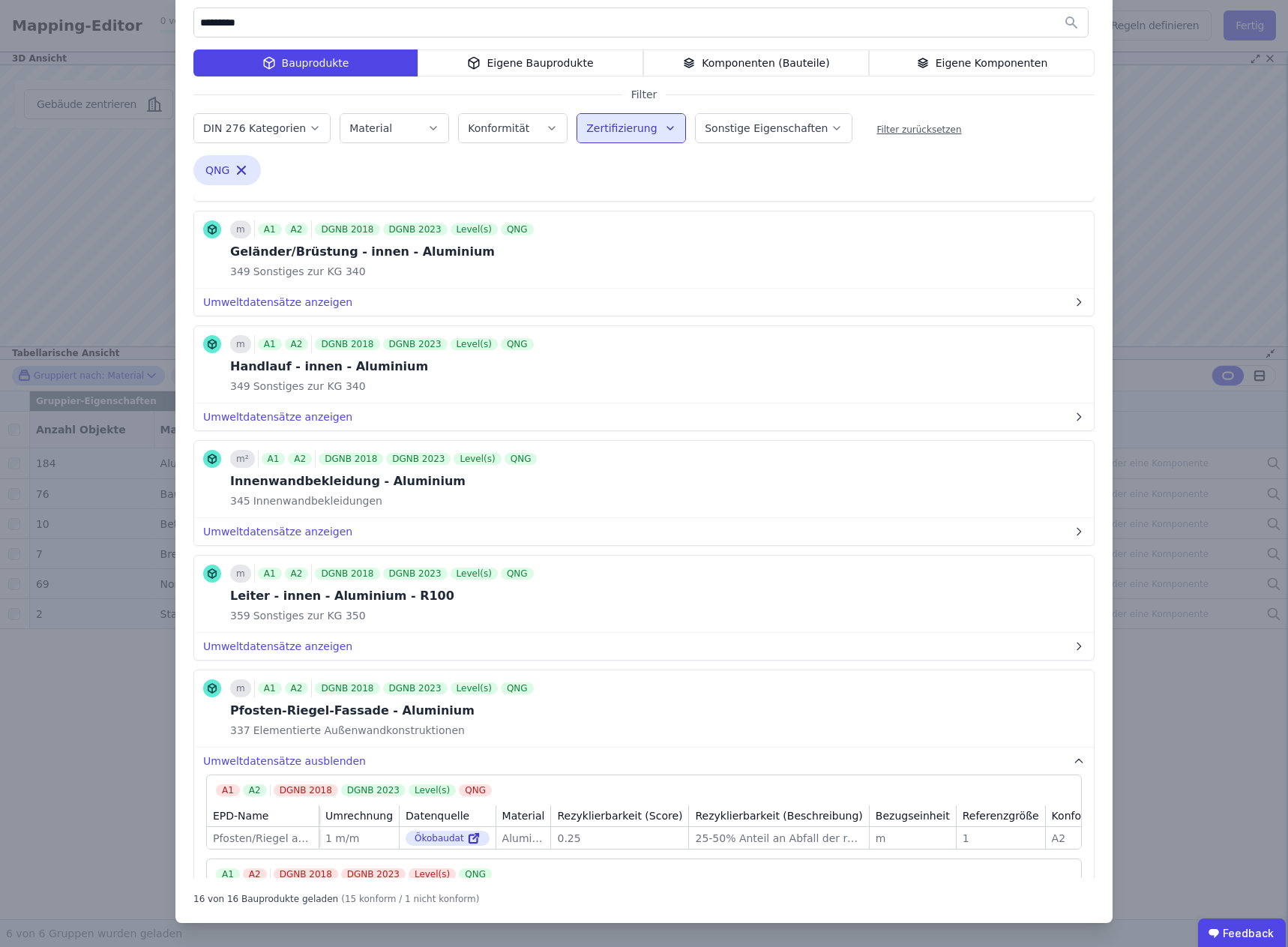
scroll to position [825, 0]
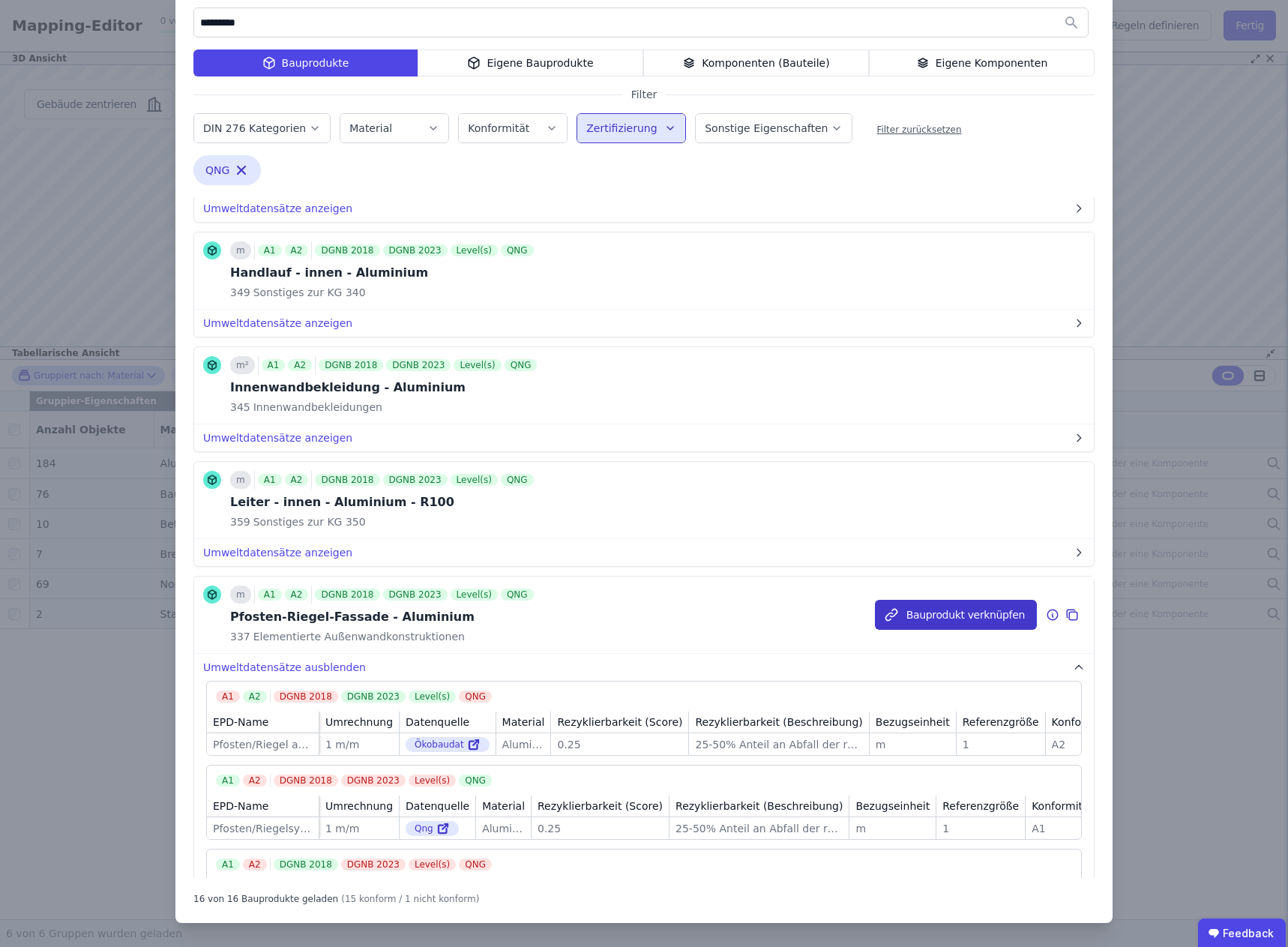
click at [961, 617] on button "Bauprodukt verknüpfen" at bounding box center [956, 615] width 162 height 30
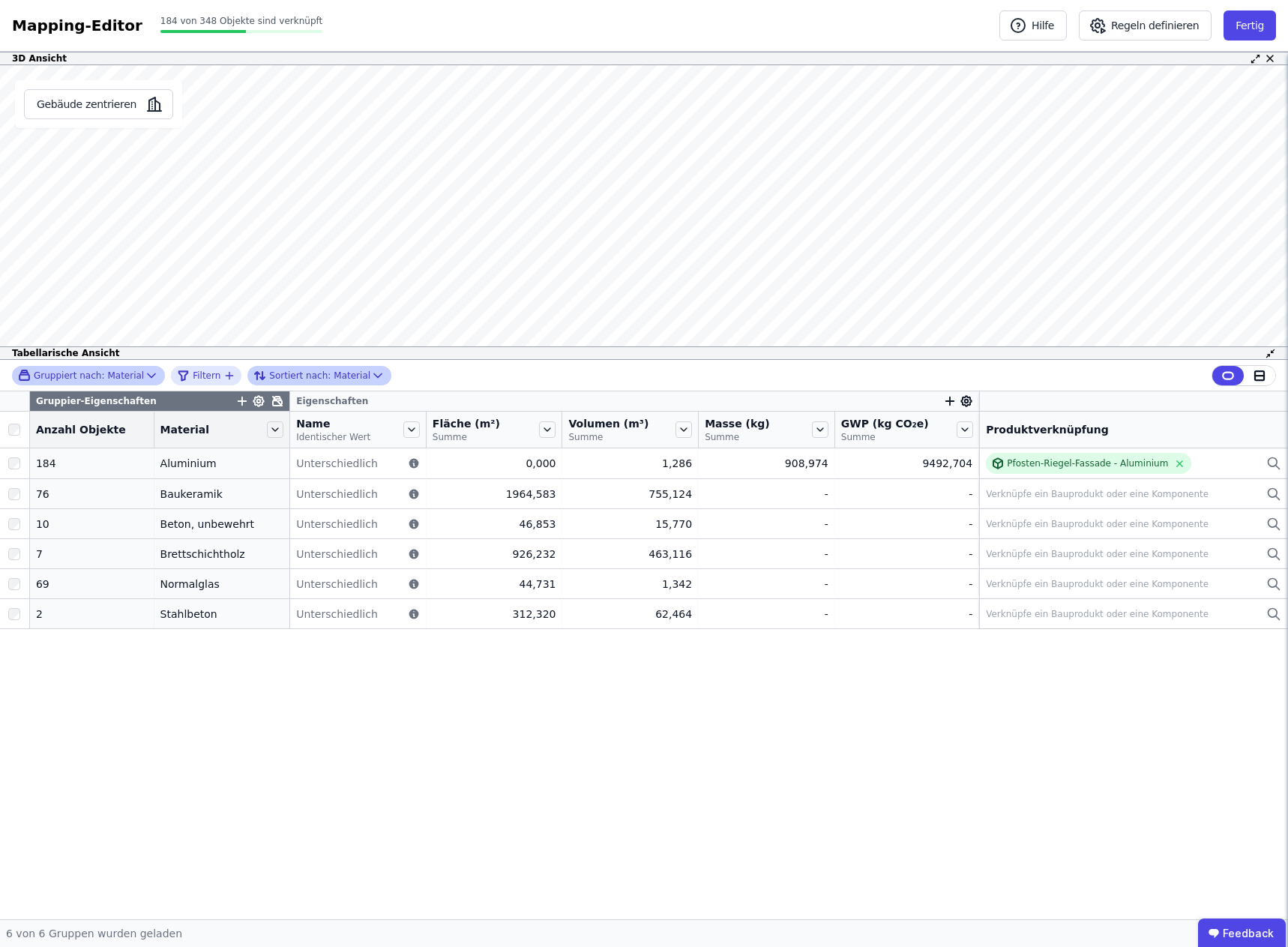
click at [242, 399] on icon "button" at bounding box center [242, 401] width 0 height 9
click at [203, 401] on div "Gruppiert nach: Material Filtern Sortiert nach: Material Gruppier-Eigenschaften…" at bounding box center [644, 639] width 1288 height 559
click at [257, 403] on icon at bounding box center [259, 401] width 4 height 4
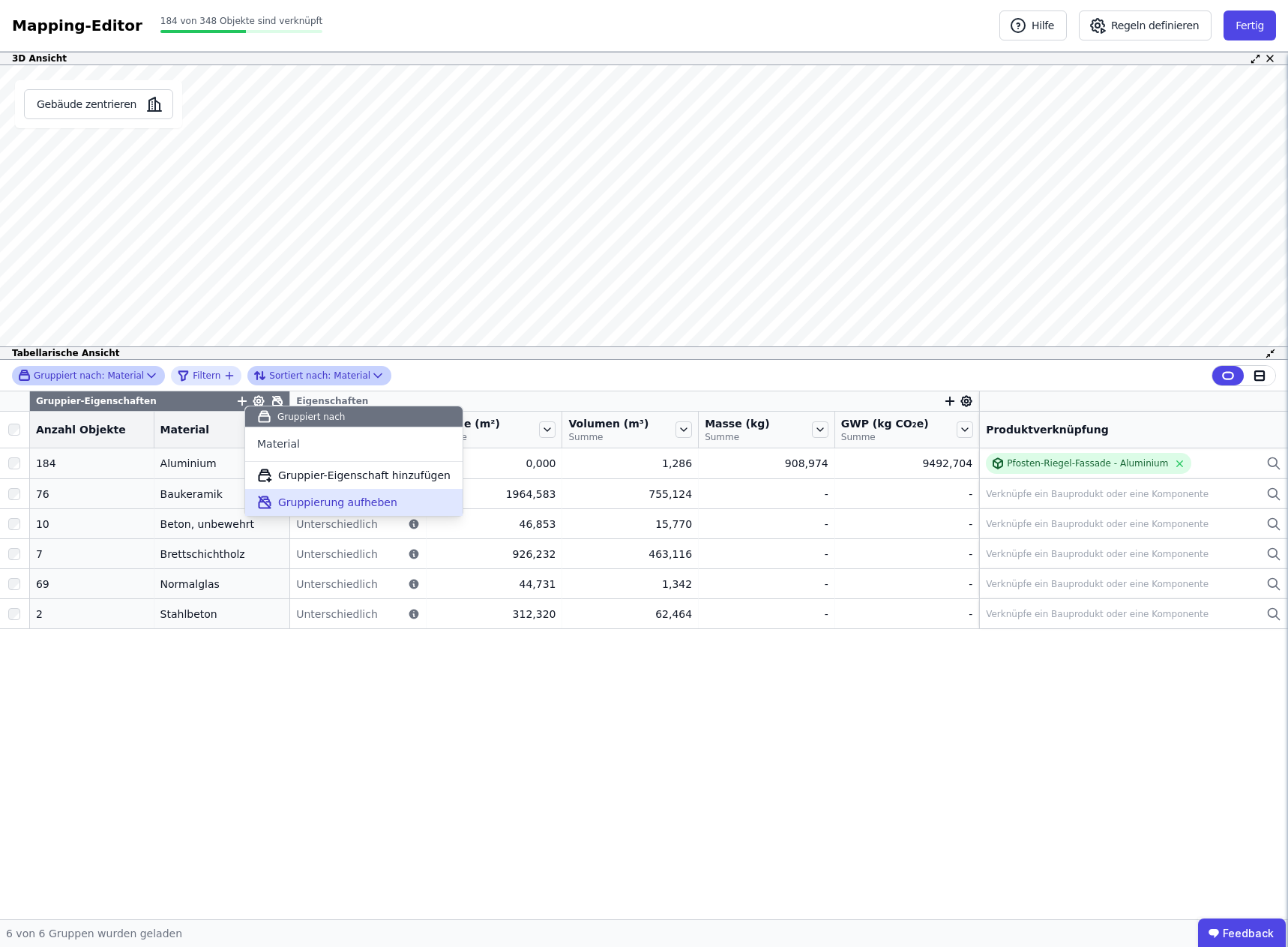
click at [284, 501] on span "Gruppierung aufheben" at bounding box center [338, 502] width 119 height 15
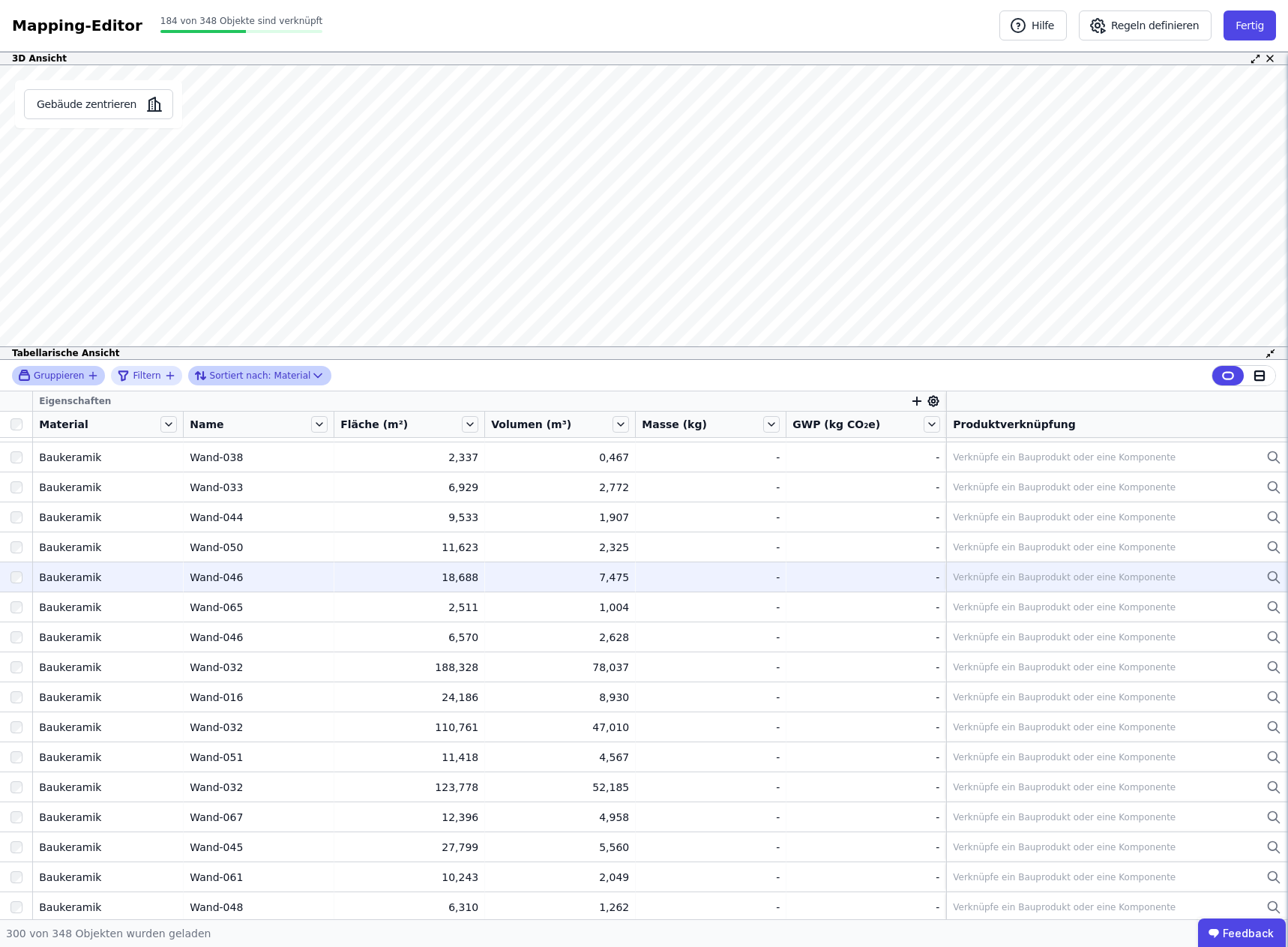
scroll to position [5816, 0]
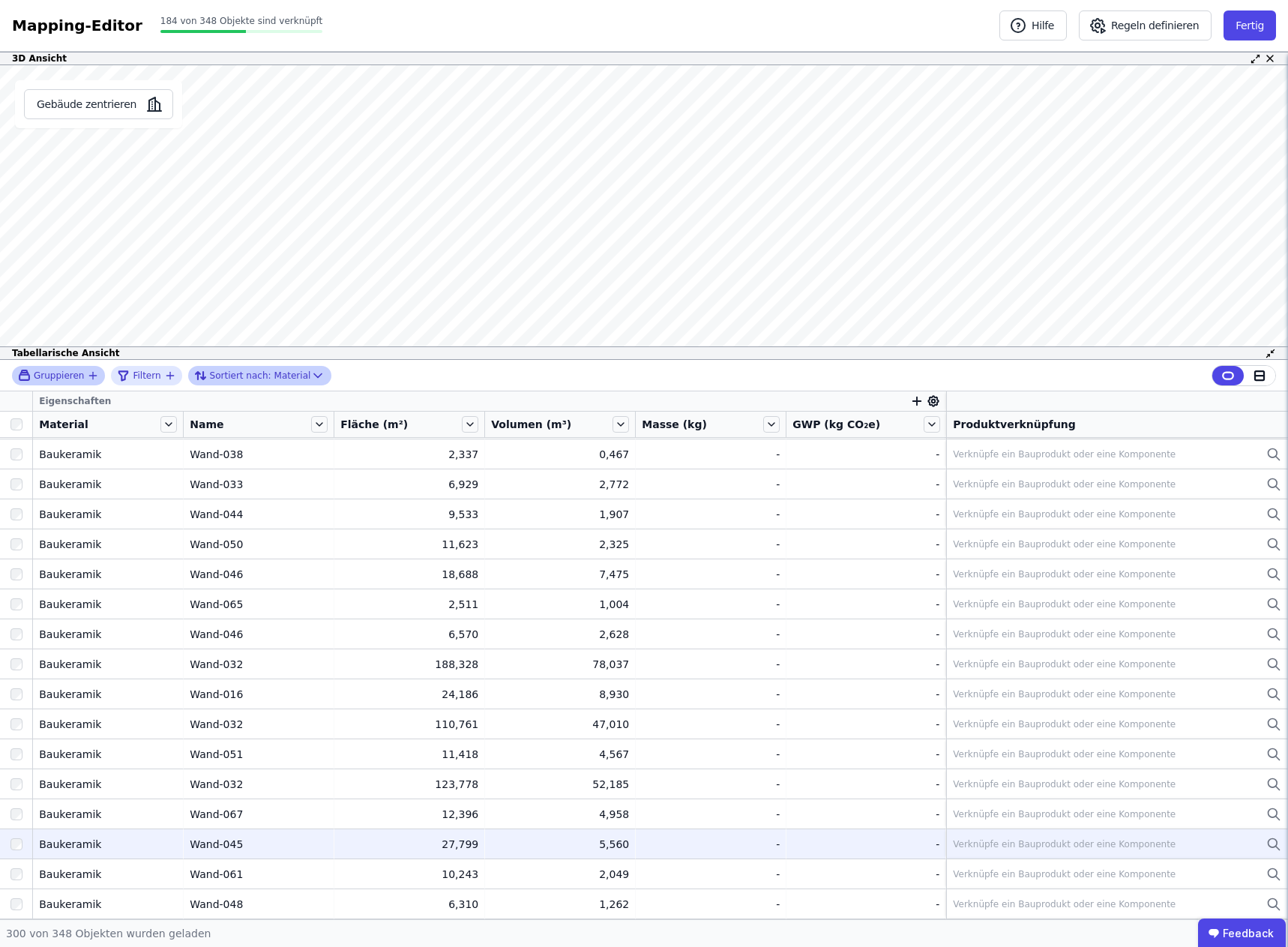
click at [200, 856] on td "Wand-045 Wand-045" at bounding box center [259, 843] width 150 height 30
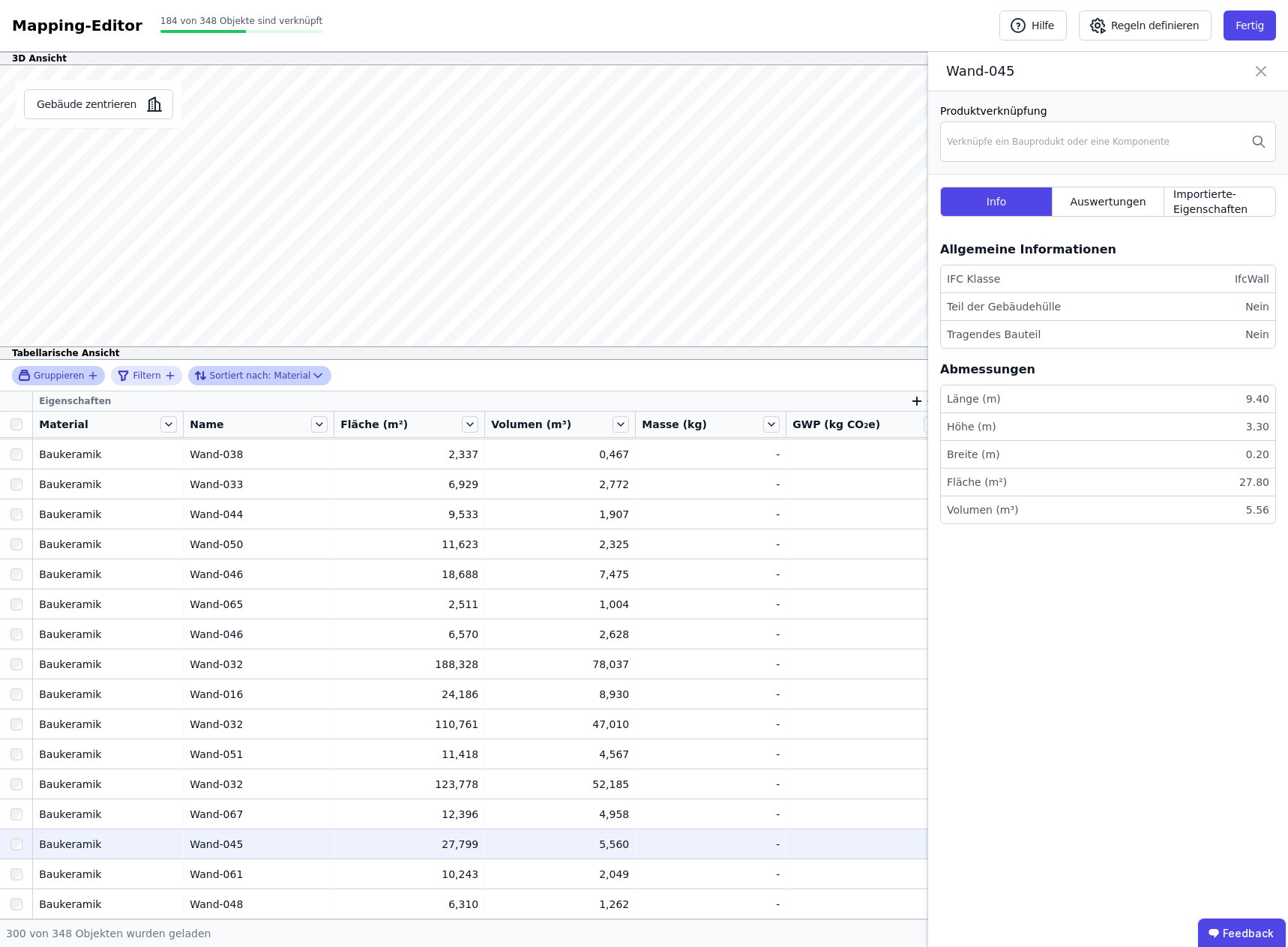
click at [49, 373] on span "Gruppieren" at bounding box center [59, 375] width 50 height 12
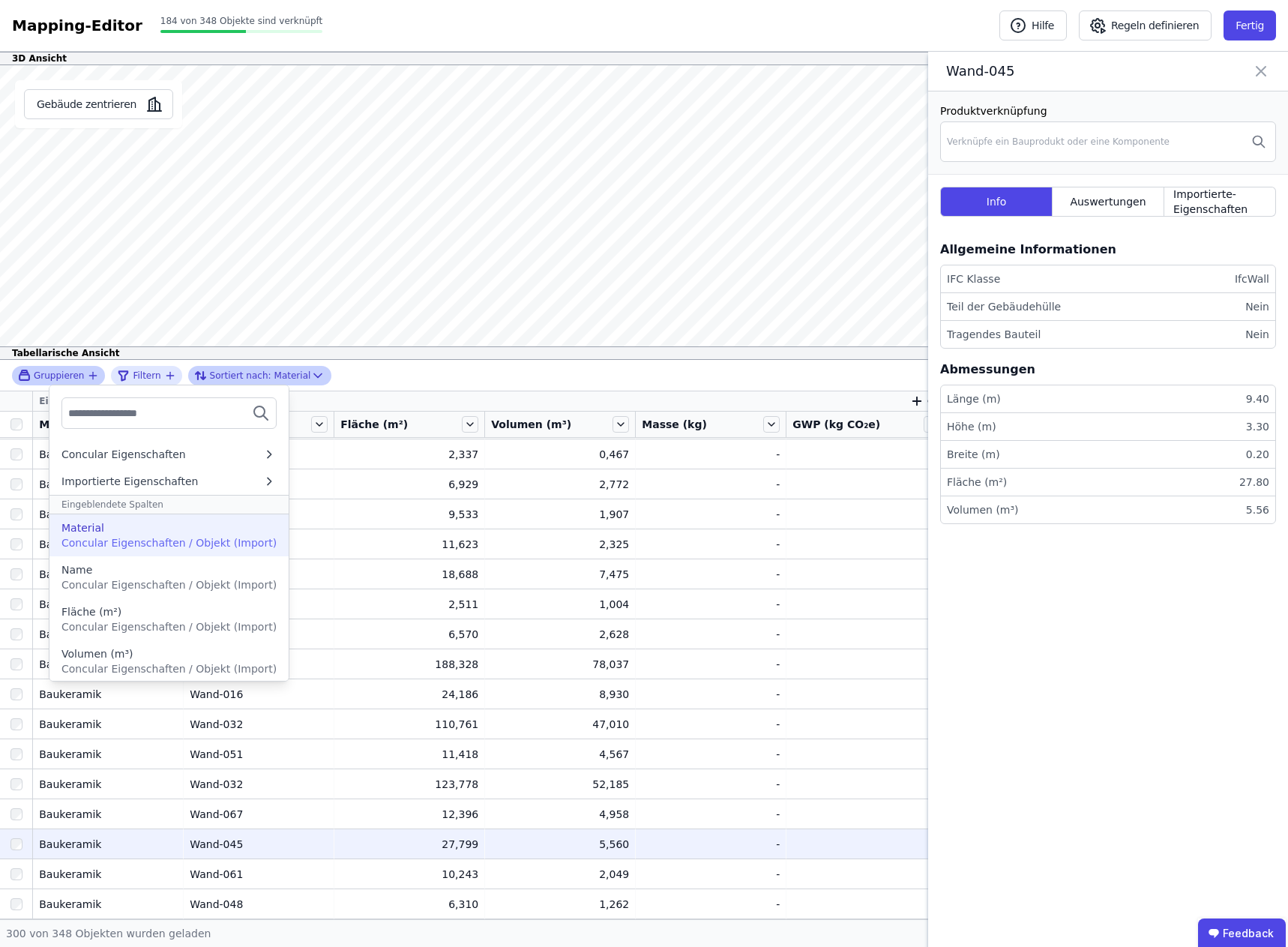
click at [92, 533] on div "Material" at bounding box center [82, 527] width 43 height 15
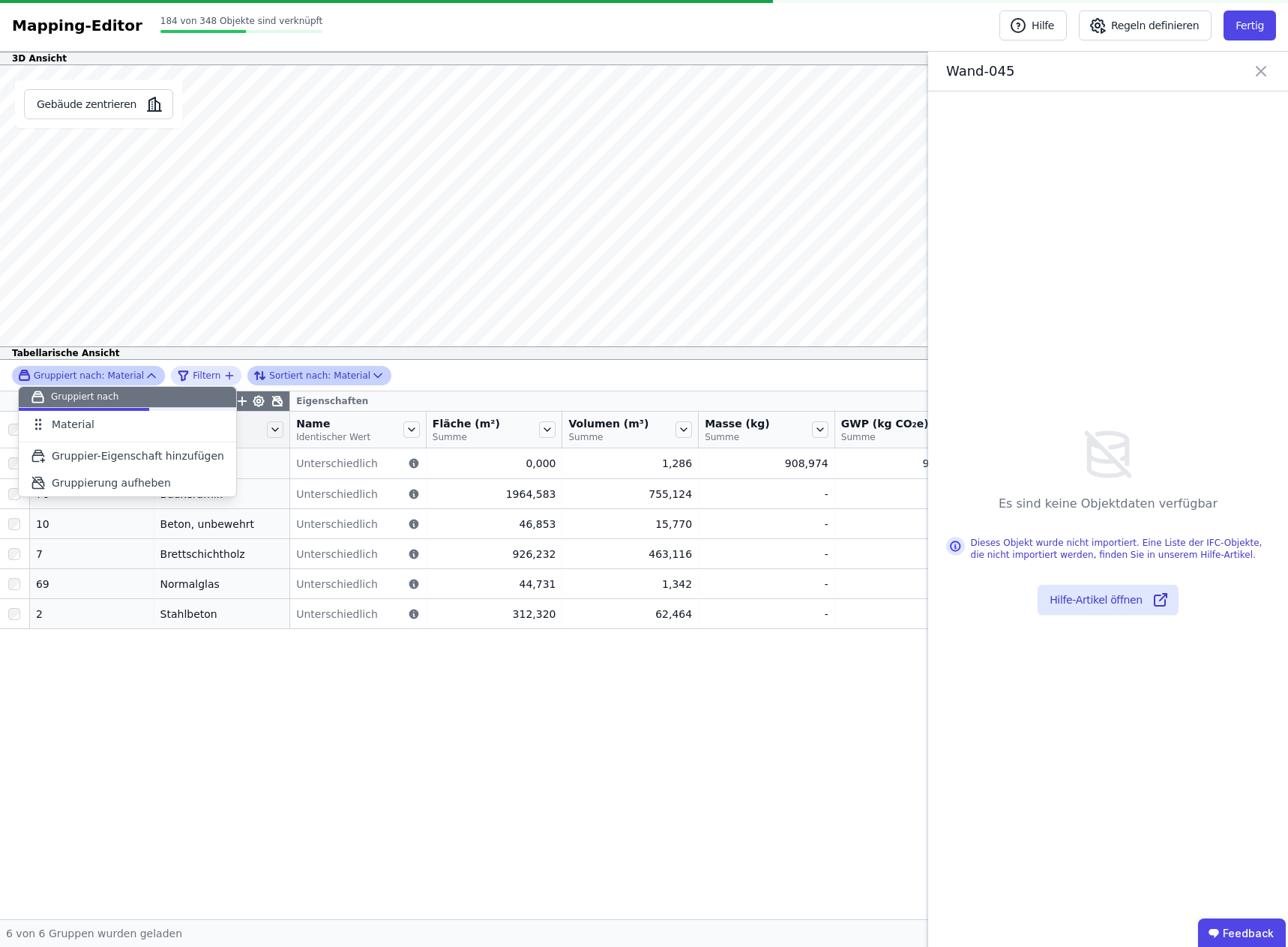
scroll to position [0, 0]
click at [331, 745] on div "Gruppier-Eigenschaften Eigenschaften Anzahl Objekte Material Name Identischer W…" at bounding box center [644, 656] width 1288 height 528
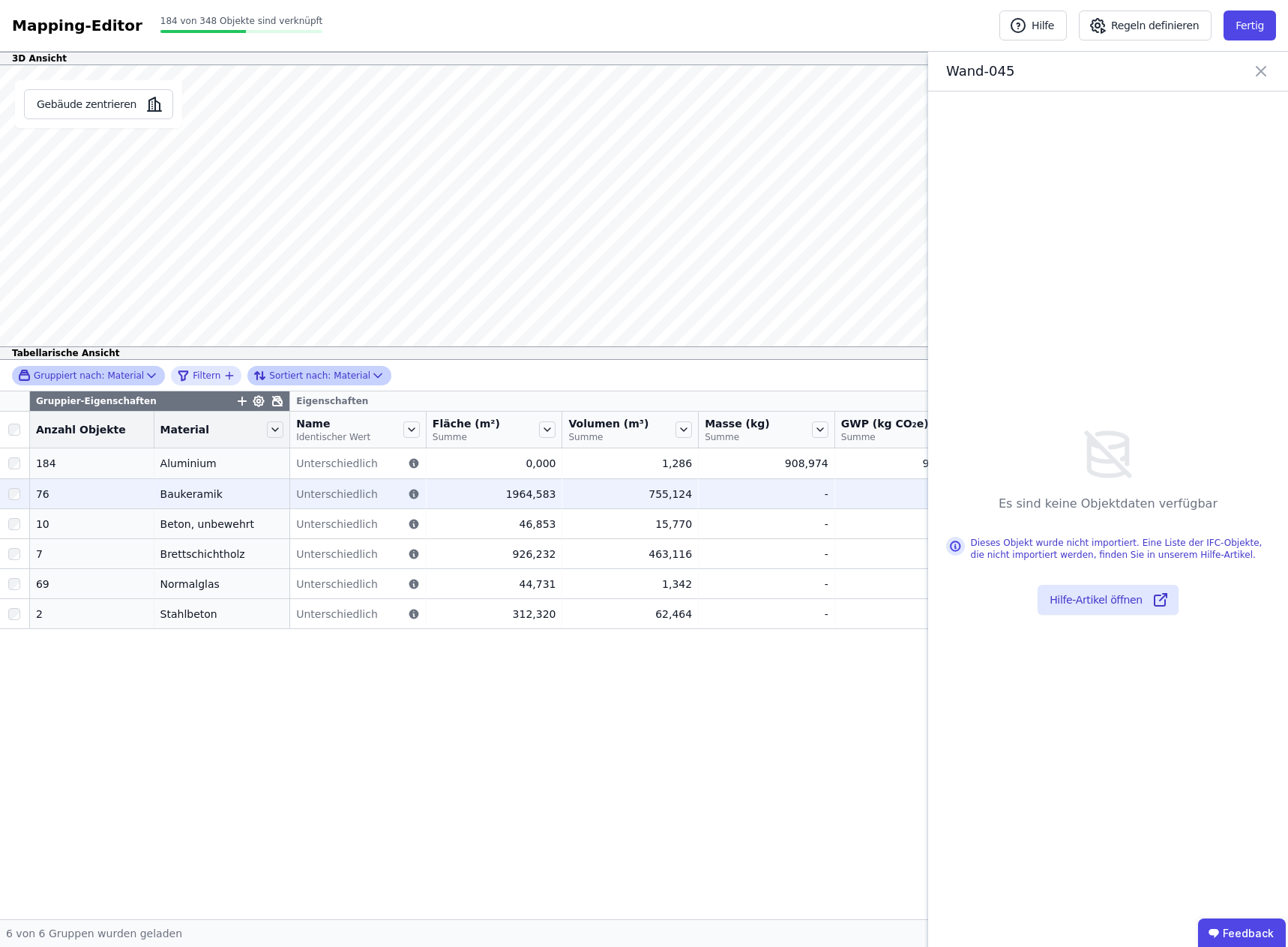
click at [164, 494] on div "Baukeramik" at bounding box center [223, 493] width 124 height 15
click at [409, 493] on icon at bounding box center [414, 493] width 9 height 9
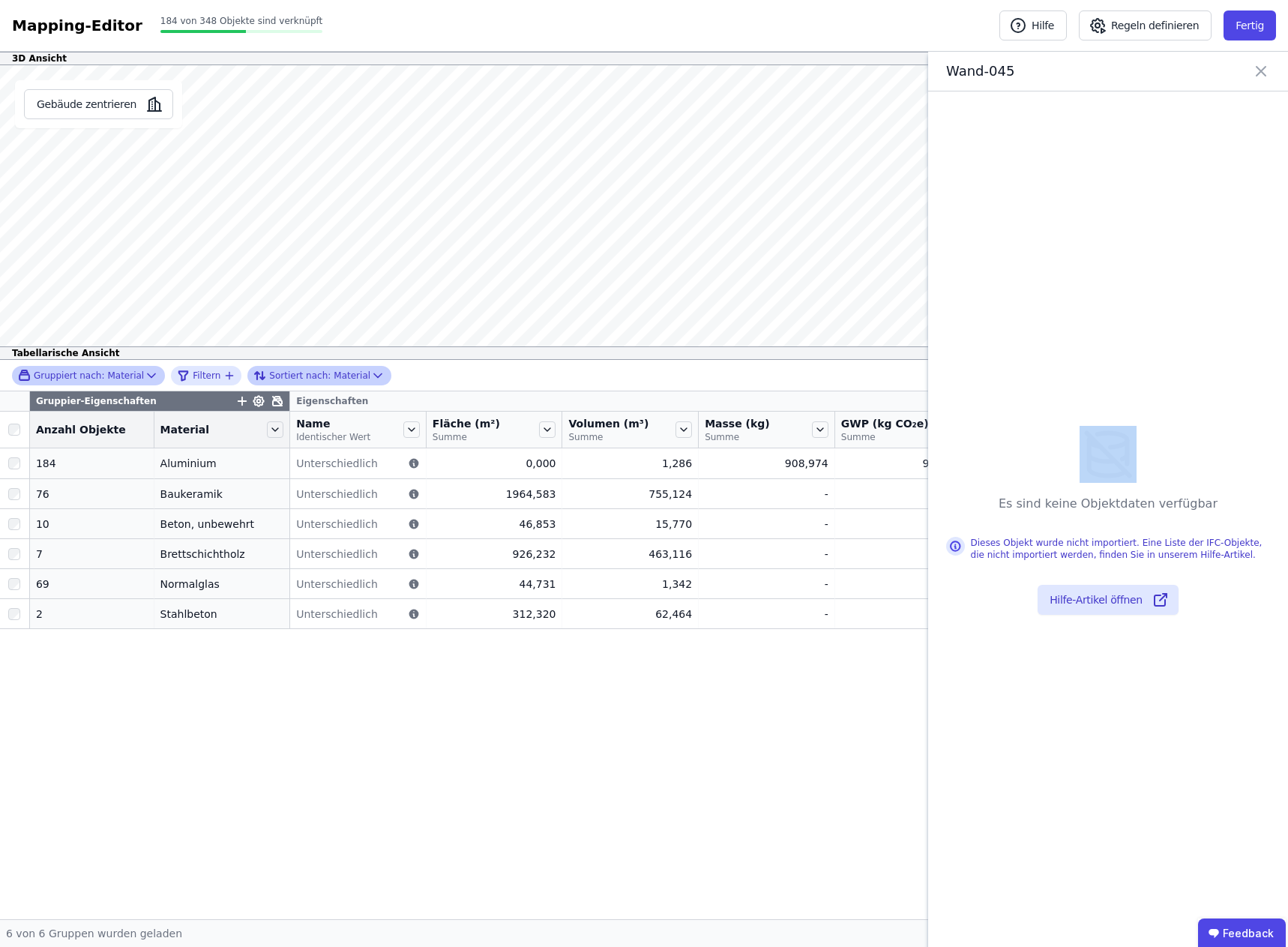
click at [1261, 73] on icon at bounding box center [1261, 71] width 18 height 21
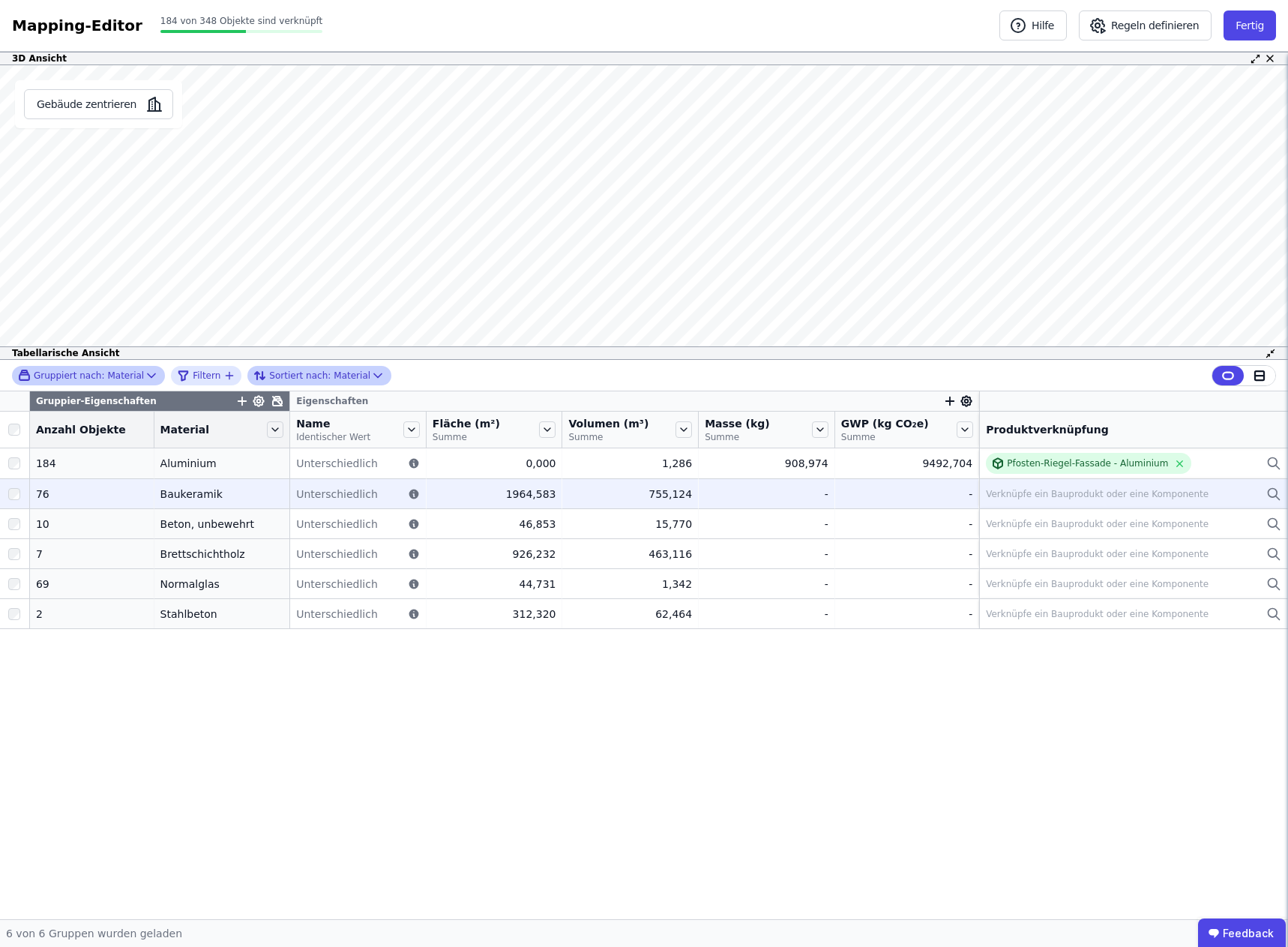
drag, startPoint x: 204, startPoint y: 493, endPoint x: 142, endPoint y: 494, distance: 62.0
click at [161, 494] on div "Baukeramik" at bounding box center [223, 493] width 124 height 15
drag, startPoint x: 142, startPoint y: 494, endPoint x: 182, endPoint y: 490, distance: 40.2
click at [182, 490] on div "Baukeramik" at bounding box center [223, 493] width 124 height 15
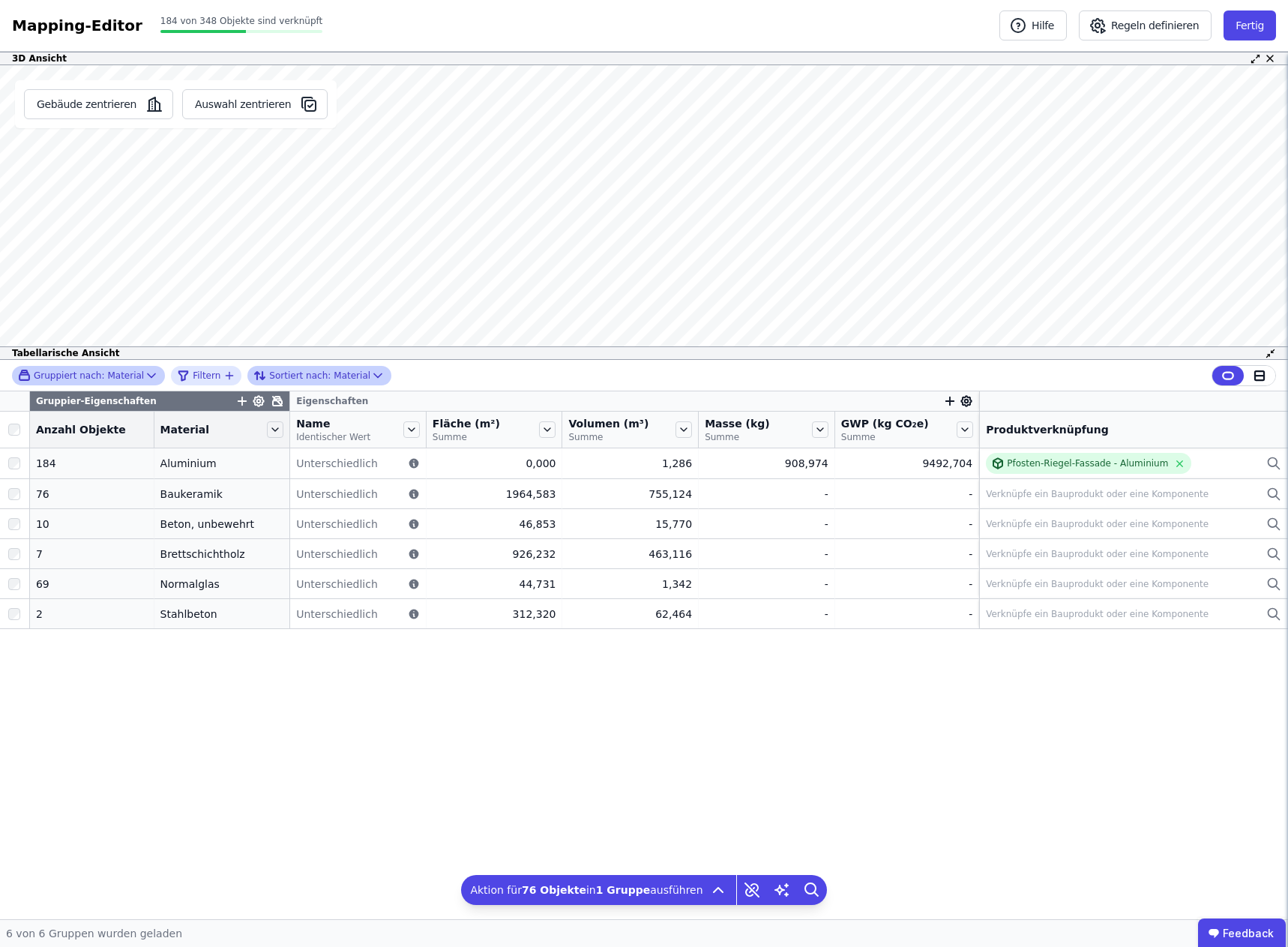
click at [144, 374] on icon at bounding box center [151, 375] width 15 height 15
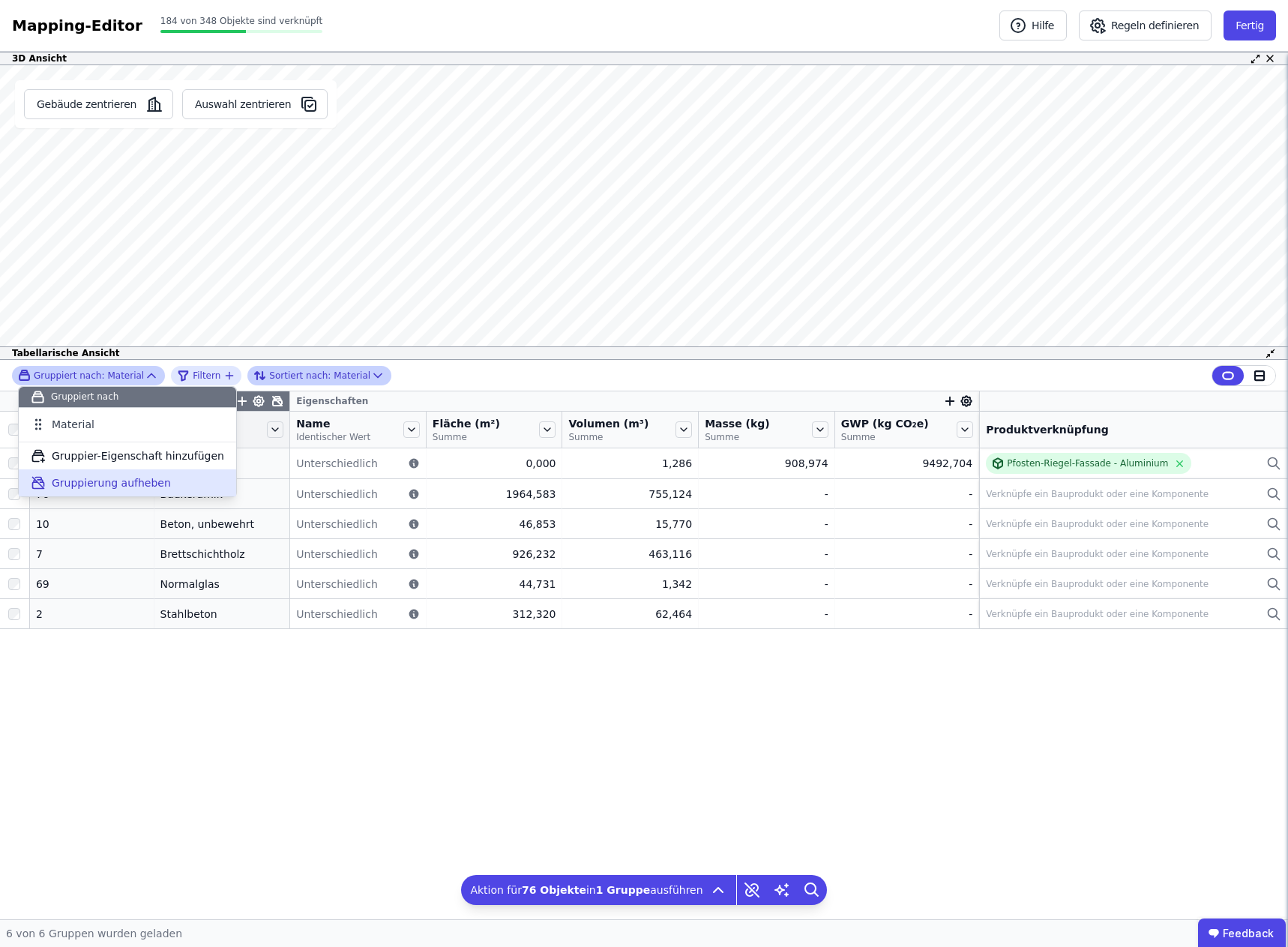
click at [104, 484] on span "Gruppierung aufheben" at bounding box center [111, 483] width 119 height 15
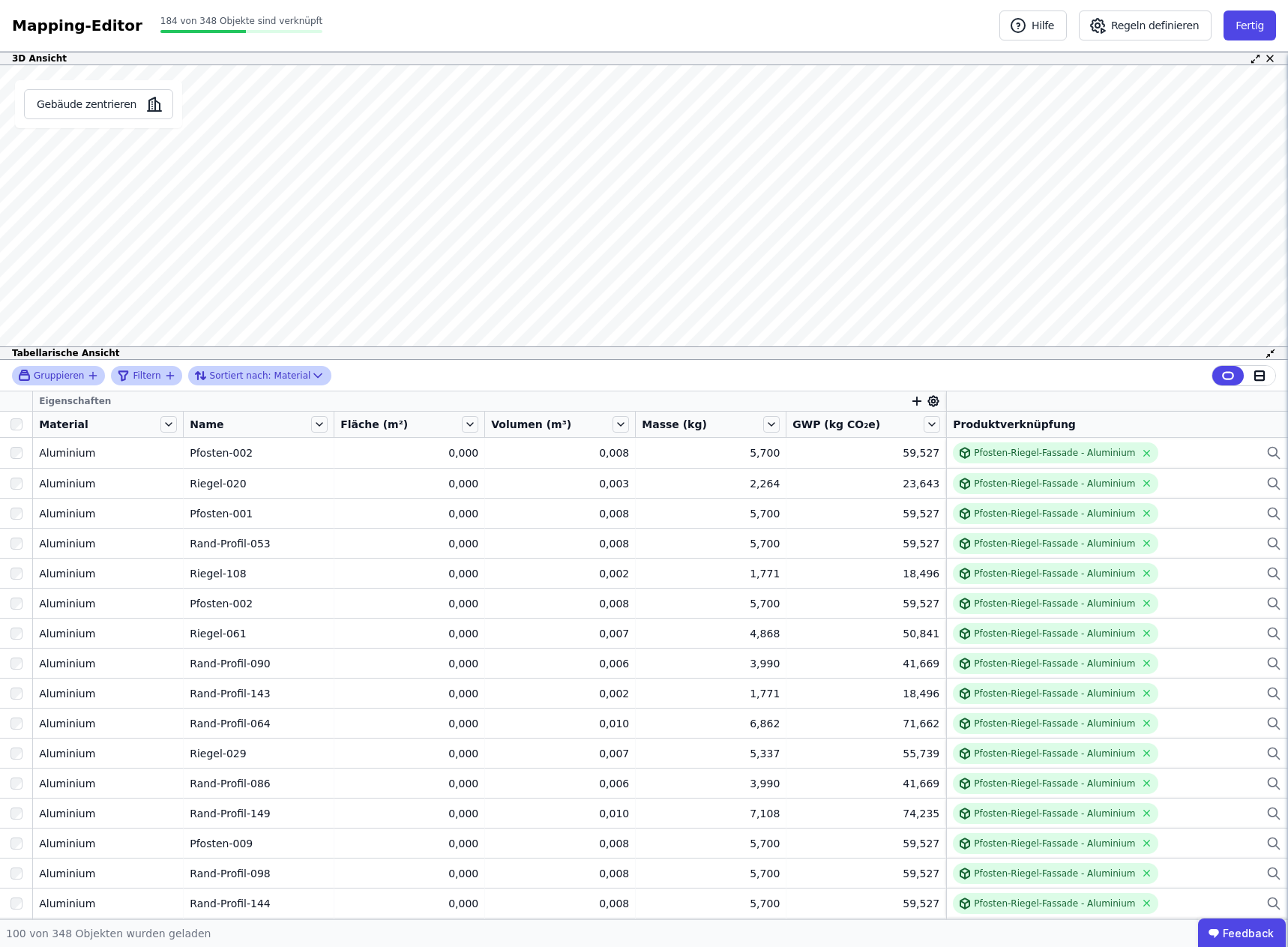
click at [141, 374] on span "Filtern" at bounding box center [146, 375] width 27 height 12
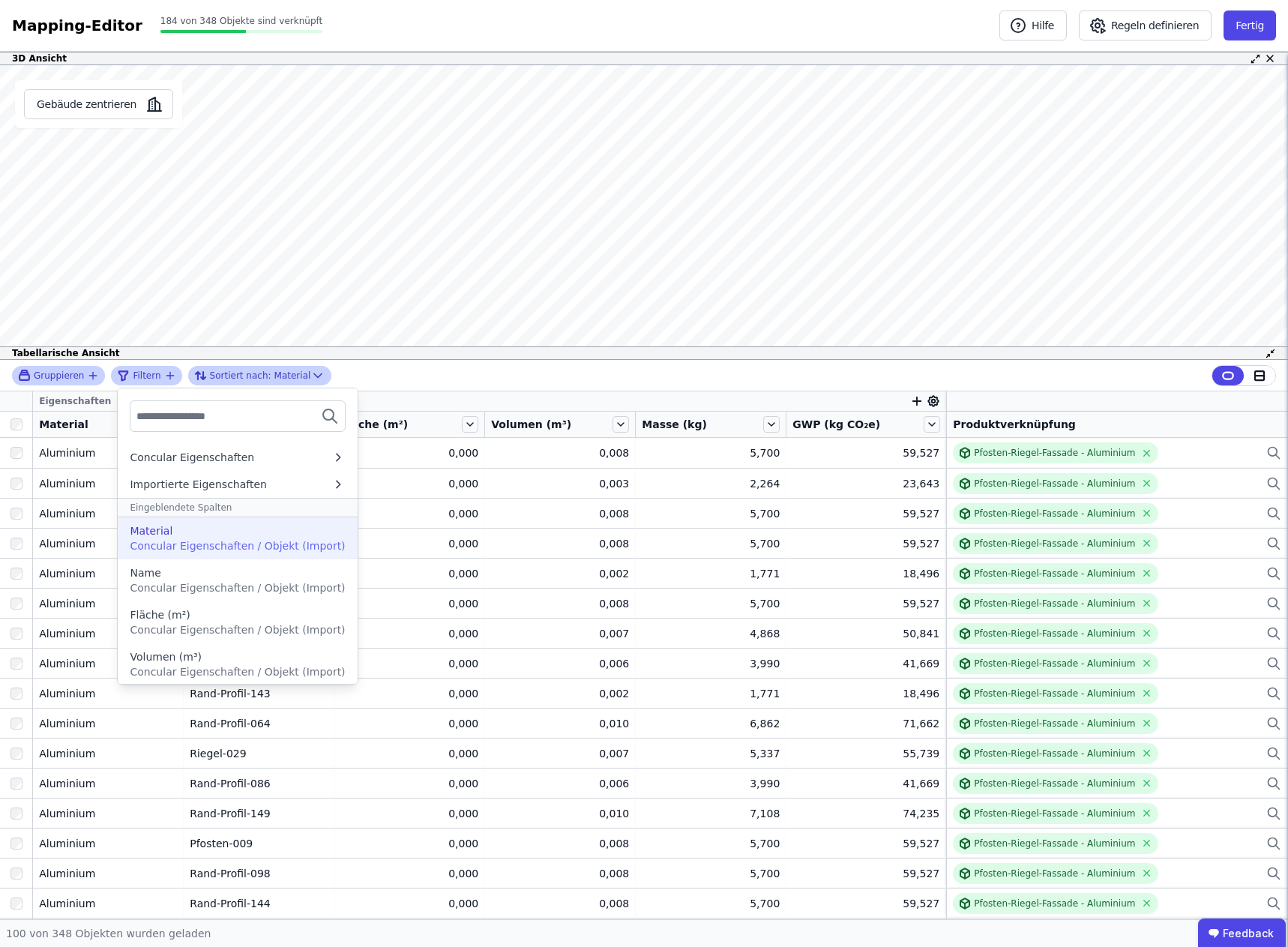
click at [179, 541] on span "Concular Eigenschaften / Objekt (Import)" at bounding box center [237, 545] width 215 height 12
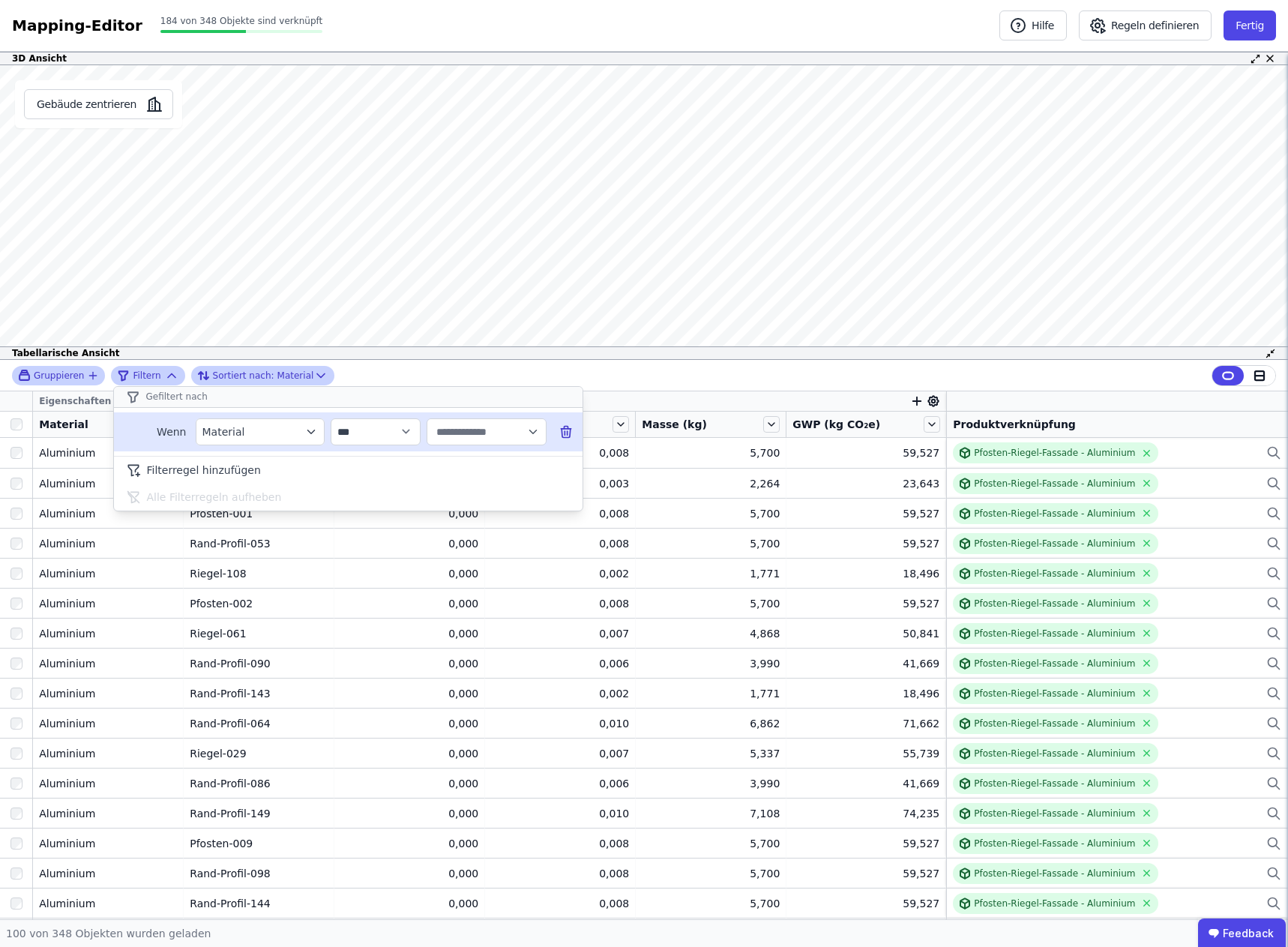
click at [471, 435] on input "text" at bounding box center [479, 432] width 93 height 27
click at [473, 496] on span "Baukeramik" at bounding box center [470, 493] width 62 height 15
type input "**********"
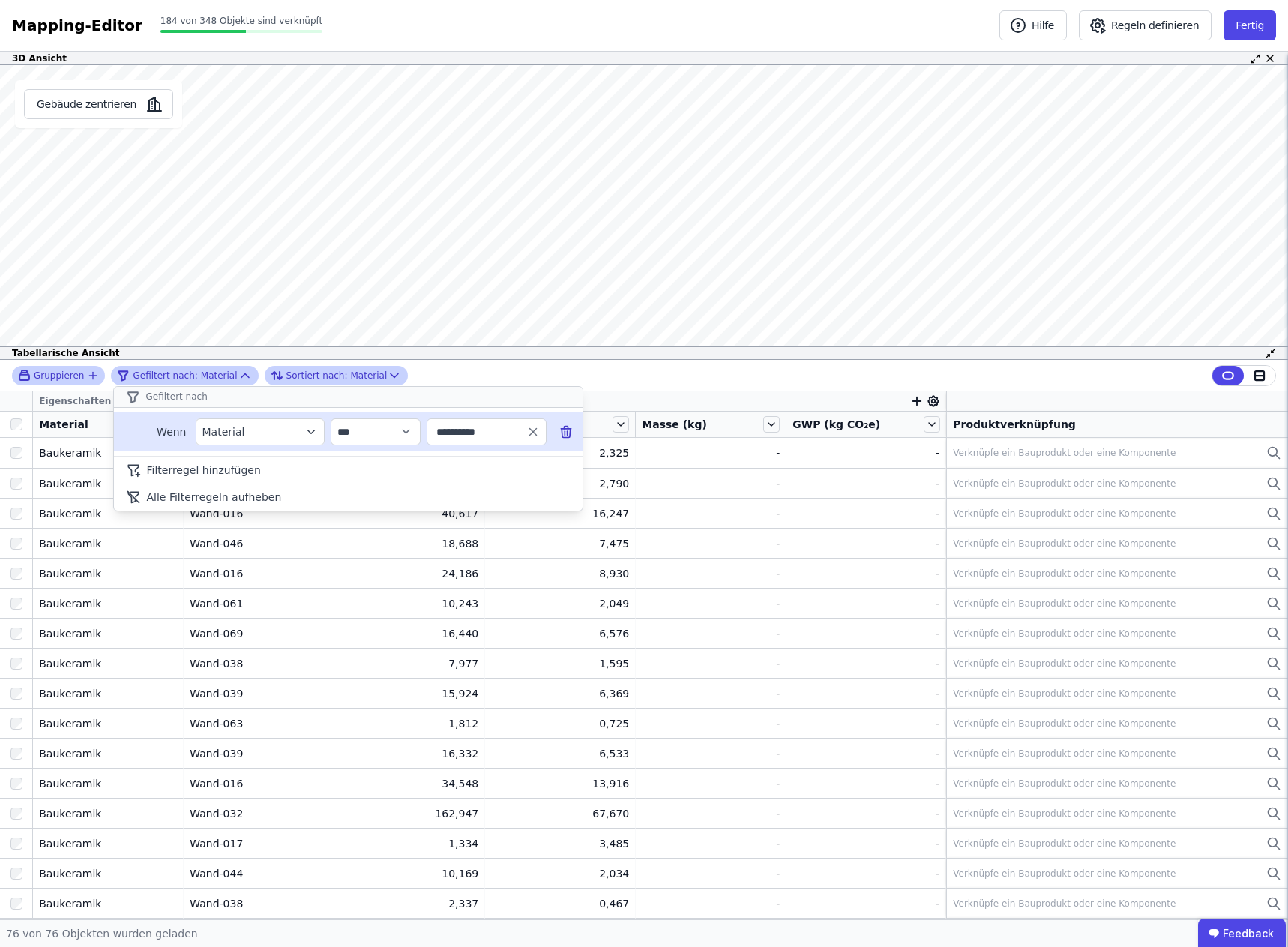
click at [382, 652] on div "**********" at bounding box center [644, 639] width 1288 height 559
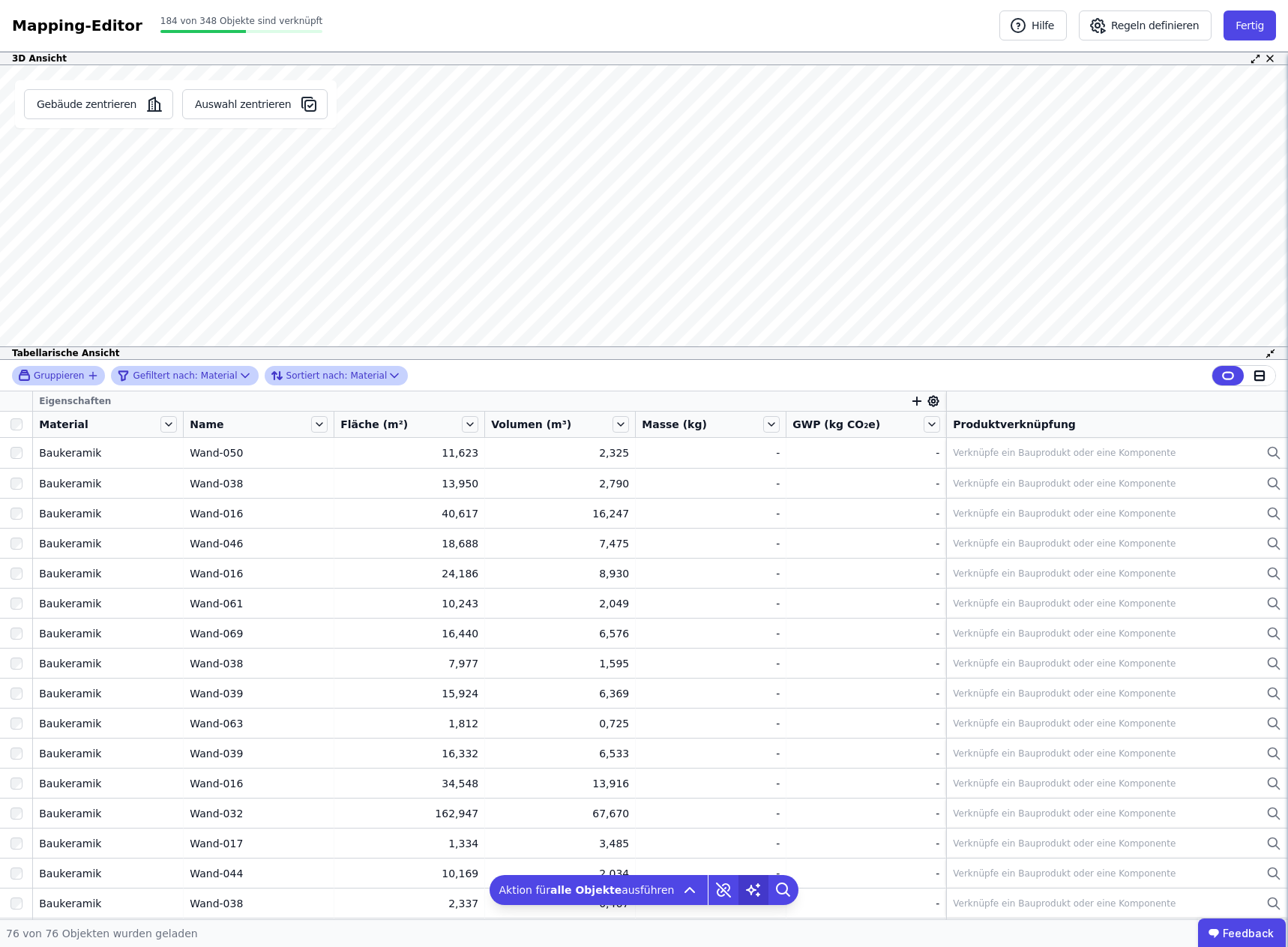
click at [747, 891] on icon at bounding box center [753, 889] width 13 height 12
